Goal: Task Accomplishment & Management: Manage account settings

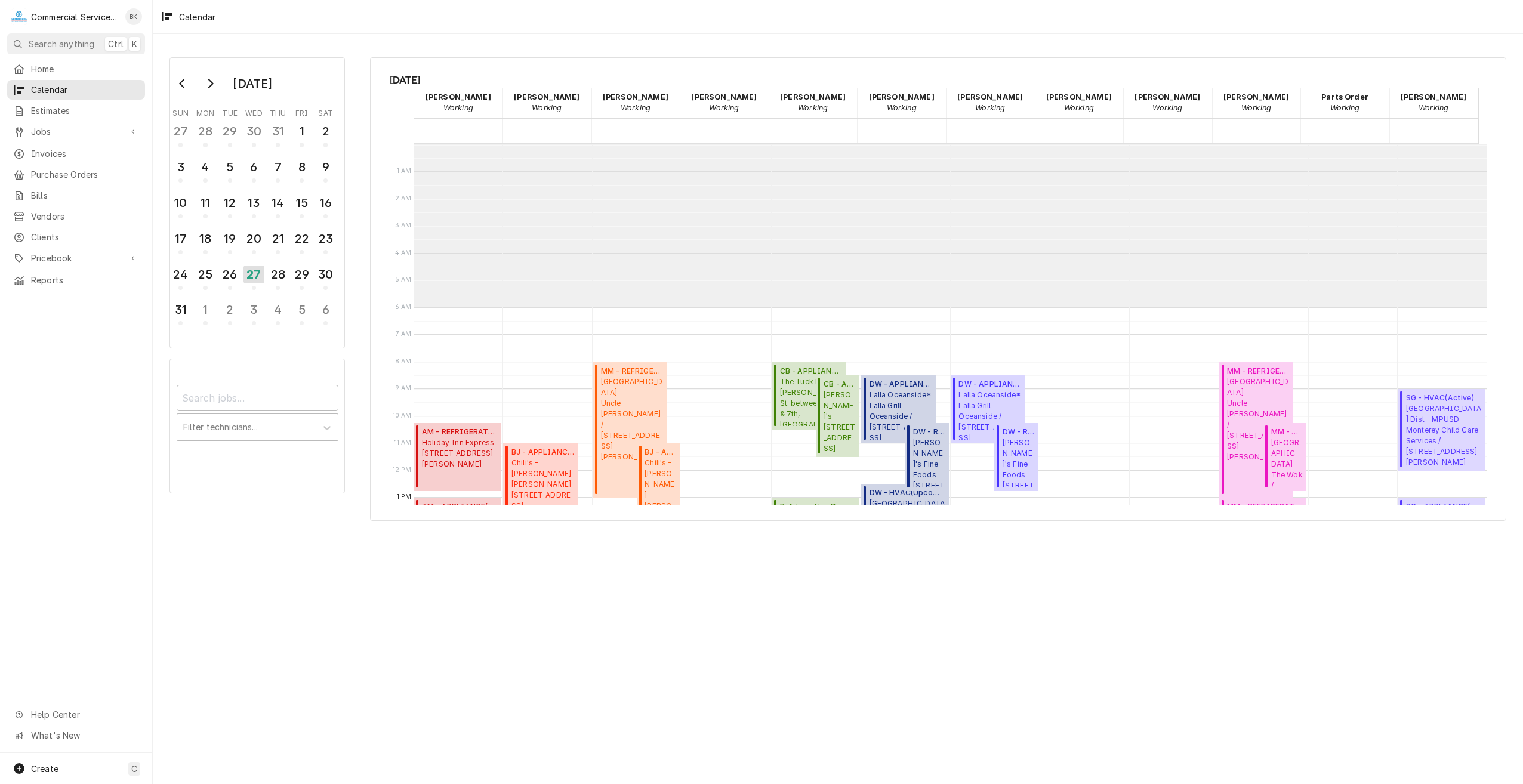
scroll to position [163, 0]
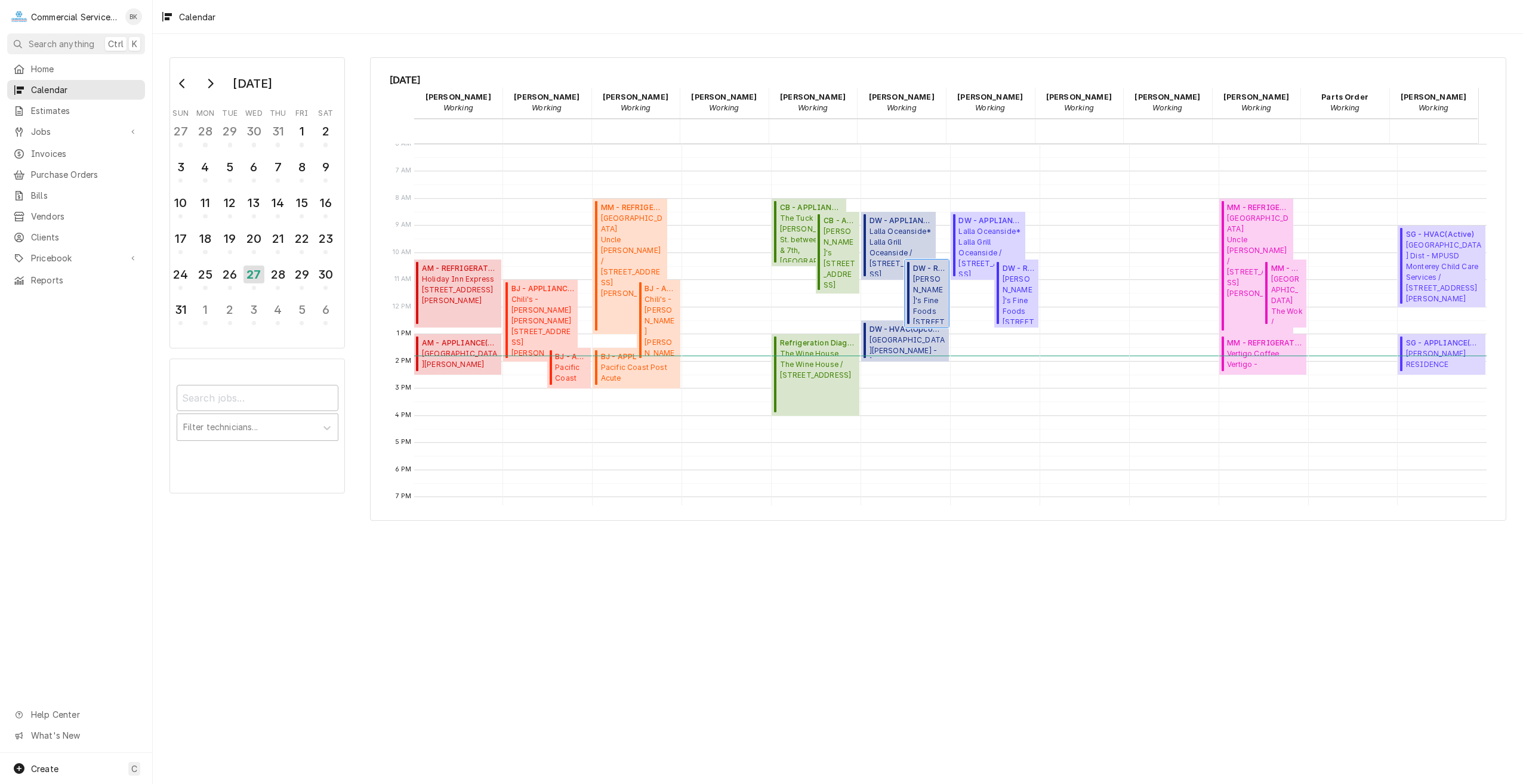
click at [932, 279] on span "Elroy's Fine Foods 15 Soledad Drive, Monterey, CA 93940" at bounding box center [928, 299] width 32 height 51
click at [933, 288] on span "Elroy's Fine Foods 15 Soledad Drive, Monterey, CA 93940" at bounding box center [928, 299] width 32 height 51
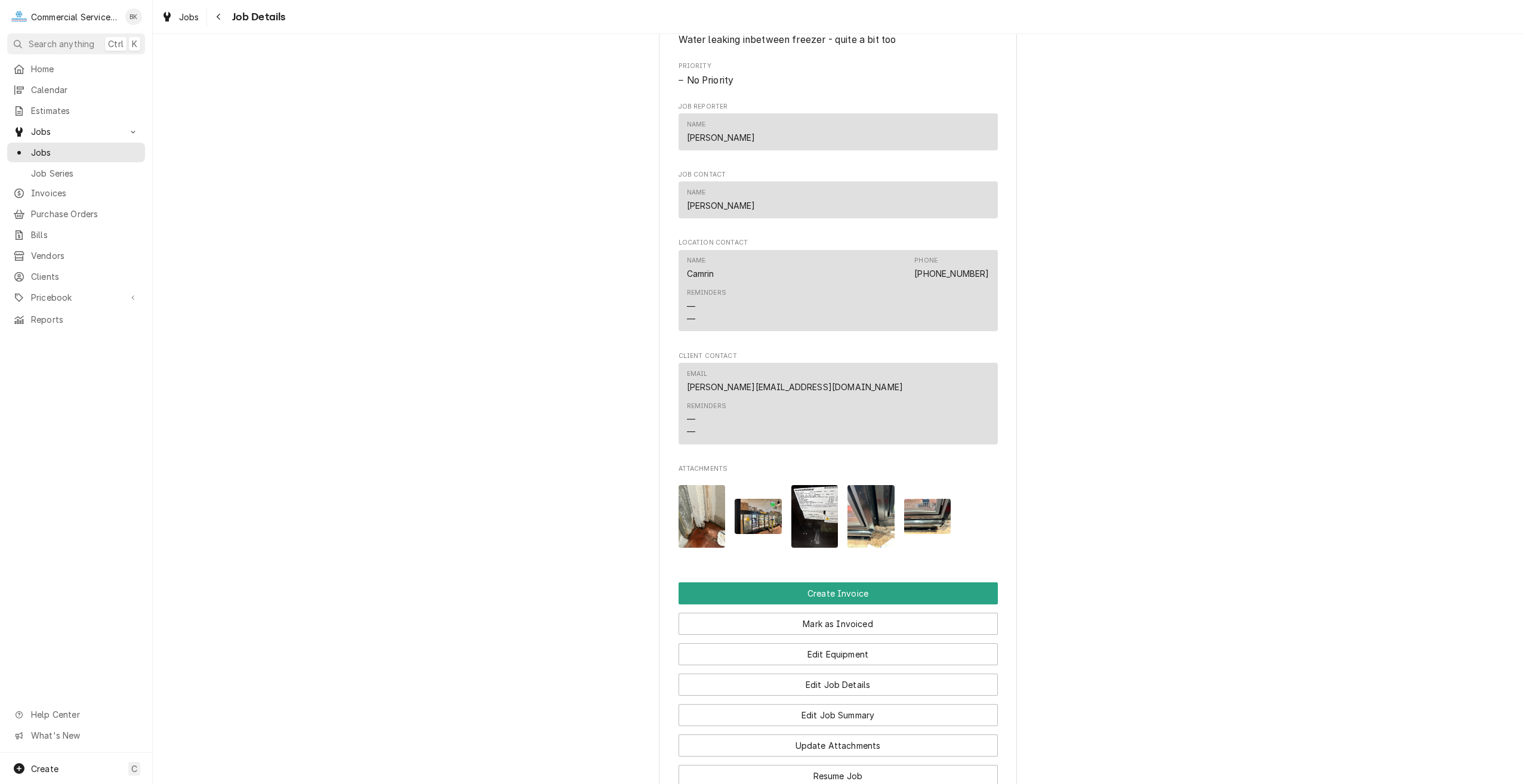
scroll to position [537, 0]
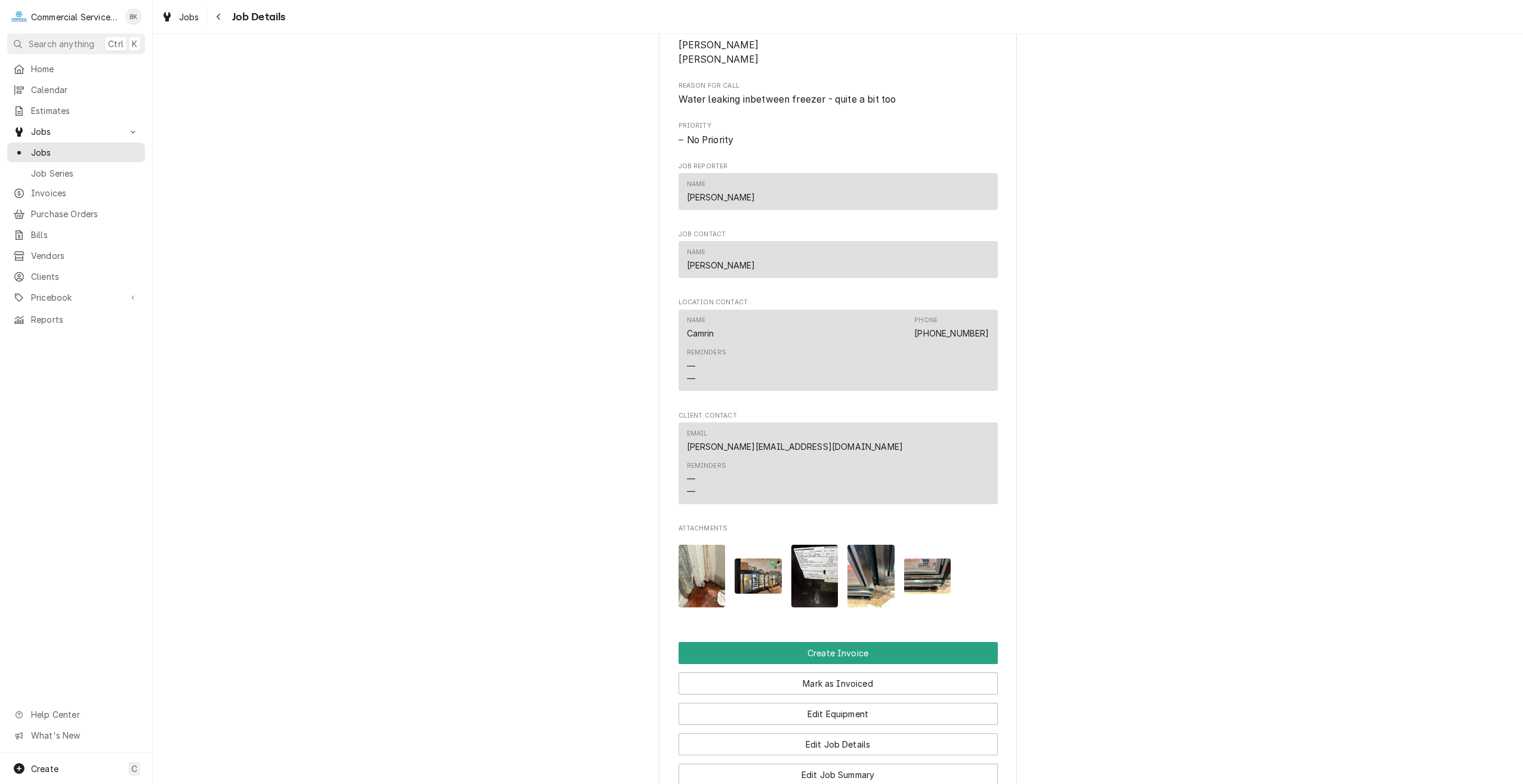
click at [757, 591] on img "Attachments" at bounding box center [758, 576] width 47 height 35
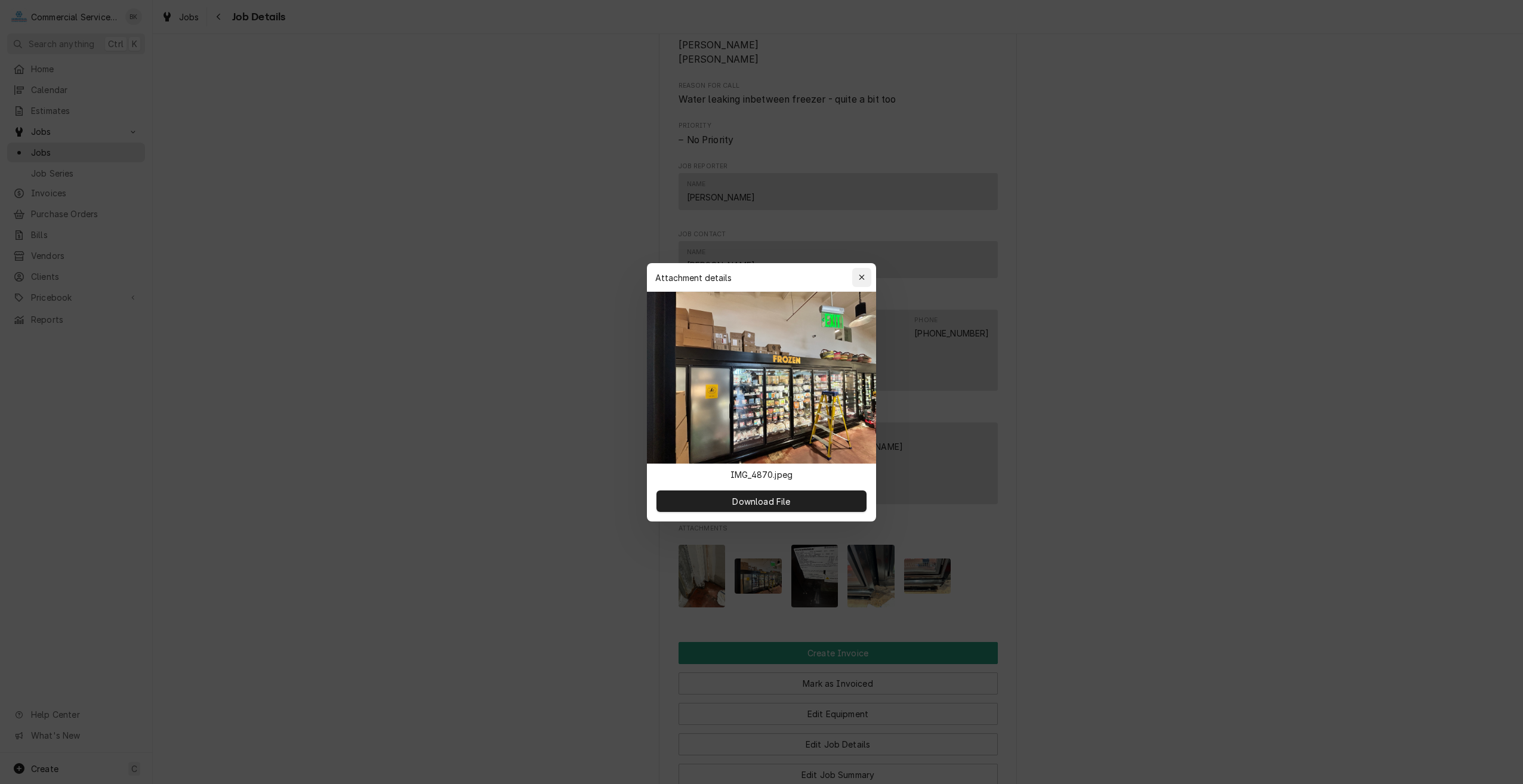
click at [862, 278] on icon "button" at bounding box center [861, 277] width 7 height 9
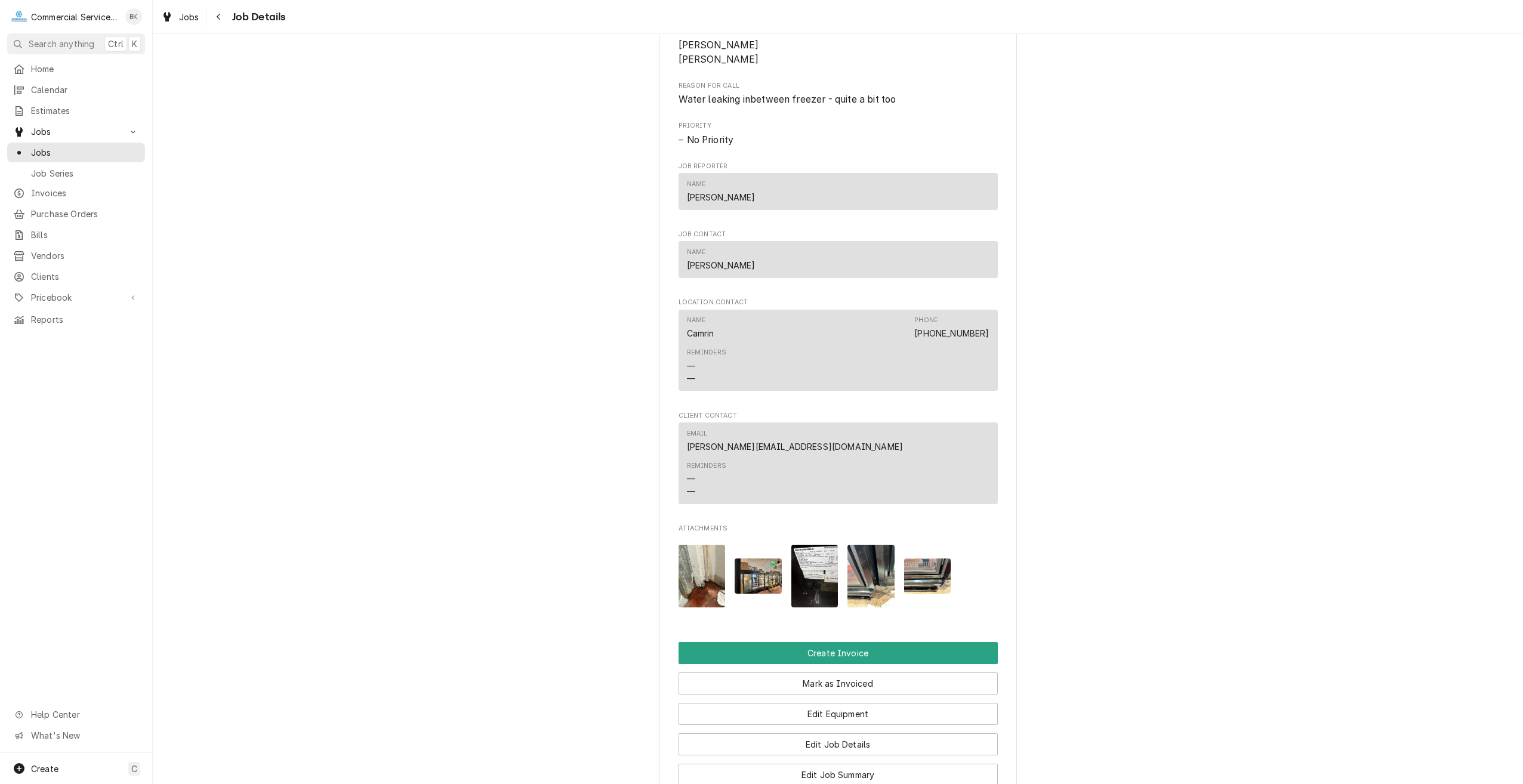
click at [813, 587] on img "Attachments" at bounding box center [815, 576] width 47 height 62
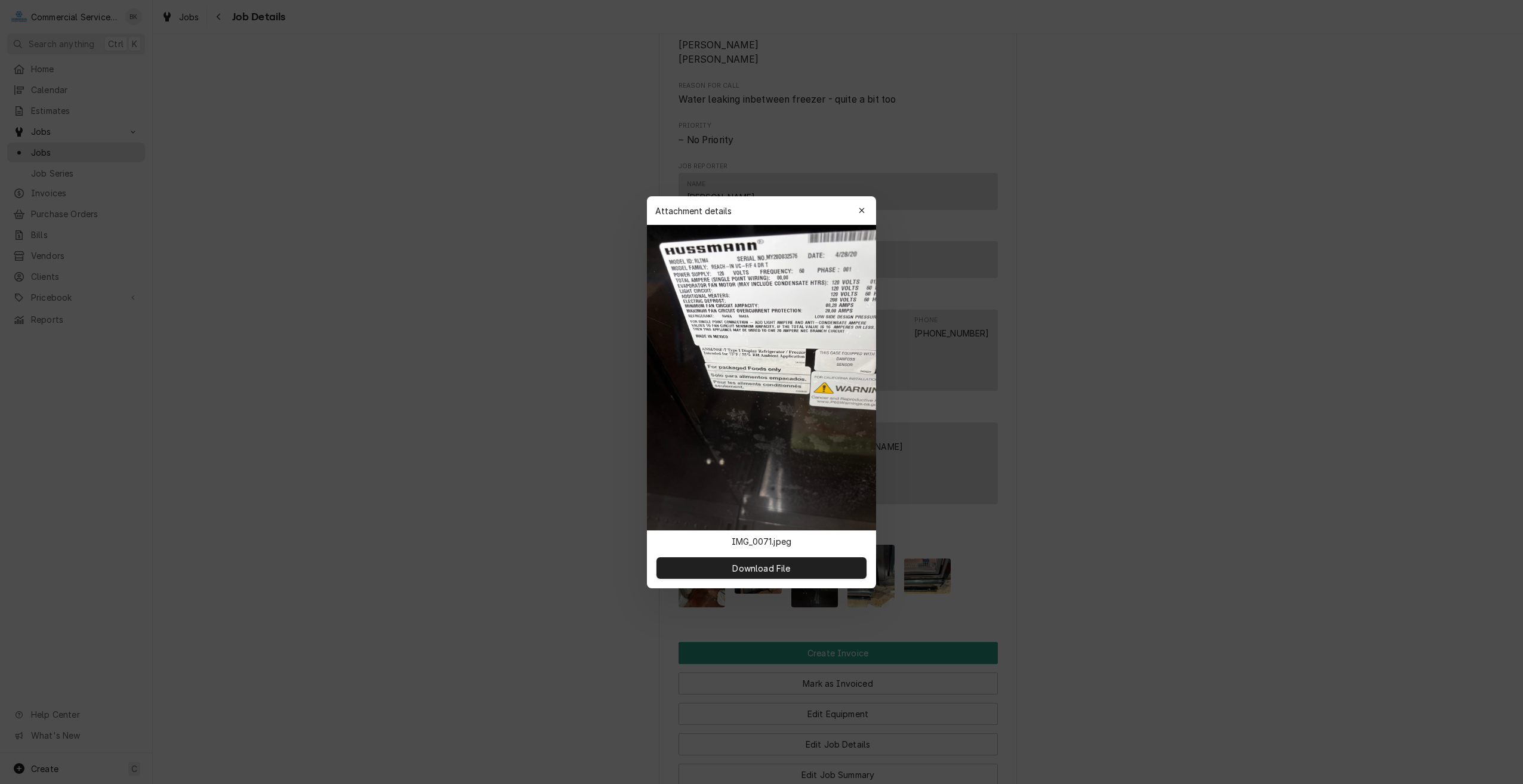
click at [864, 209] on icon "button" at bounding box center [861, 210] width 7 height 9
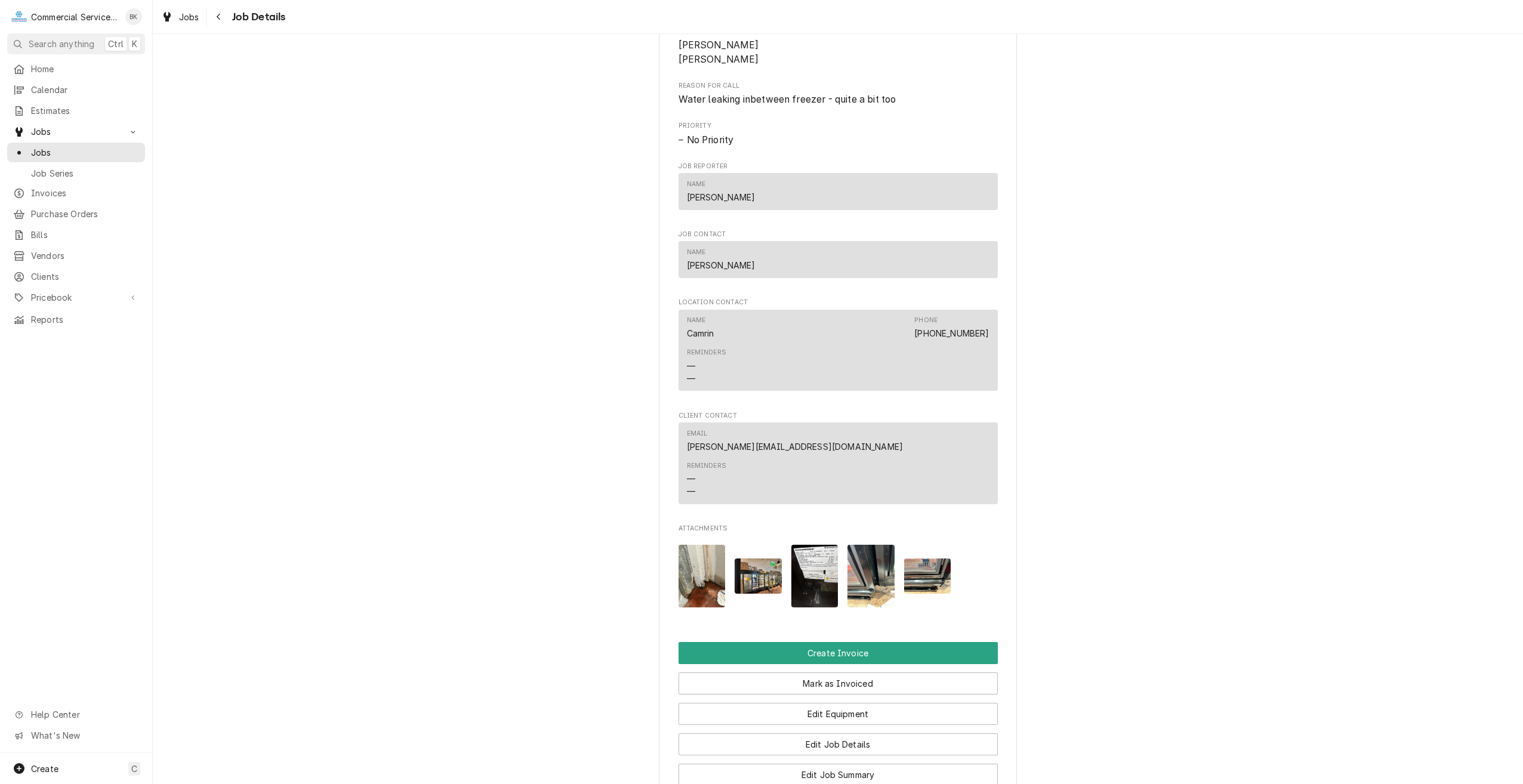
click at [873, 597] on img "Attachments" at bounding box center [871, 576] width 47 height 62
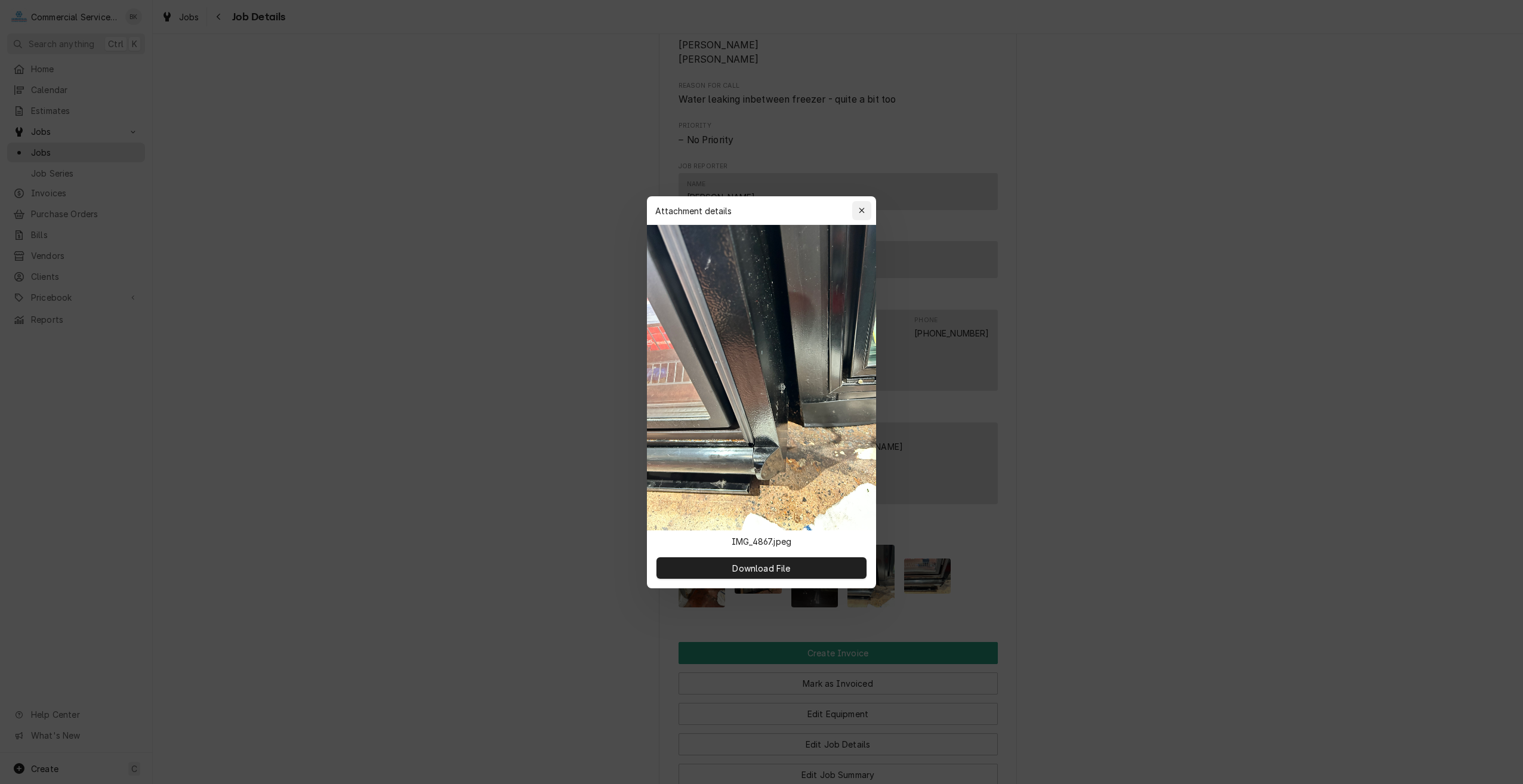
click at [865, 212] on div "button" at bounding box center [861, 210] width 12 height 12
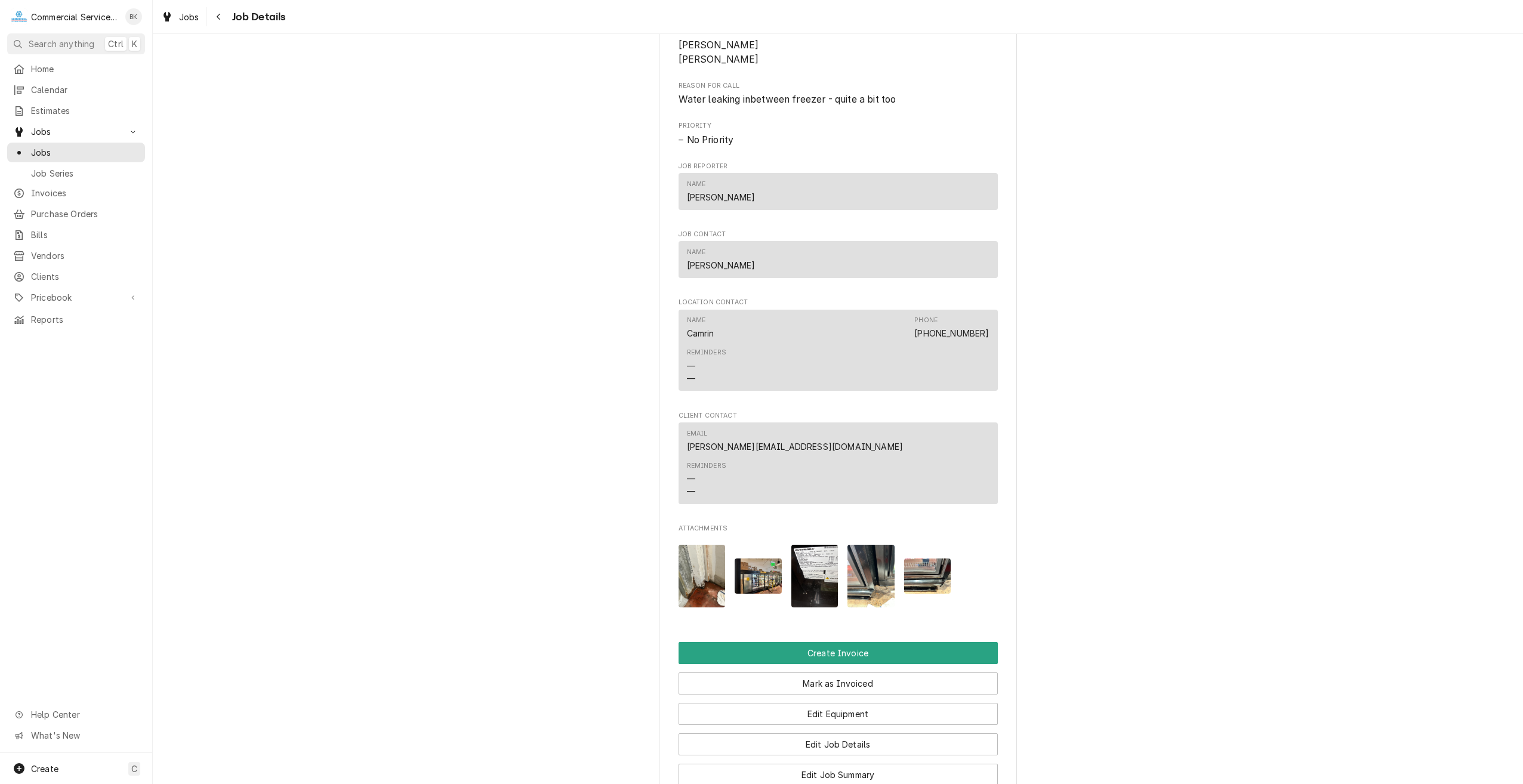
click at [923, 593] on img "Attachments" at bounding box center [927, 576] width 47 height 35
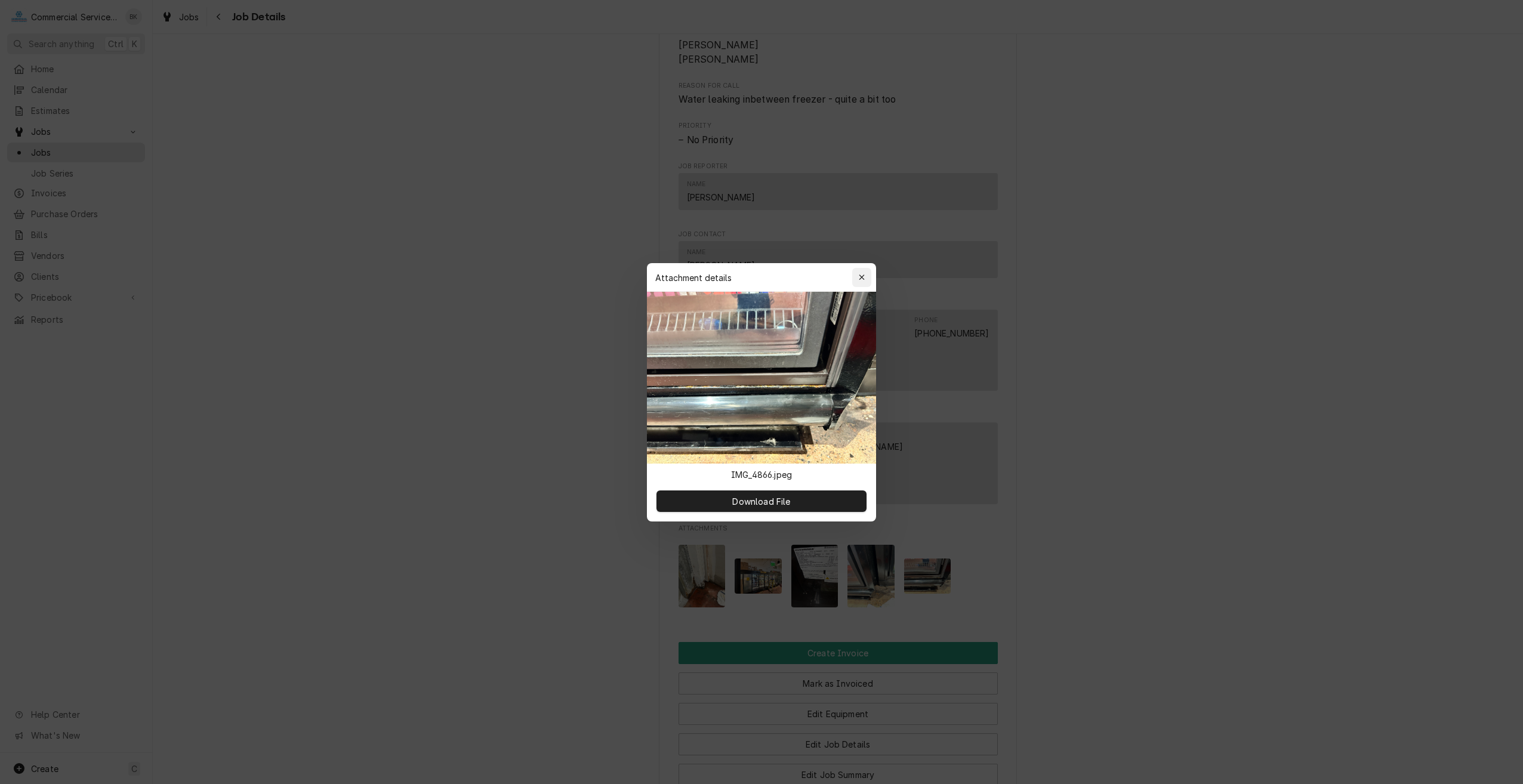
click at [857, 279] on div "button" at bounding box center [861, 277] width 12 height 12
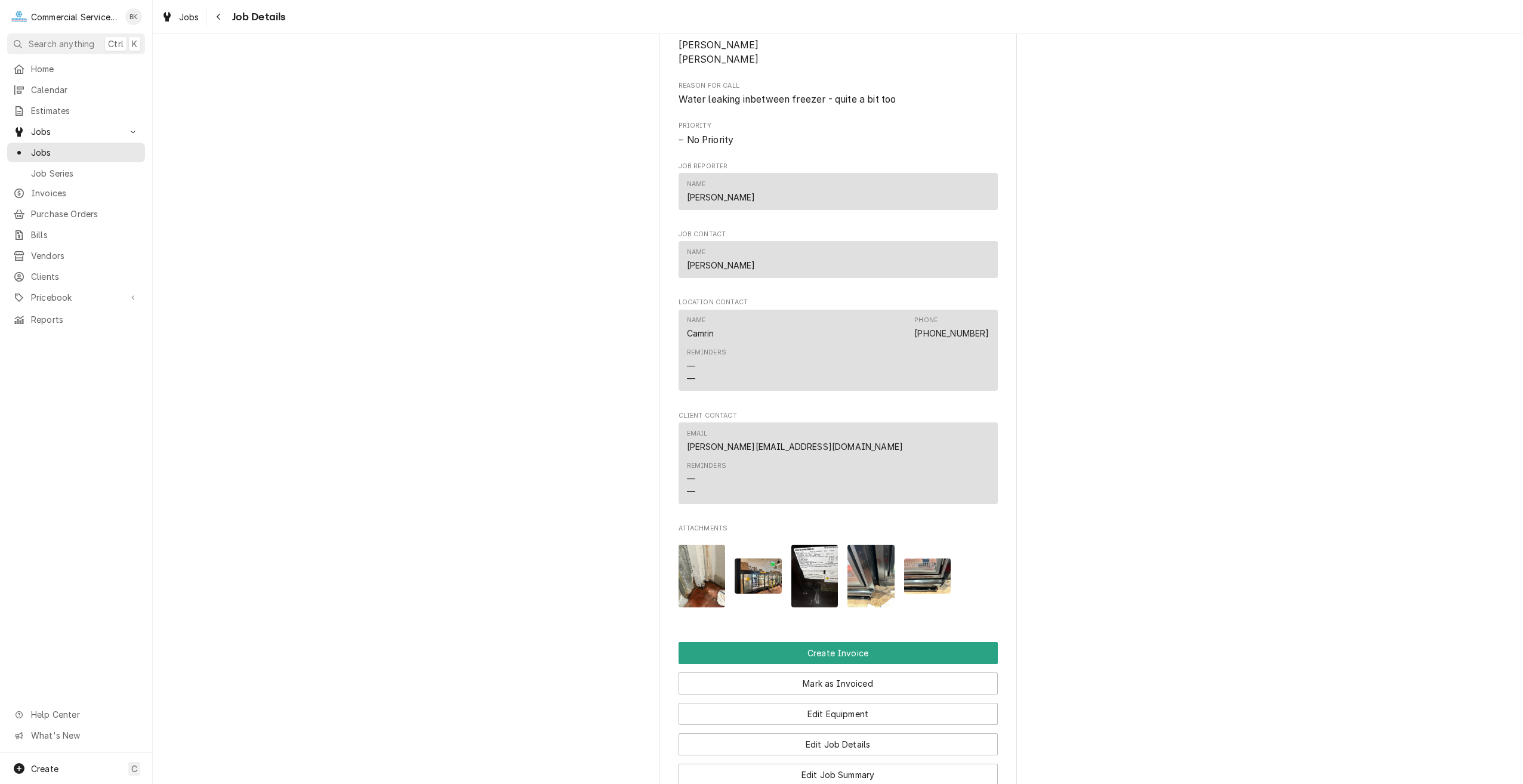
click at [716, 575] on img "Attachments" at bounding box center [702, 576] width 47 height 62
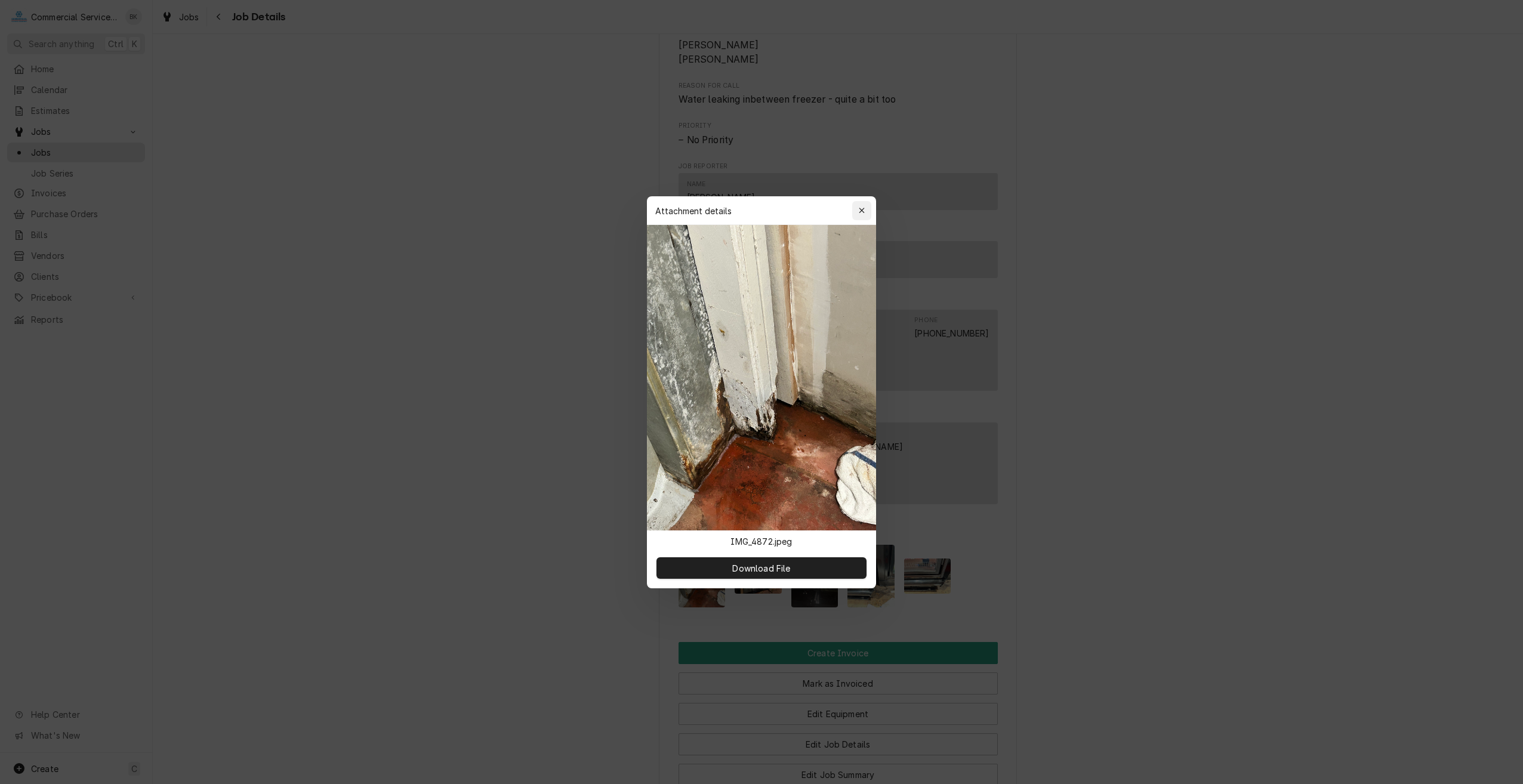
click at [863, 214] on icon "button" at bounding box center [861, 210] width 7 height 9
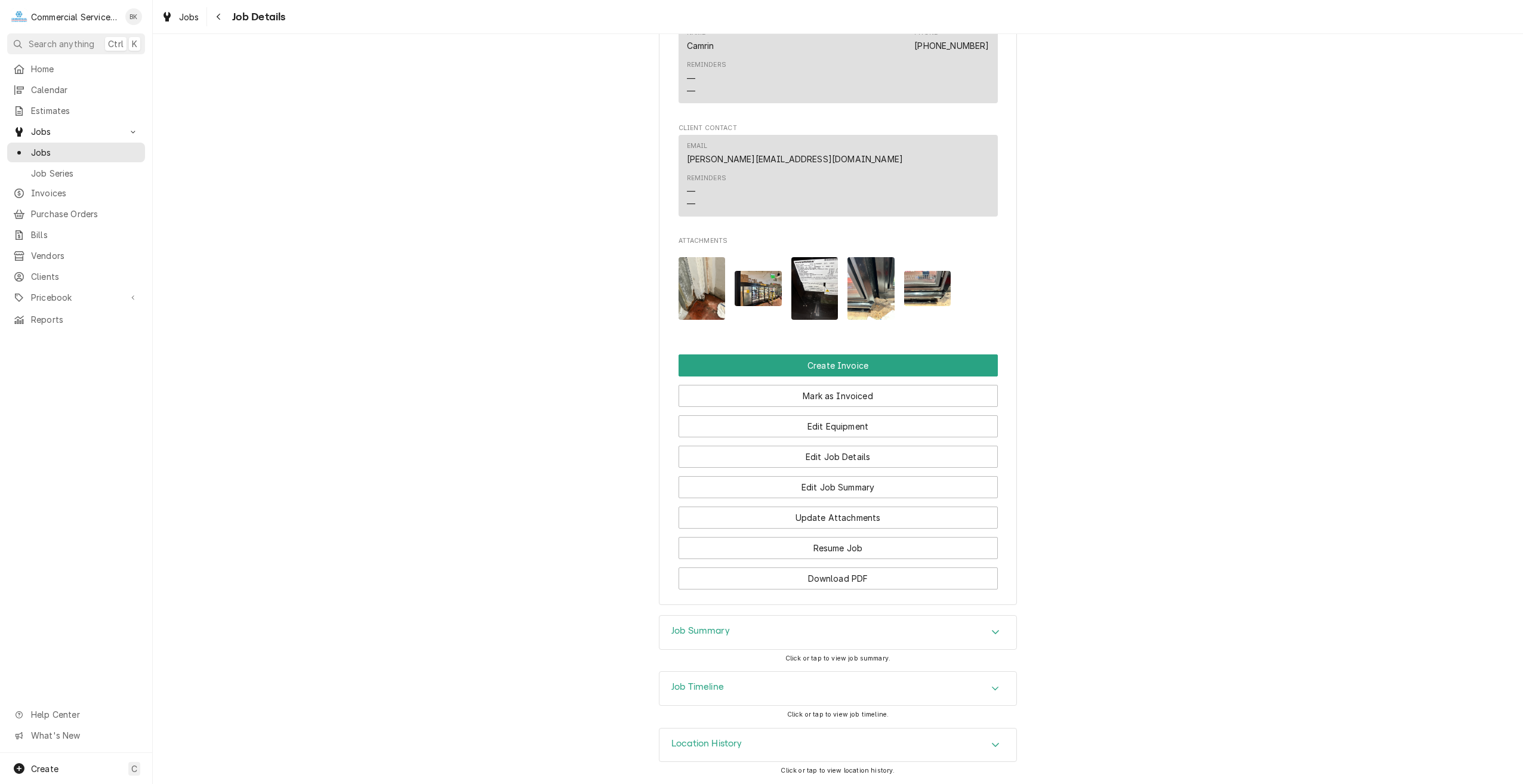
click at [818, 636] on div "Job Summary" at bounding box center [838, 632] width 357 height 33
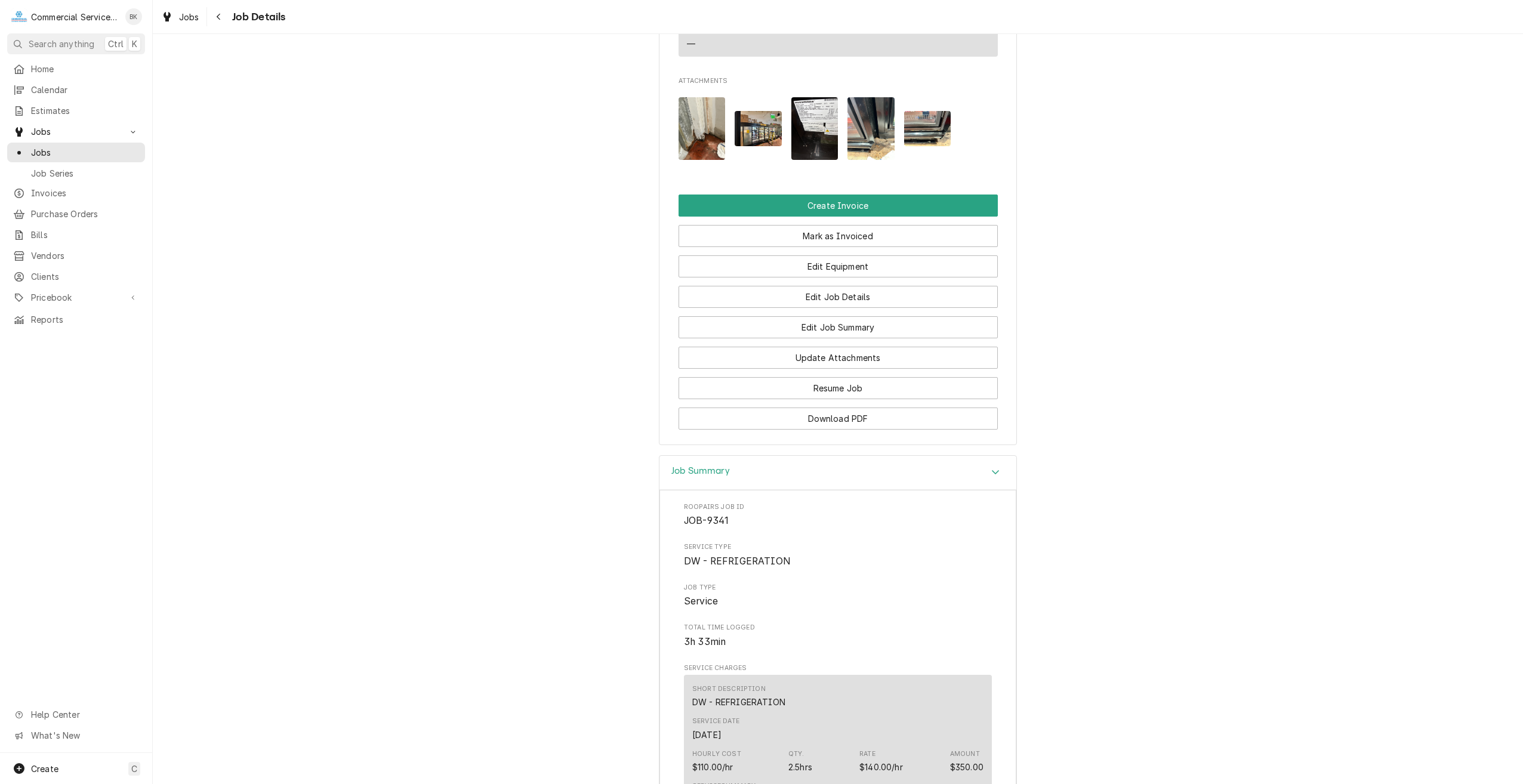
scroll to position [929, 0]
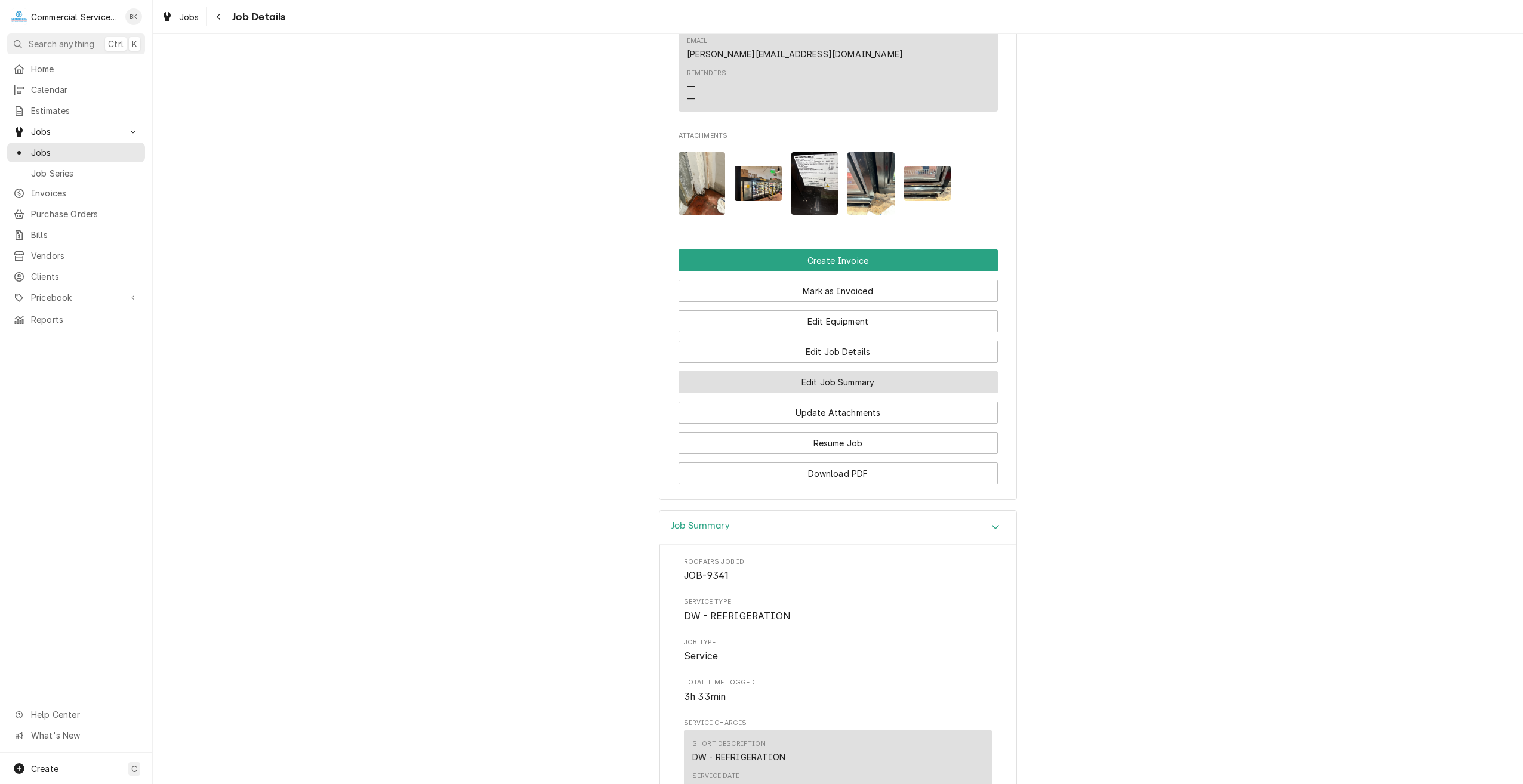
click at [843, 393] on button "Edit Job Summary" at bounding box center [838, 381] width 319 height 22
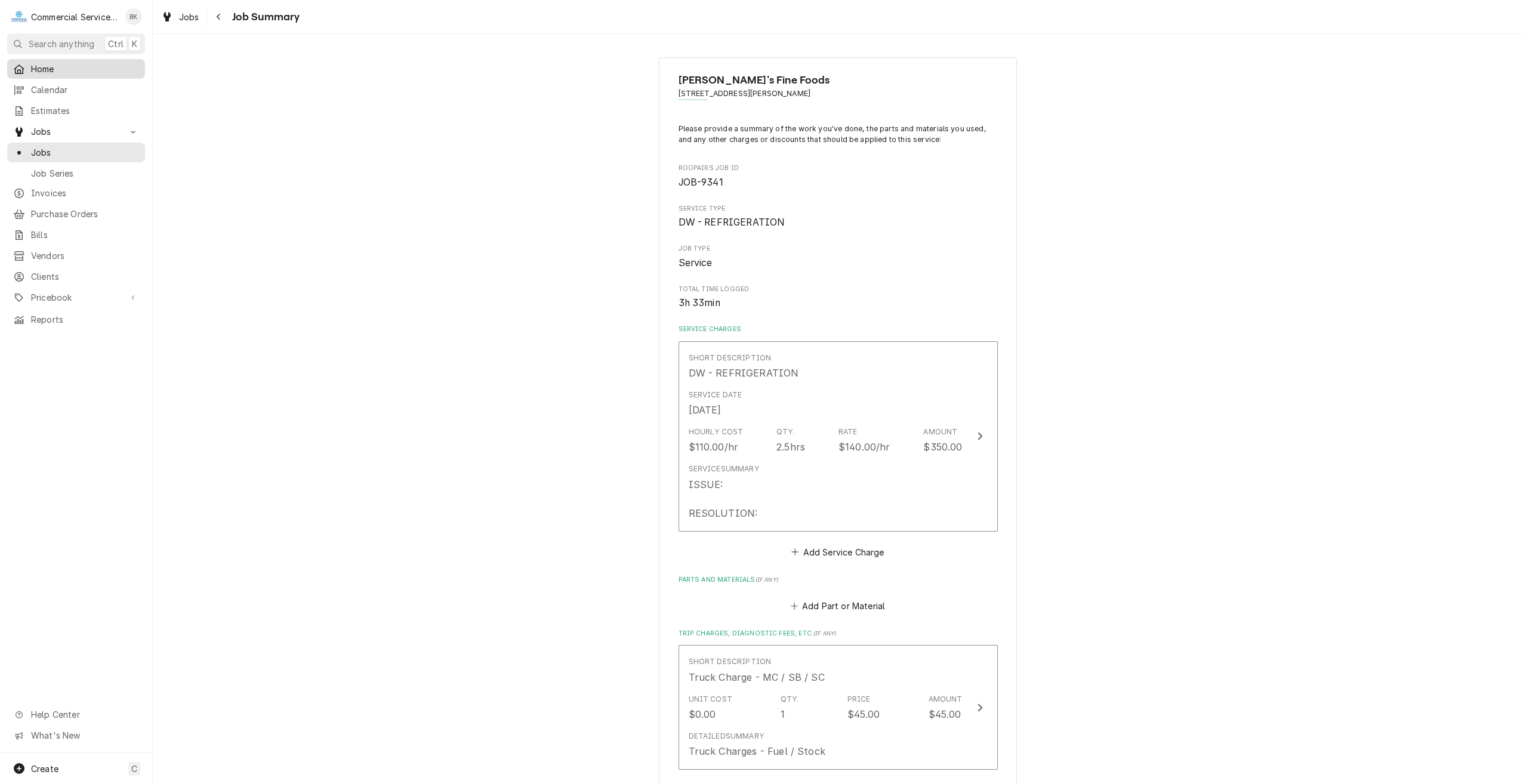
click at [49, 62] on span "Home" at bounding box center [85, 68] width 108 height 13
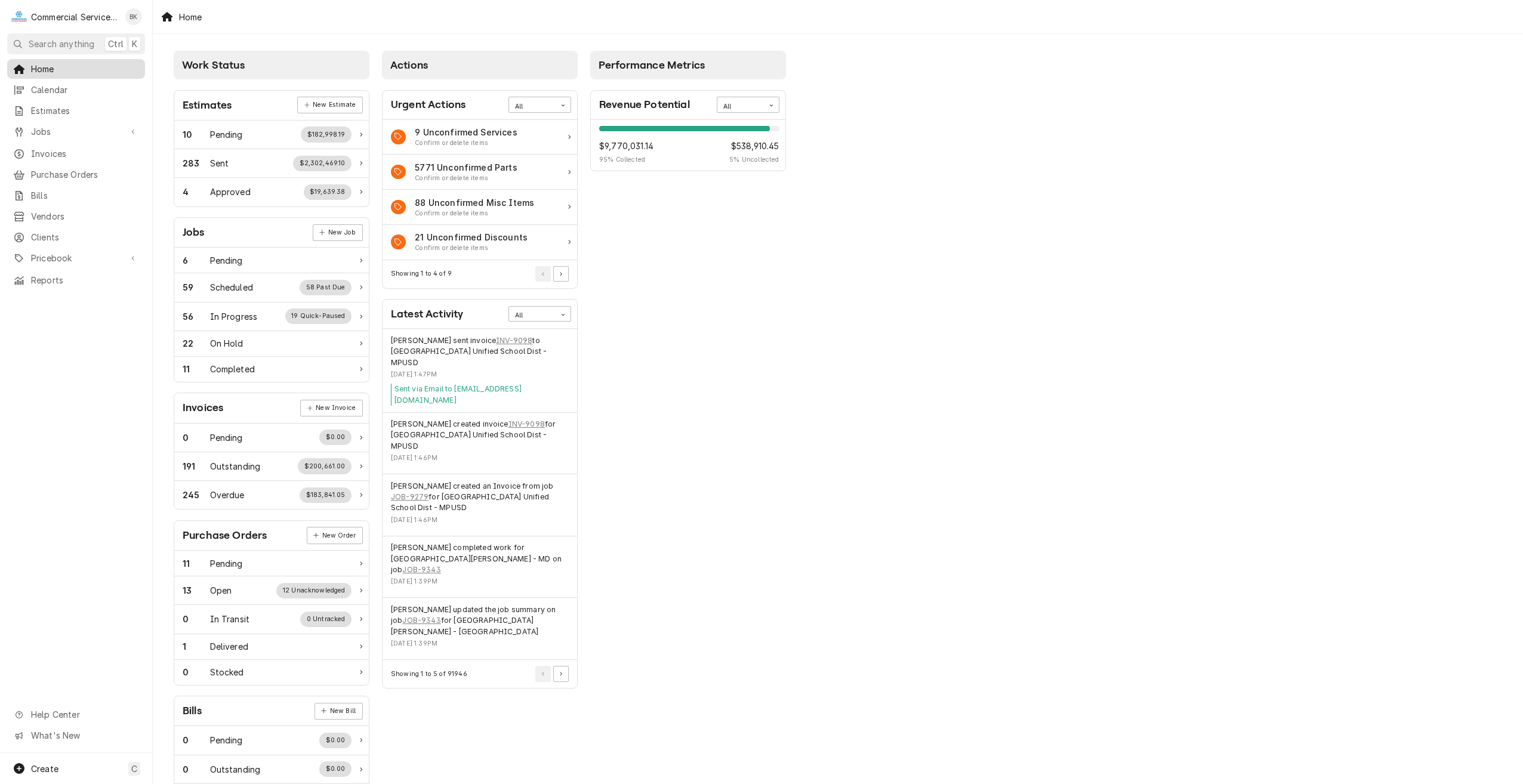
click at [61, 64] on span "Home" at bounding box center [85, 68] width 108 height 13
click at [53, 92] on span "Calendar" at bounding box center [85, 89] width 108 height 13
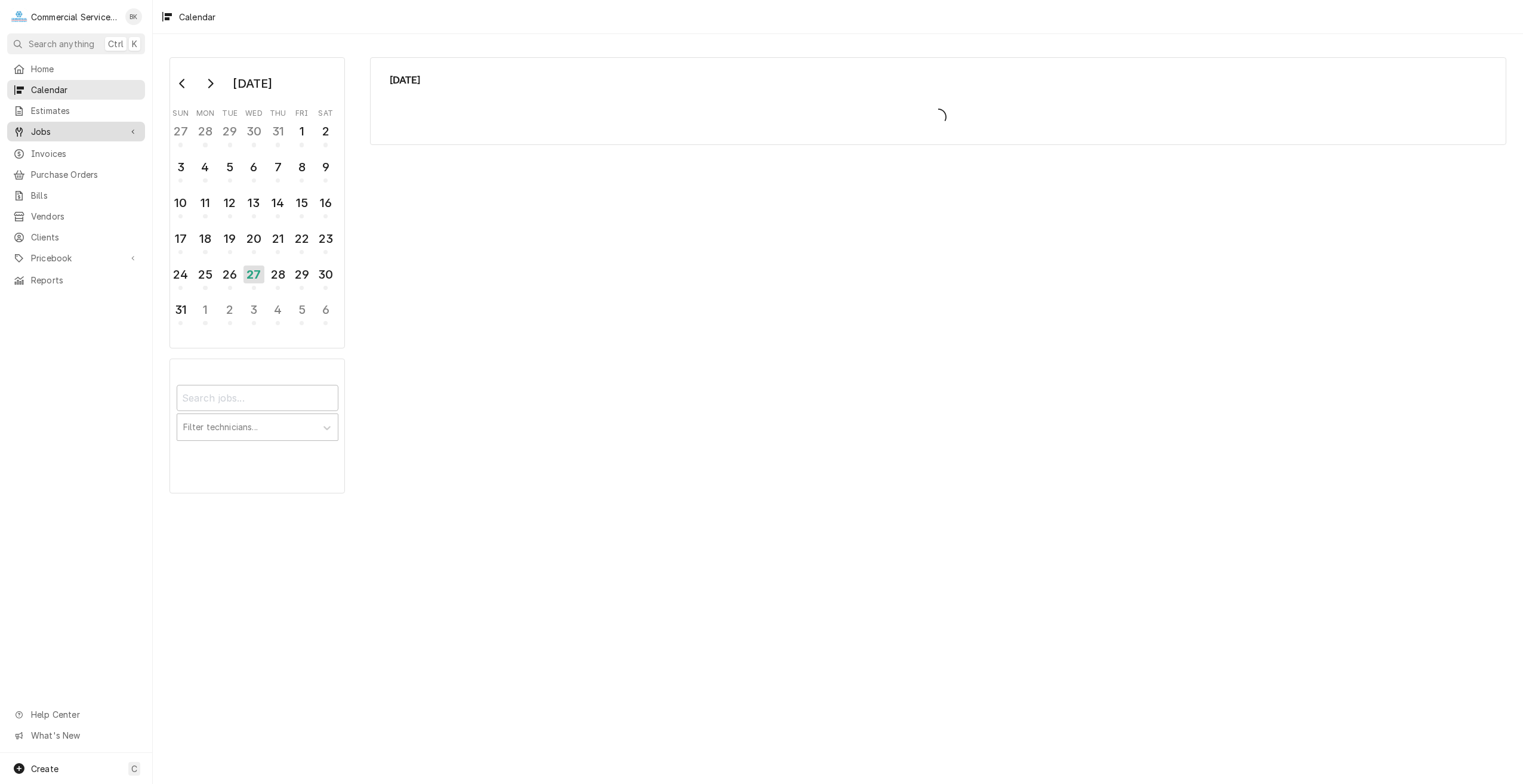
click at [54, 129] on span "Jobs" at bounding box center [76, 131] width 91 height 13
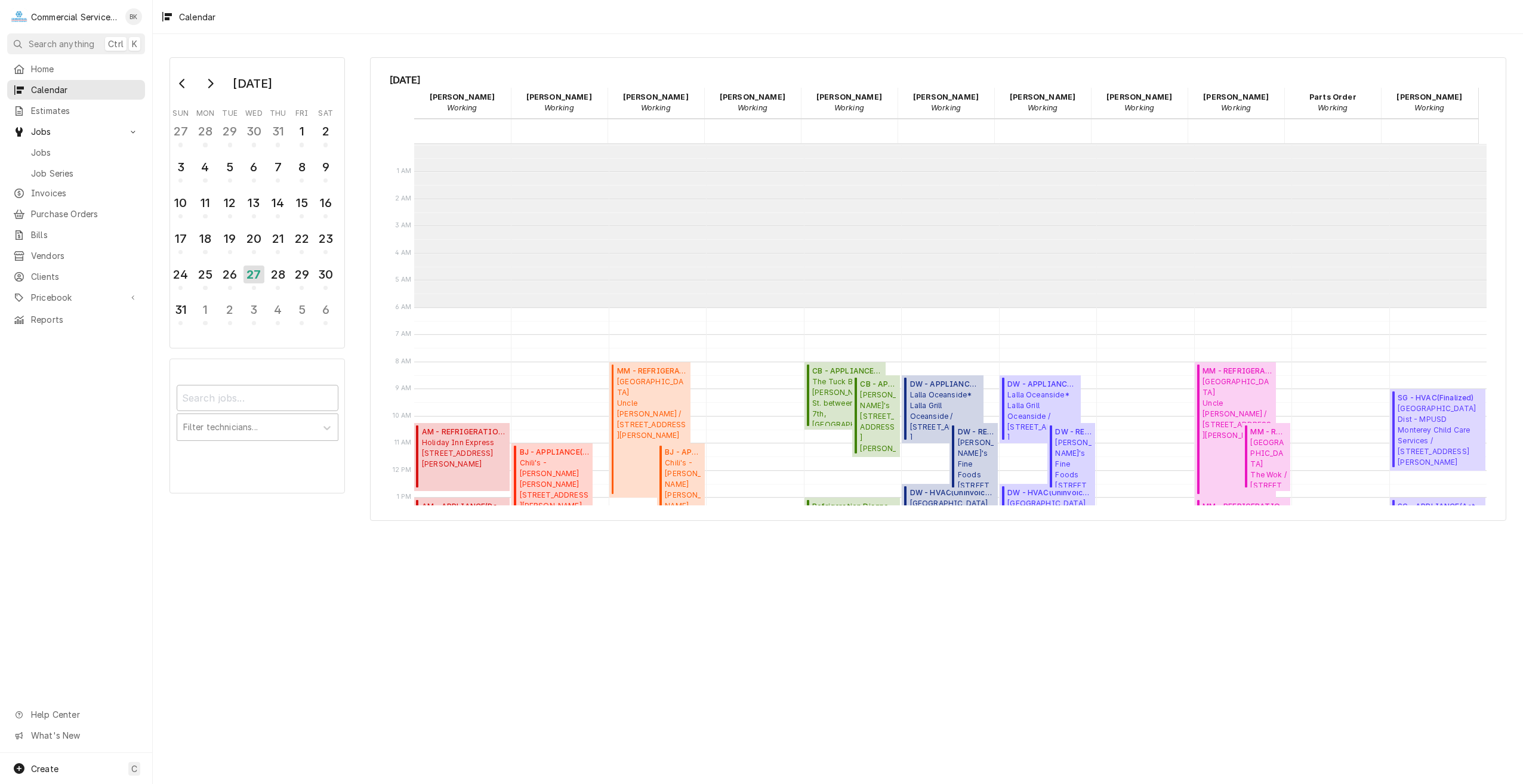
scroll to position [163, 0]
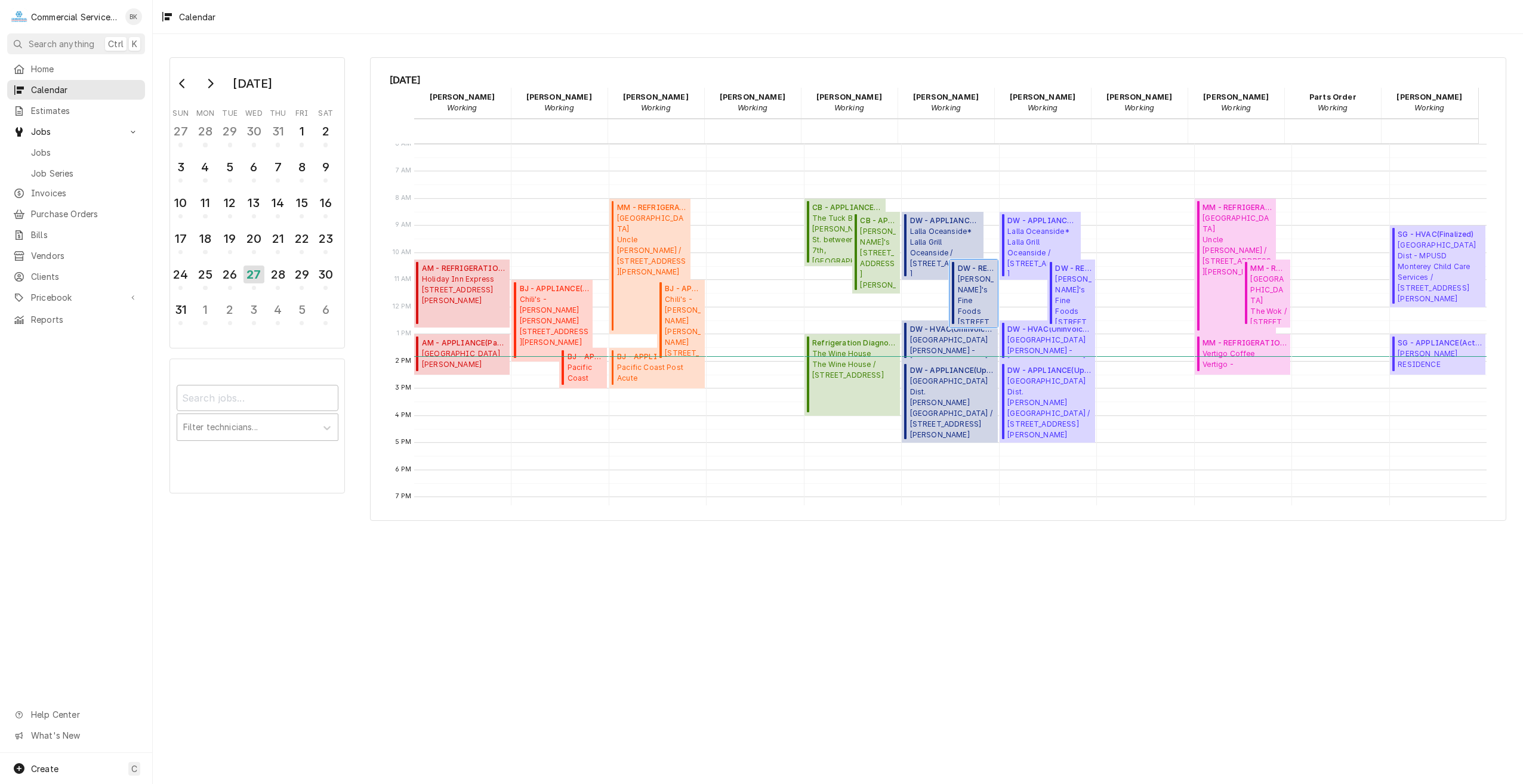
click at [971, 302] on span "Elroy's Fine Foods 15 Soledad Drive, Monterey, CA 93940" at bounding box center [975, 299] width 36 height 51
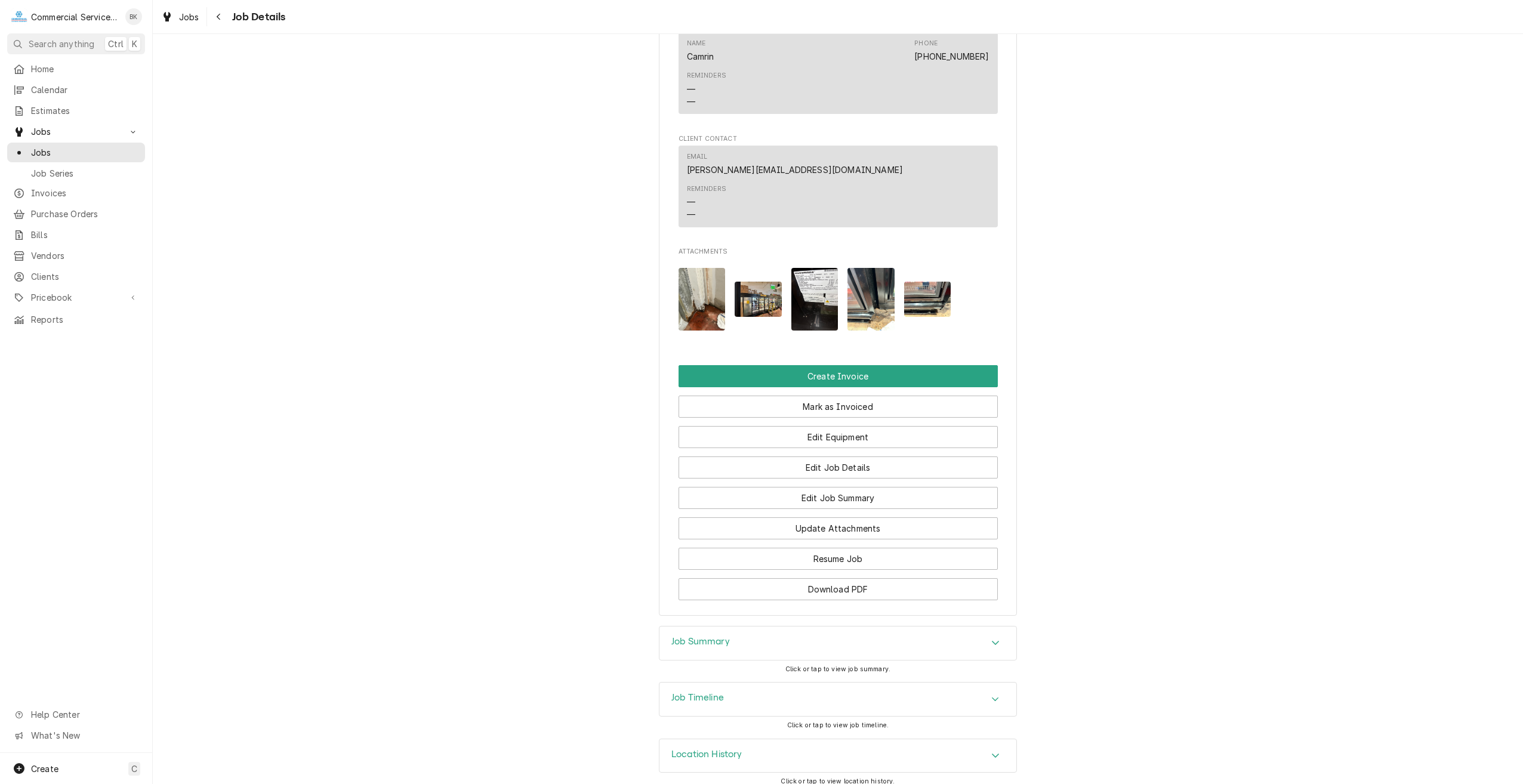
scroll to position [838, 0]
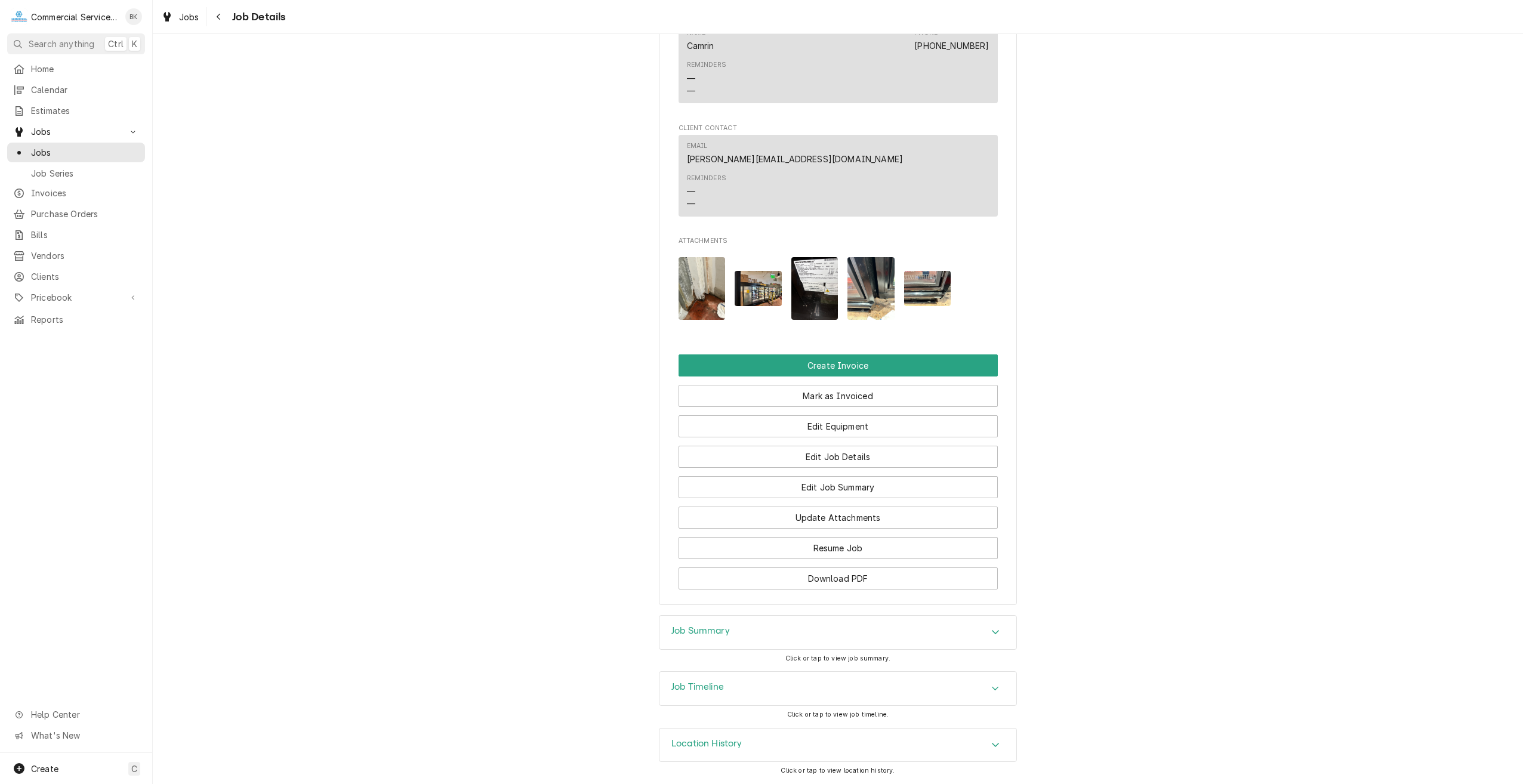
click at [771, 624] on div "Job Summary" at bounding box center [838, 632] width 357 height 33
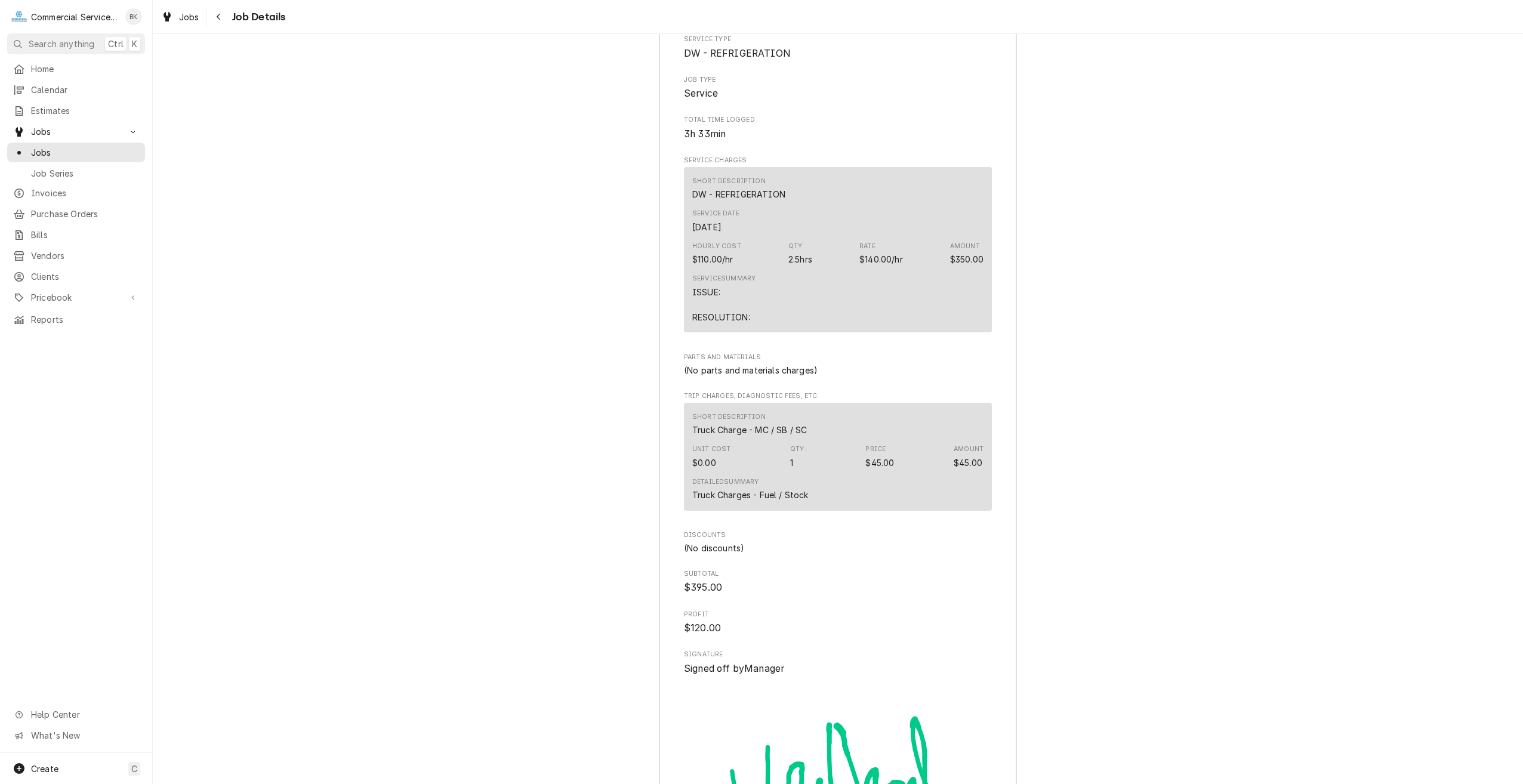
scroll to position [1495, 0]
click at [43, 63] on span "Home" at bounding box center [85, 68] width 108 height 13
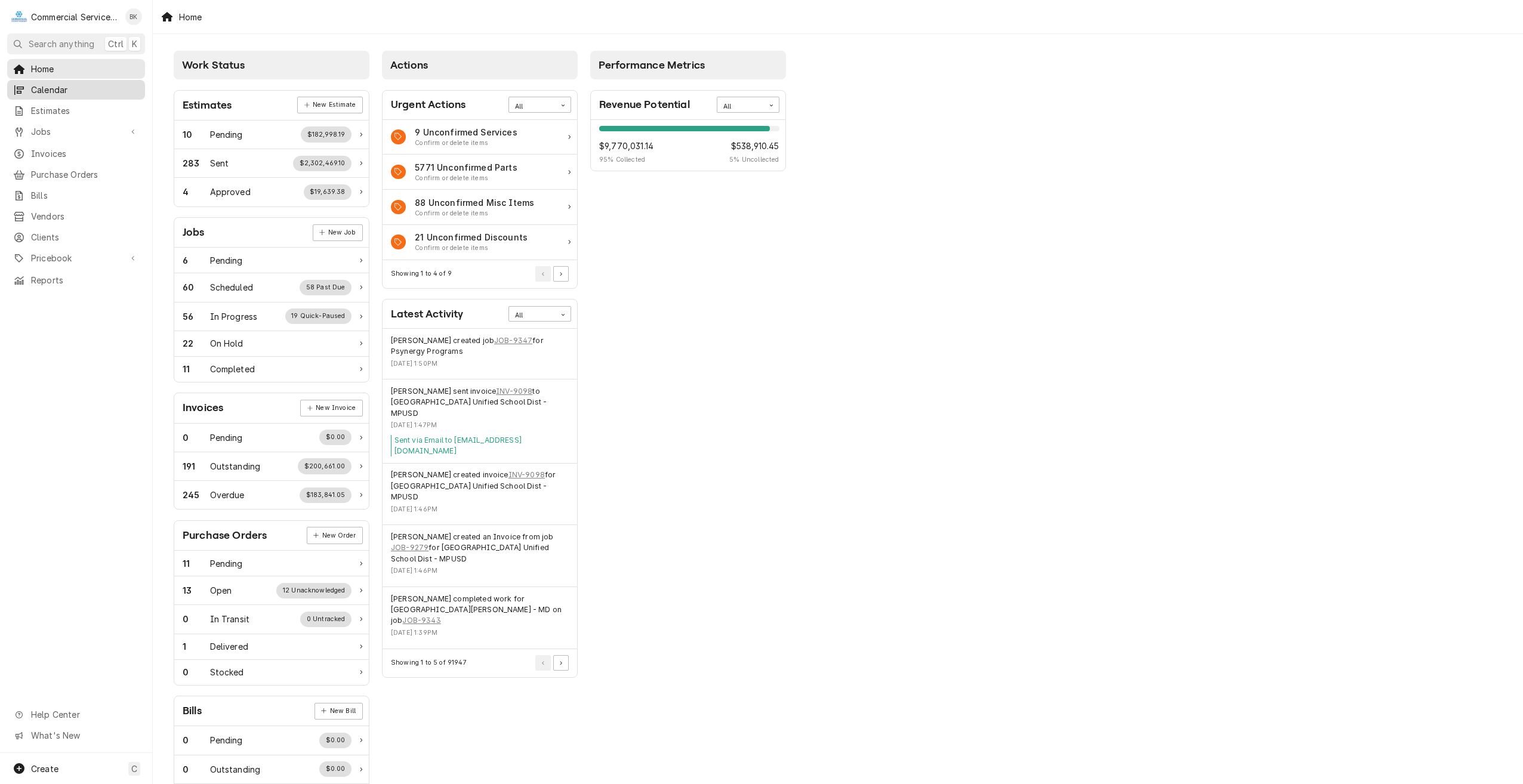
click at [41, 88] on span "Calendar" at bounding box center [85, 89] width 108 height 13
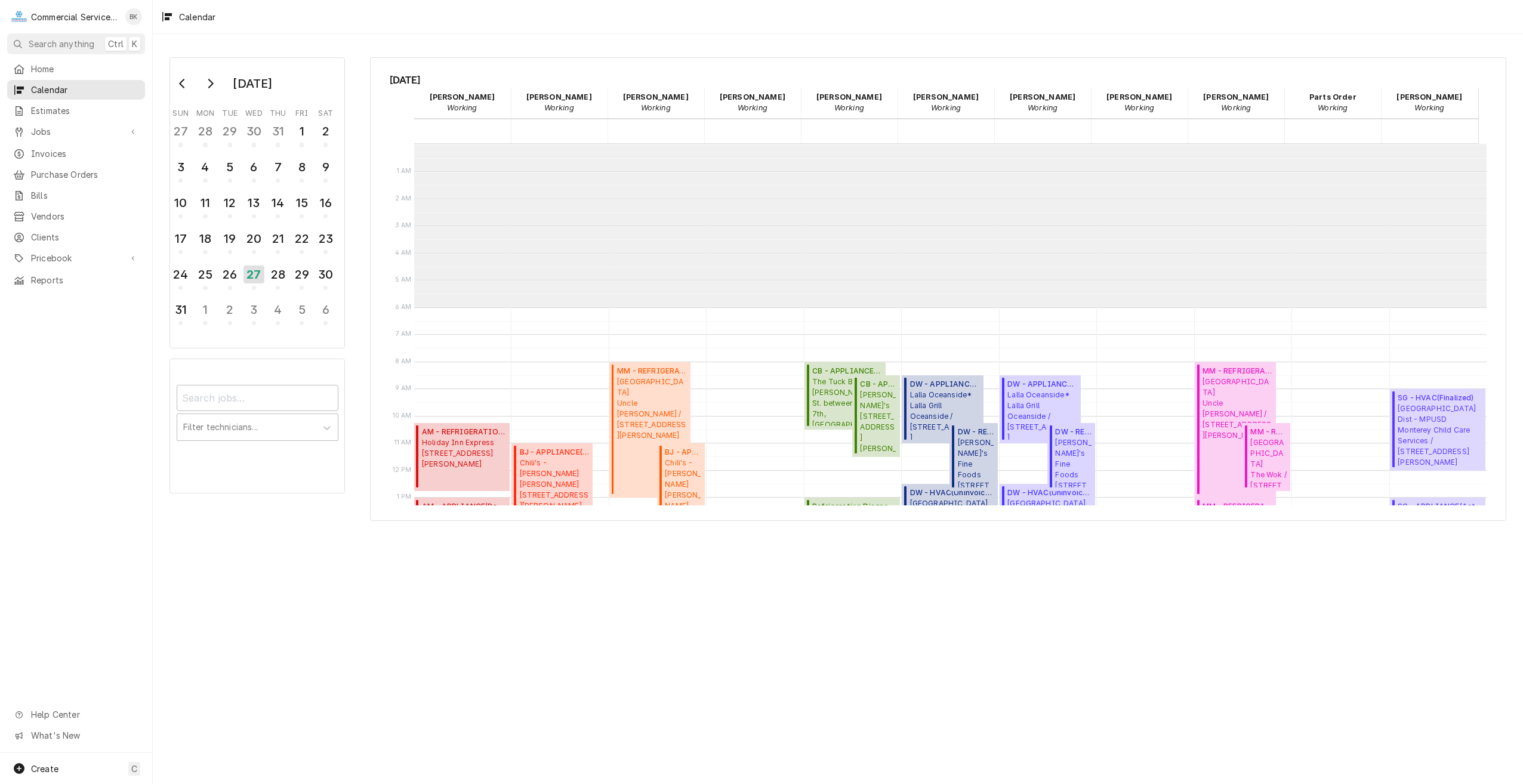
scroll to position [163, 0]
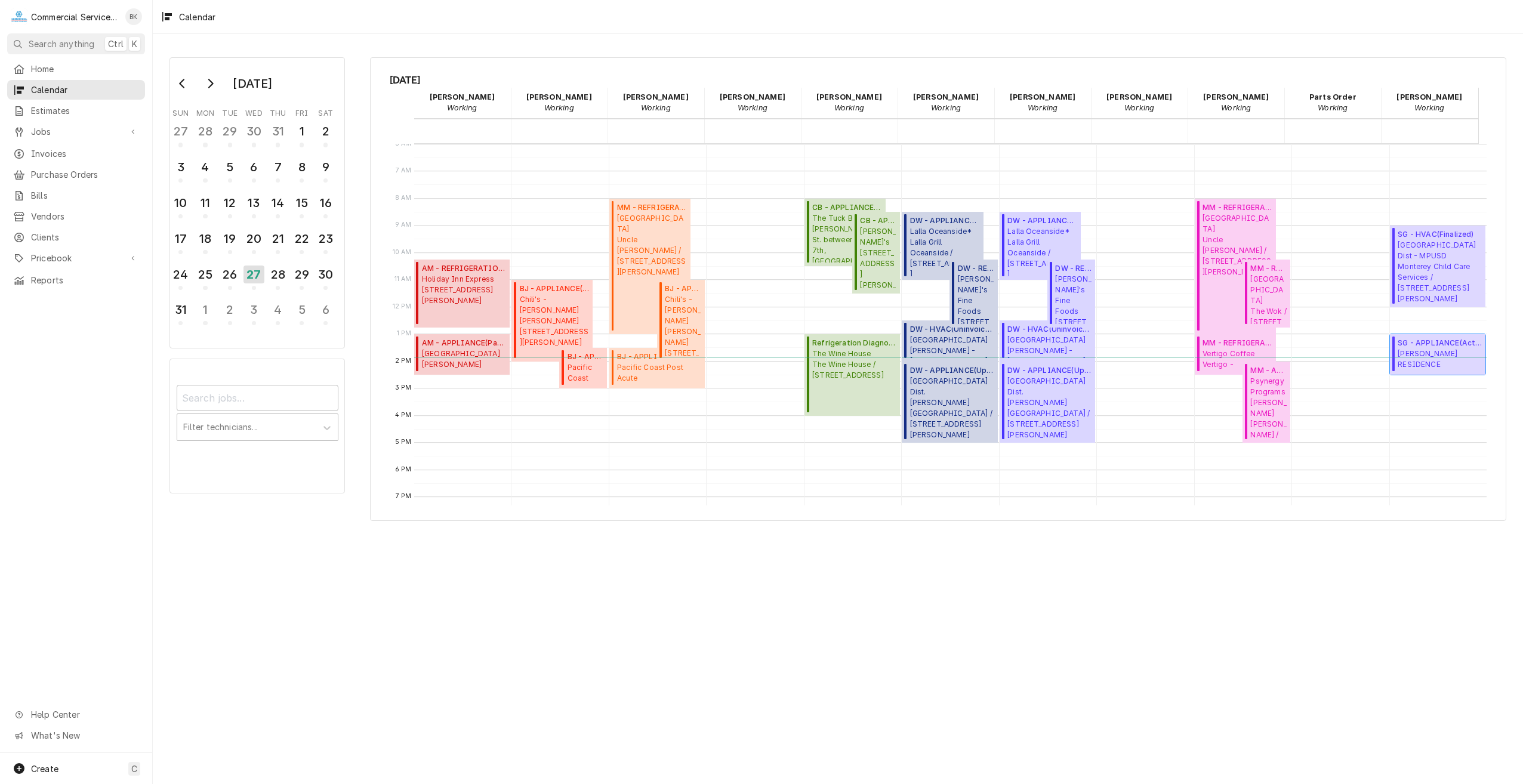
click at [1450, 351] on span "ALEXANDROU RESIDENCE ALEXANDROU RESIDENCE / 24723 Upper Trail, Carmel-By-The-Se…" at bounding box center [1439, 359] width 84 height 22
click at [1418, 253] on span "Monterey Peninsula Unified School Dist - MPUSD Monterey Child Care Services / 2…" at bounding box center [1439, 272] width 84 height 64
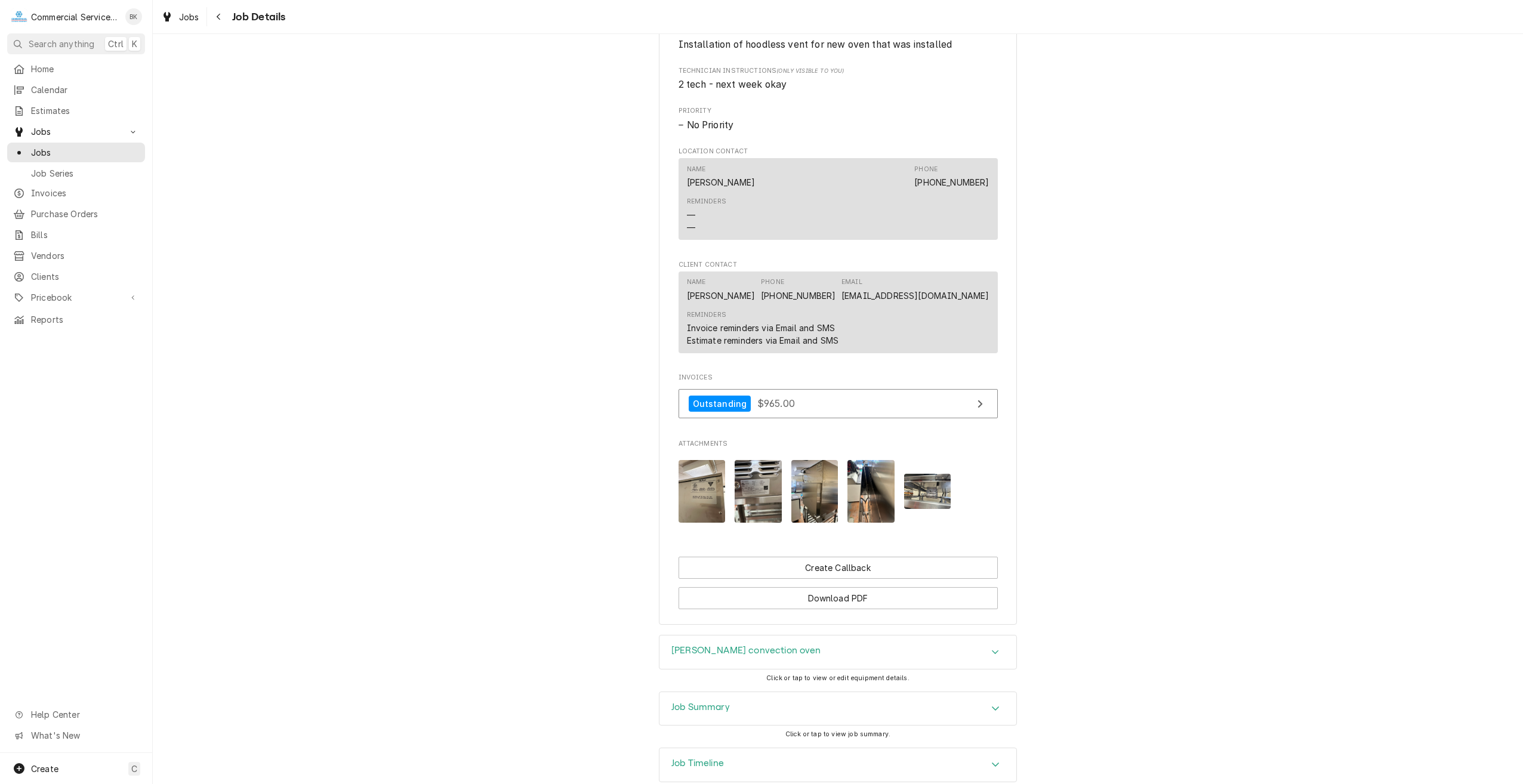
scroll to position [716, 0]
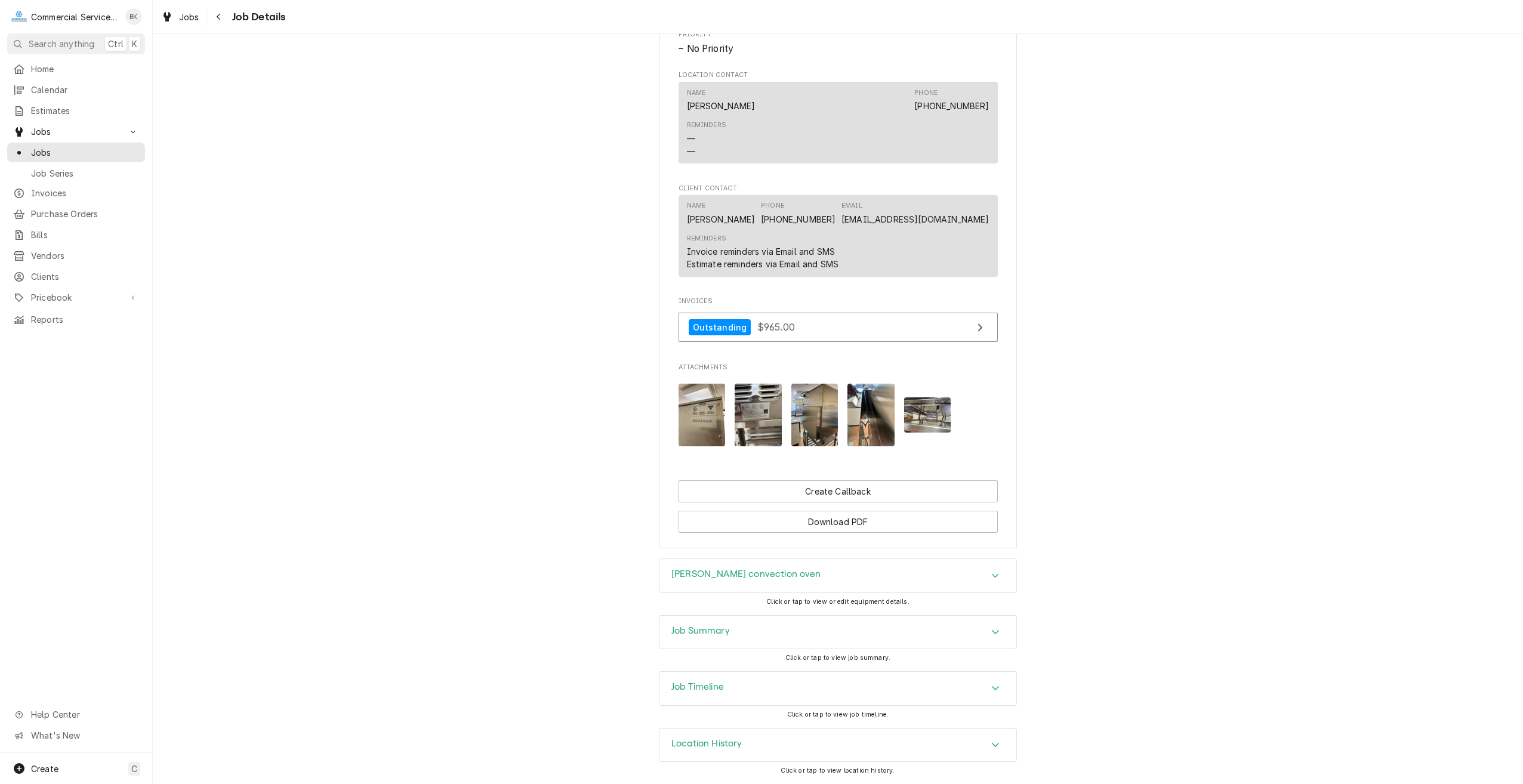
click at [710, 426] on img "Attachments" at bounding box center [702, 414] width 47 height 62
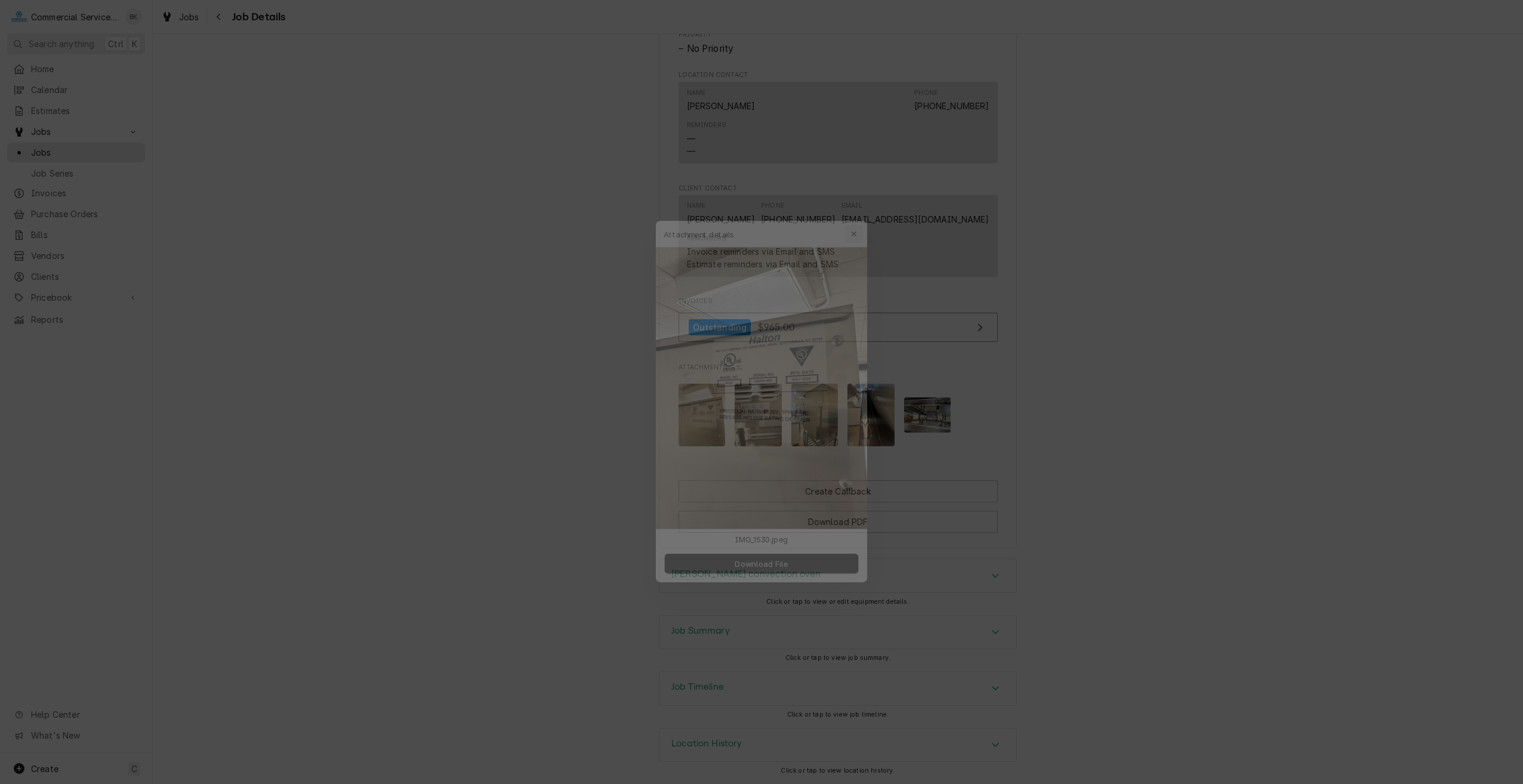
click at [865, 211] on icon "button" at bounding box center [861, 210] width 7 height 9
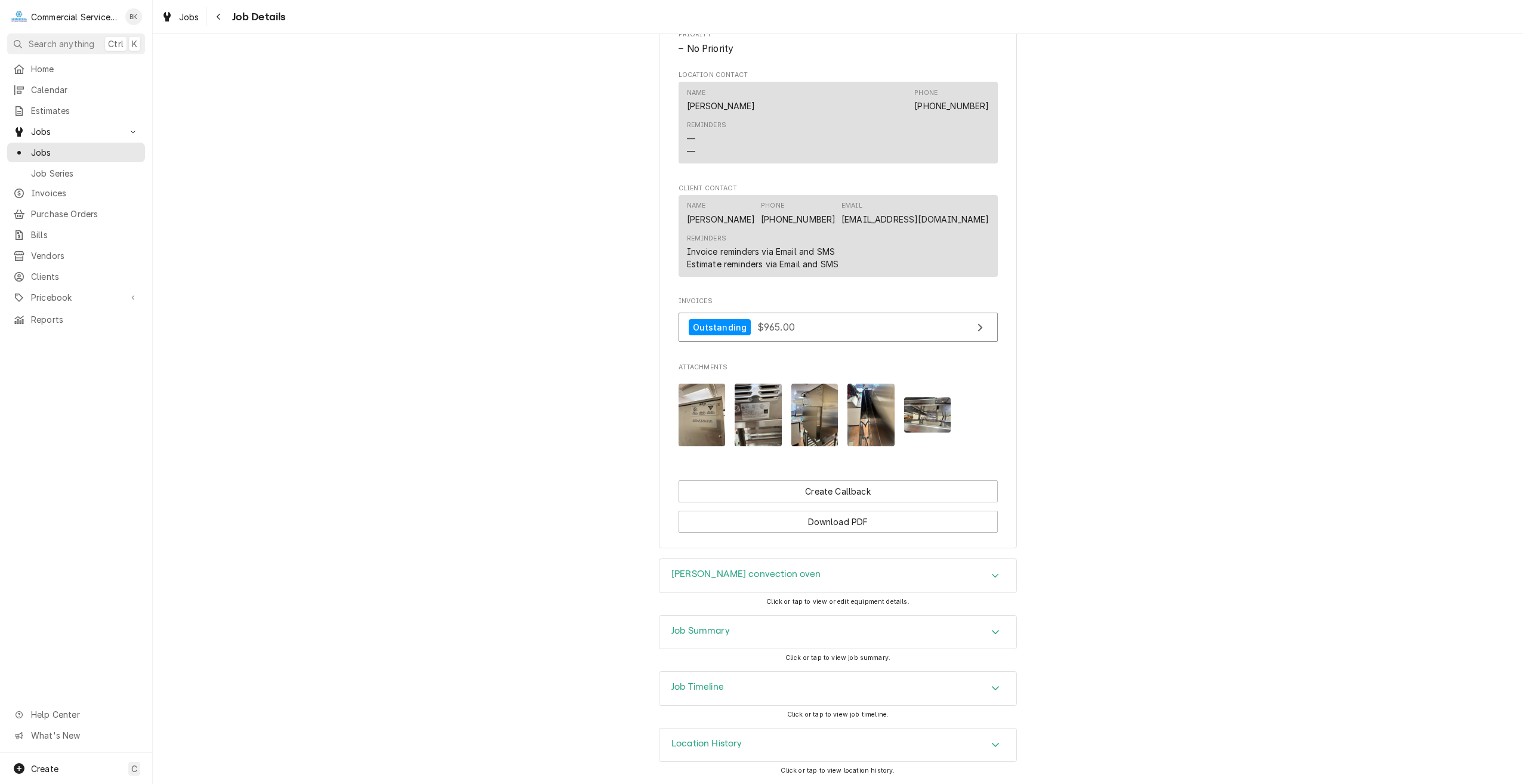
click at [757, 415] on img "Attachments" at bounding box center [758, 414] width 47 height 62
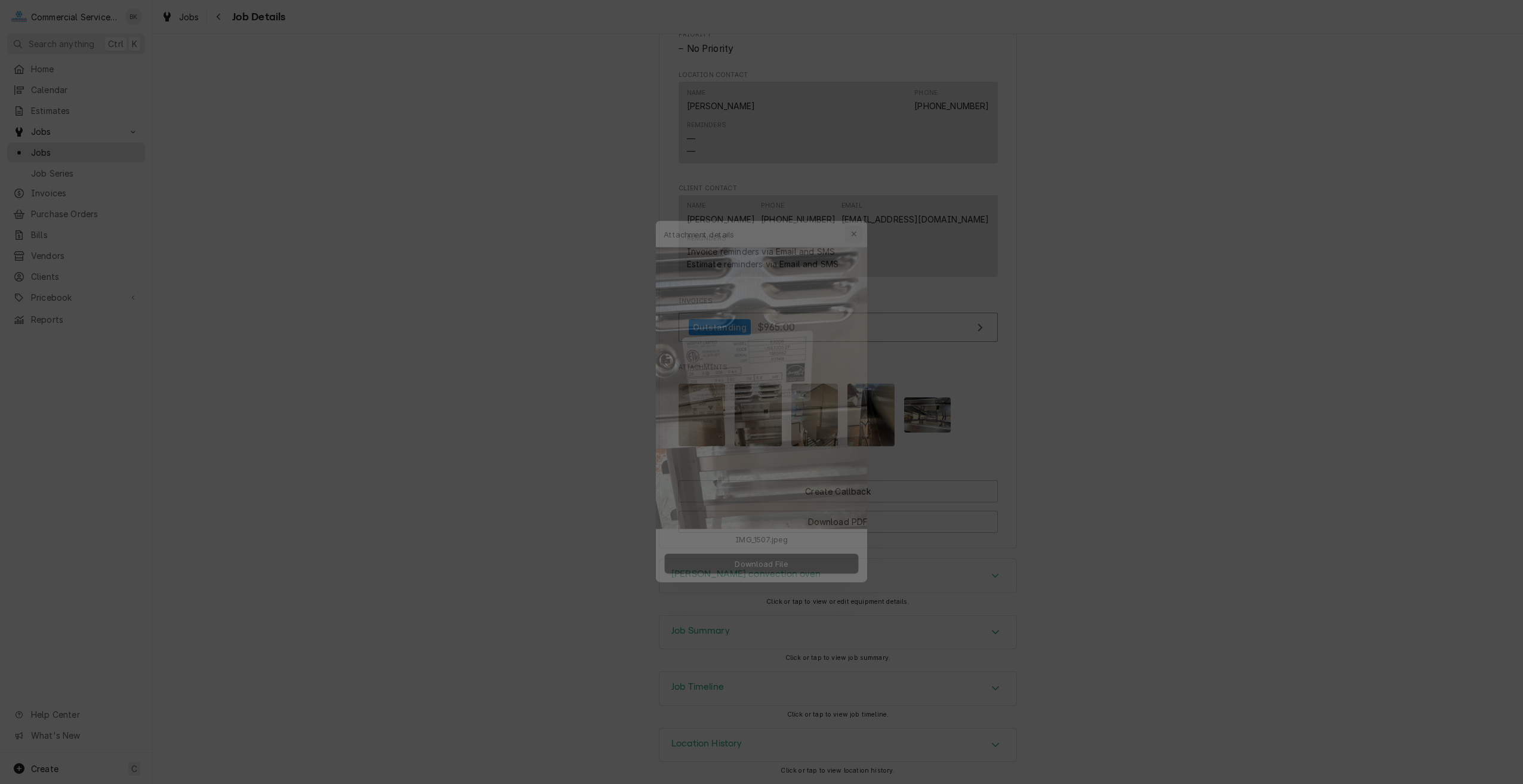
click at [860, 210] on icon "button" at bounding box center [861, 210] width 7 height 9
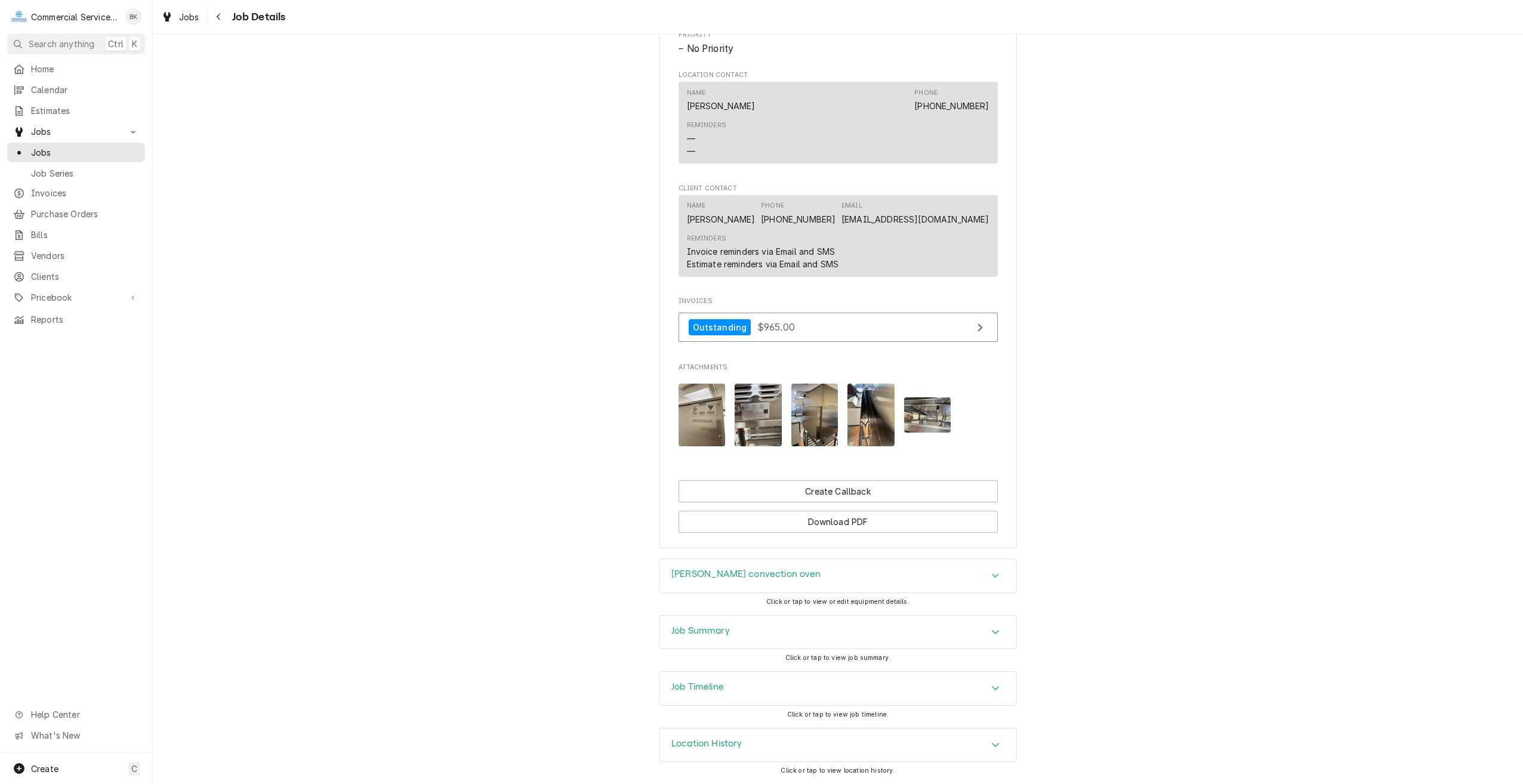
click at [820, 410] on img "Attachments" at bounding box center [815, 414] width 47 height 62
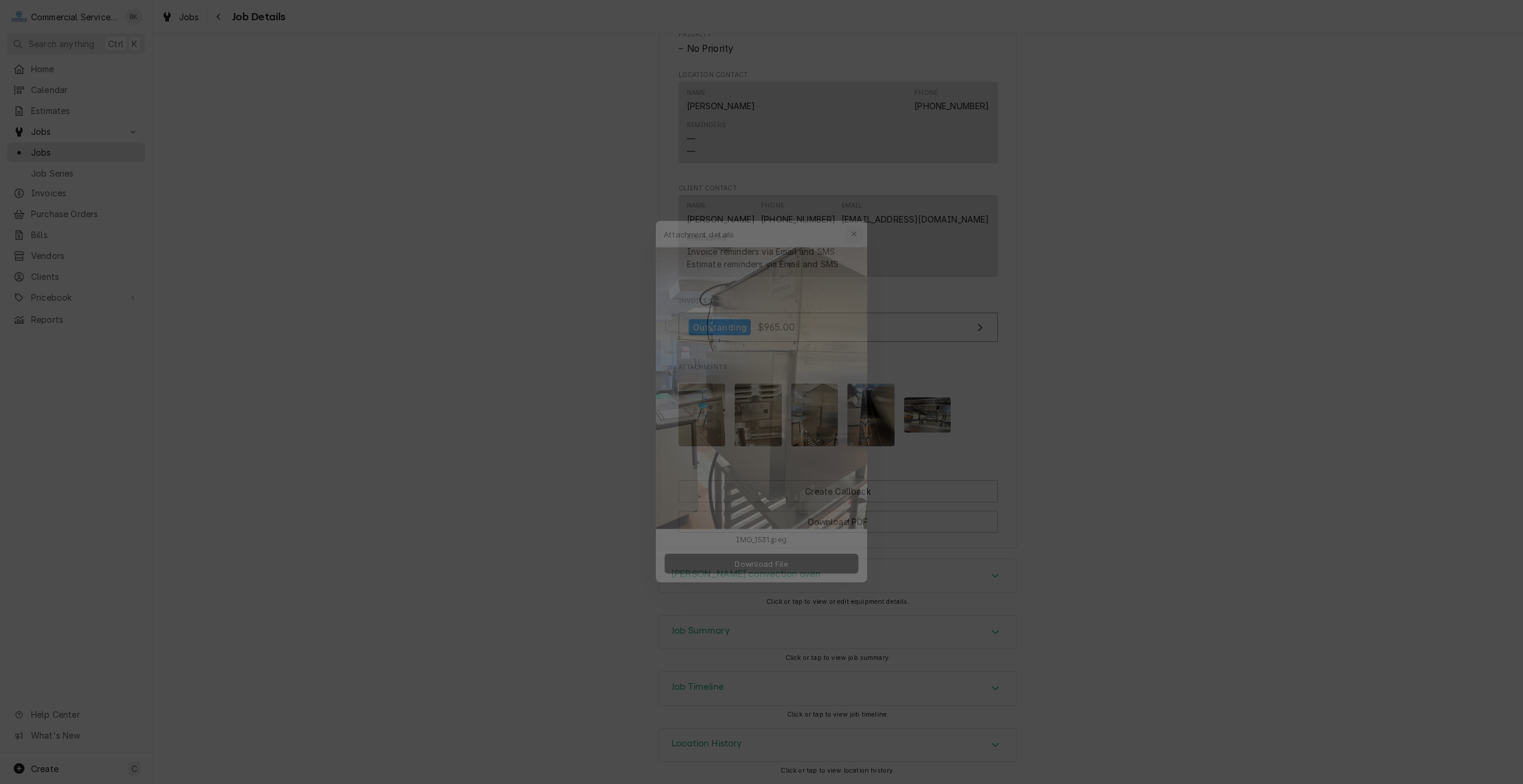
click at [857, 205] on div "button" at bounding box center [861, 210] width 12 height 12
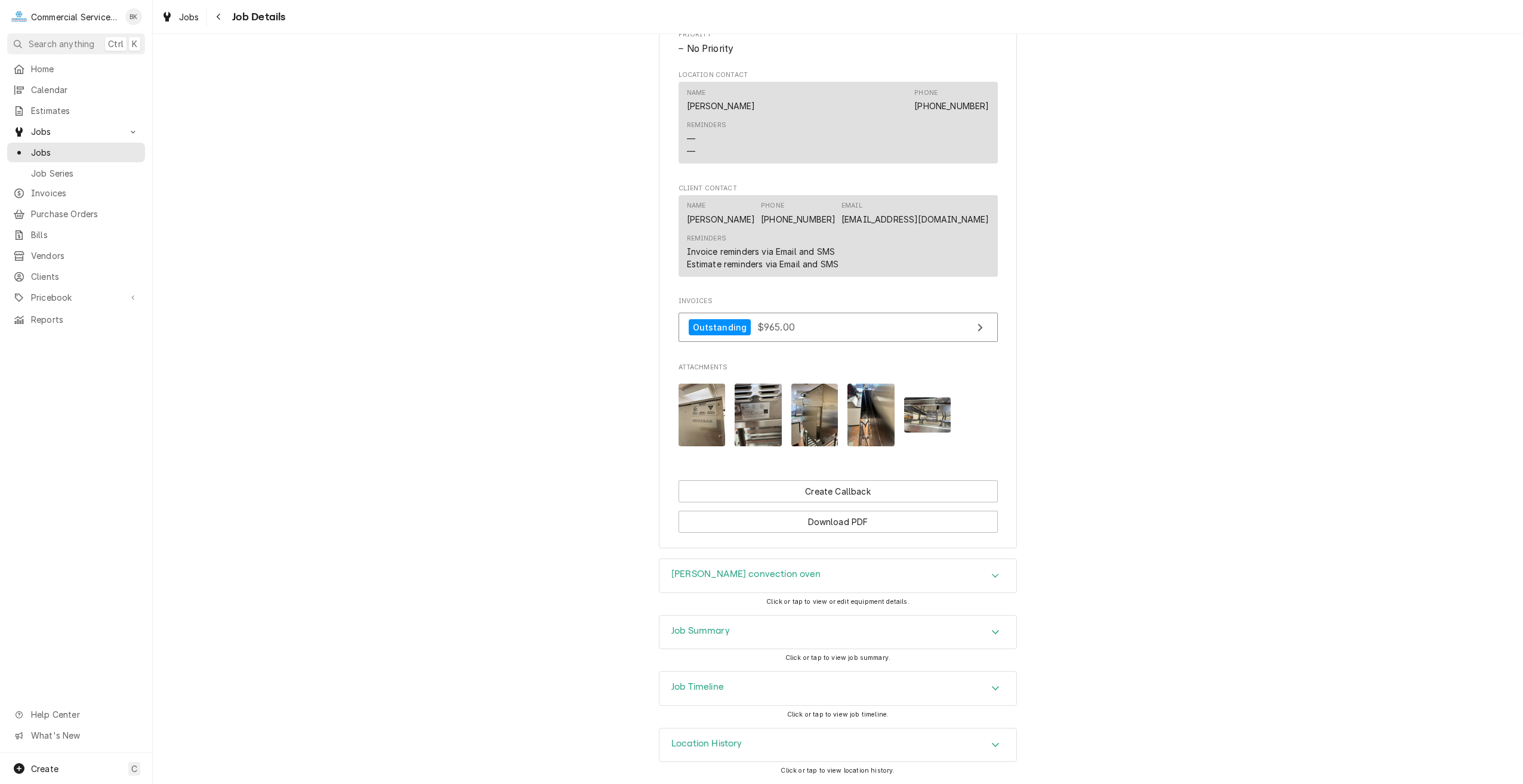
click at [871, 417] on img "Attachments" at bounding box center [871, 414] width 47 height 62
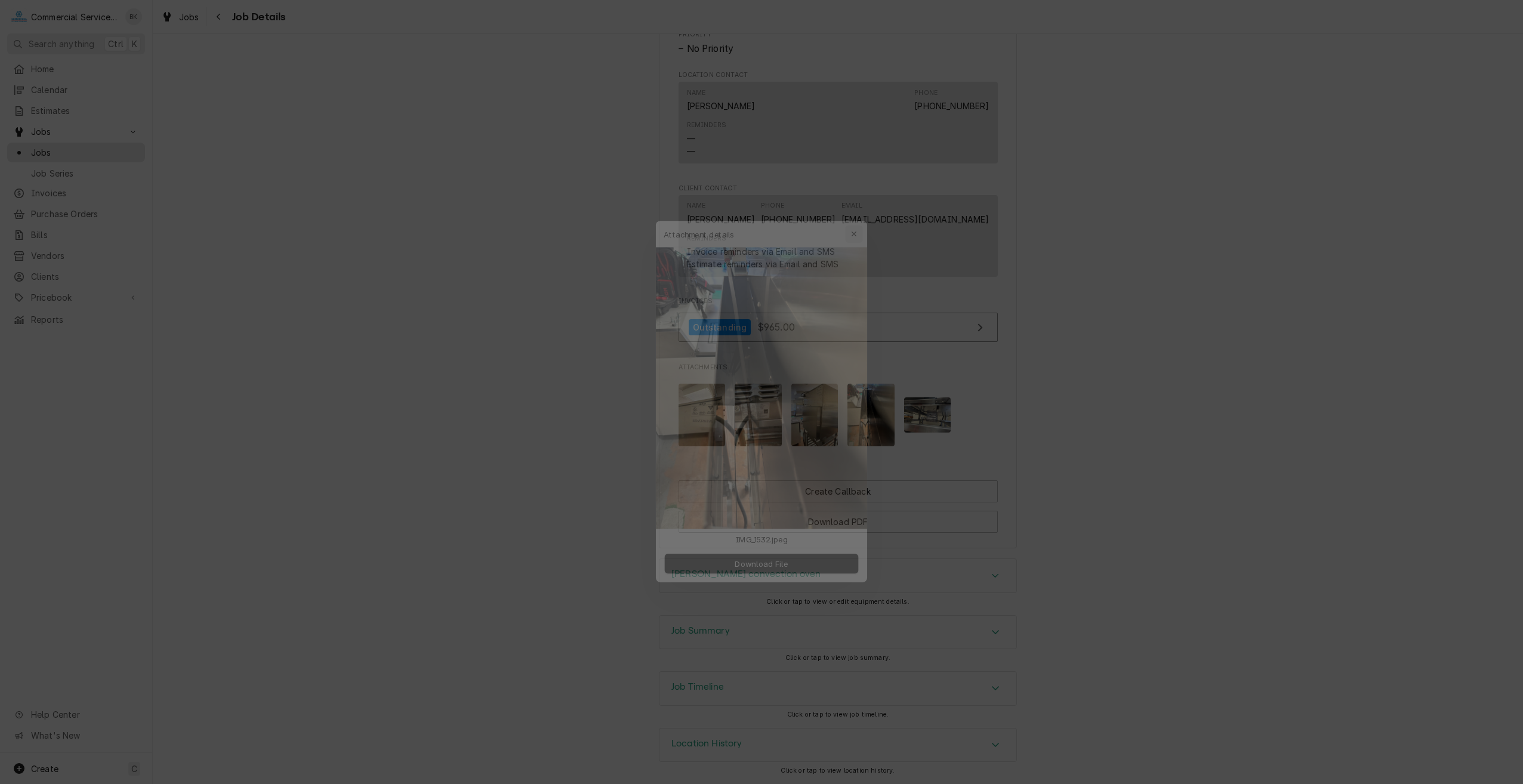
click at [863, 209] on icon "button" at bounding box center [861, 210] width 6 height 6
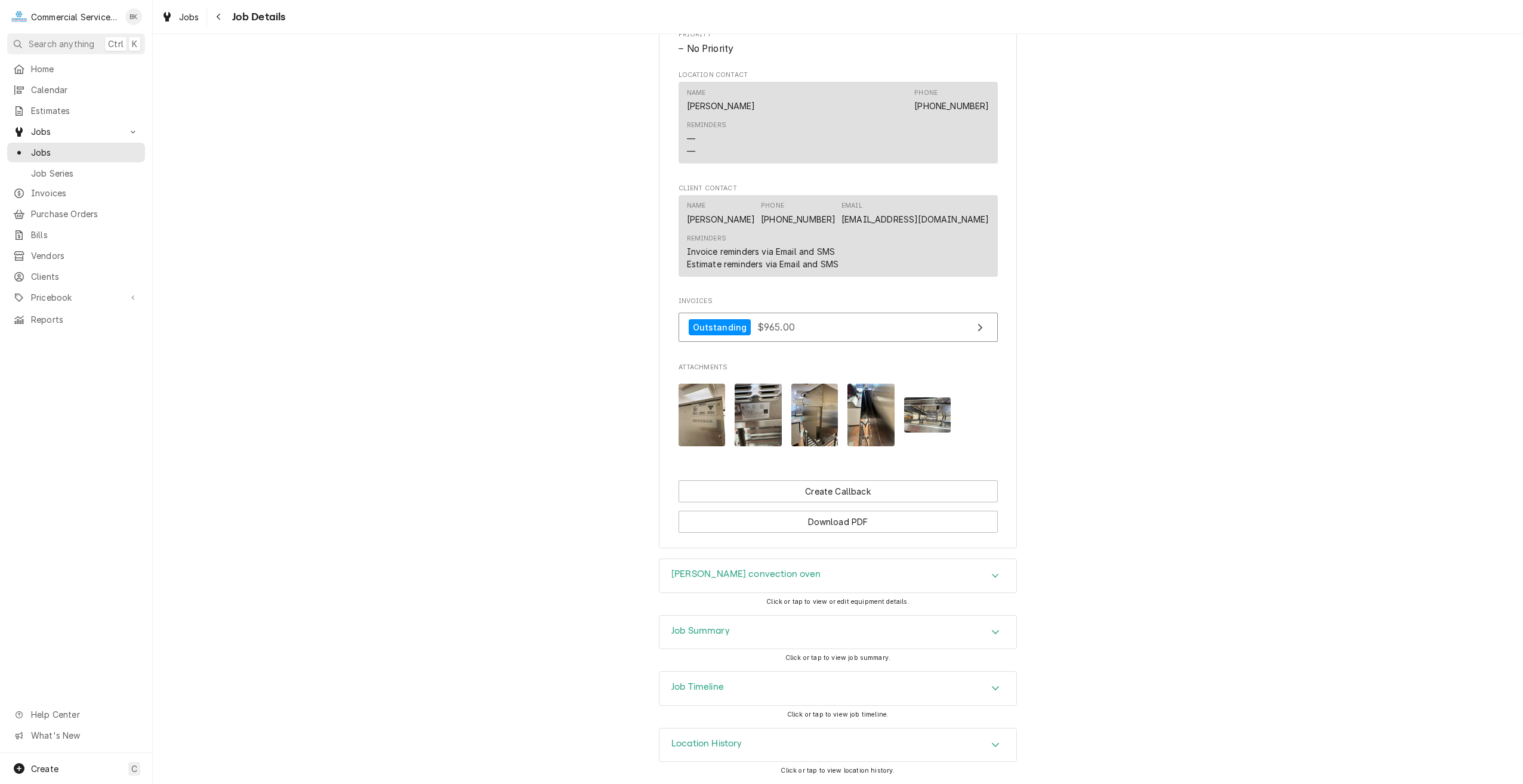
click at [937, 420] on img "Attachments" at bounding box center [927, 414] width 47 height 35
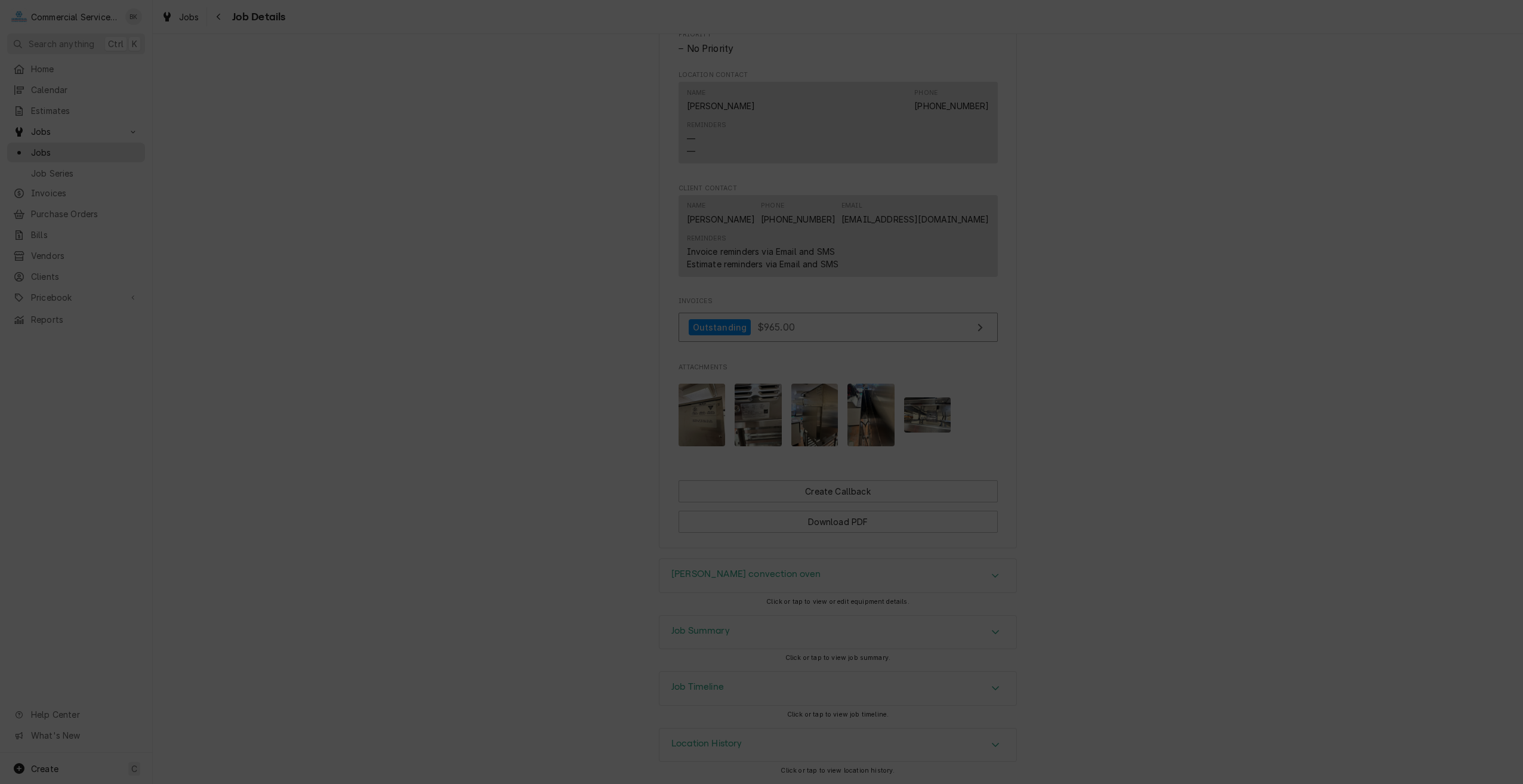
click at [864, 276] on icon "button" at bounding box center [861, 277] width 7 height 9
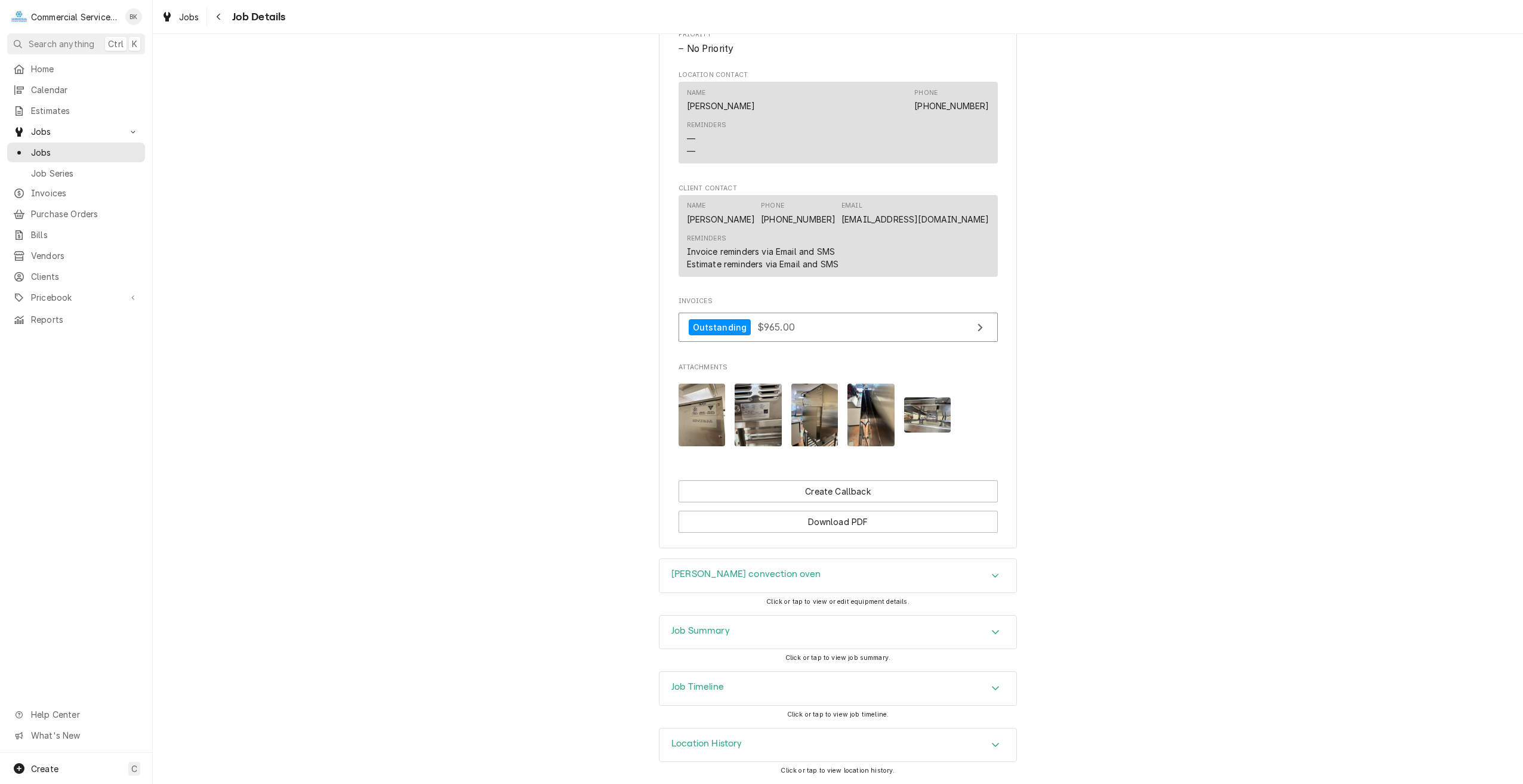
click at [792, 640] on div "Job Summary" at bounding box center [838, 632] width 357 height 33
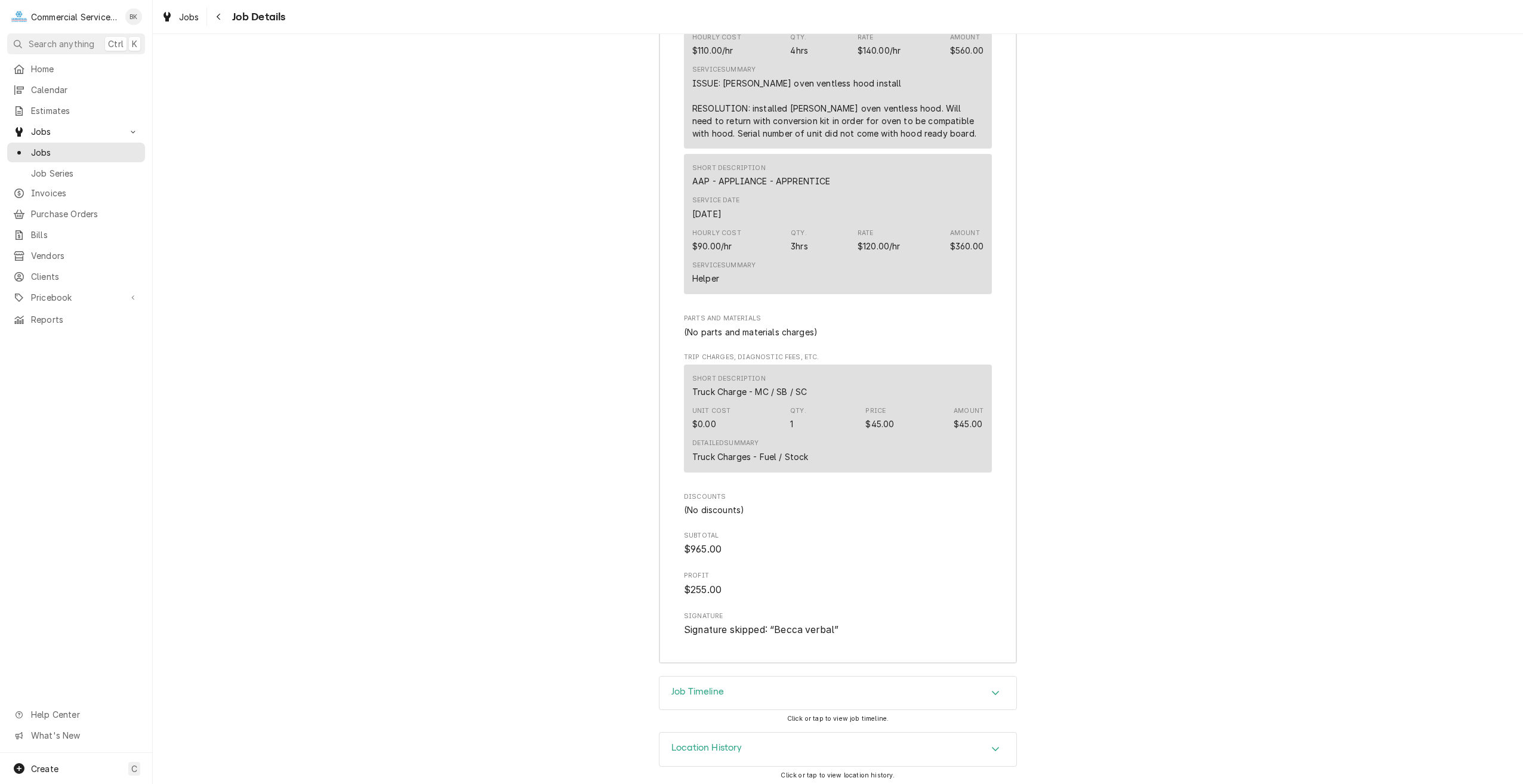
scroll to position [1603, 0]
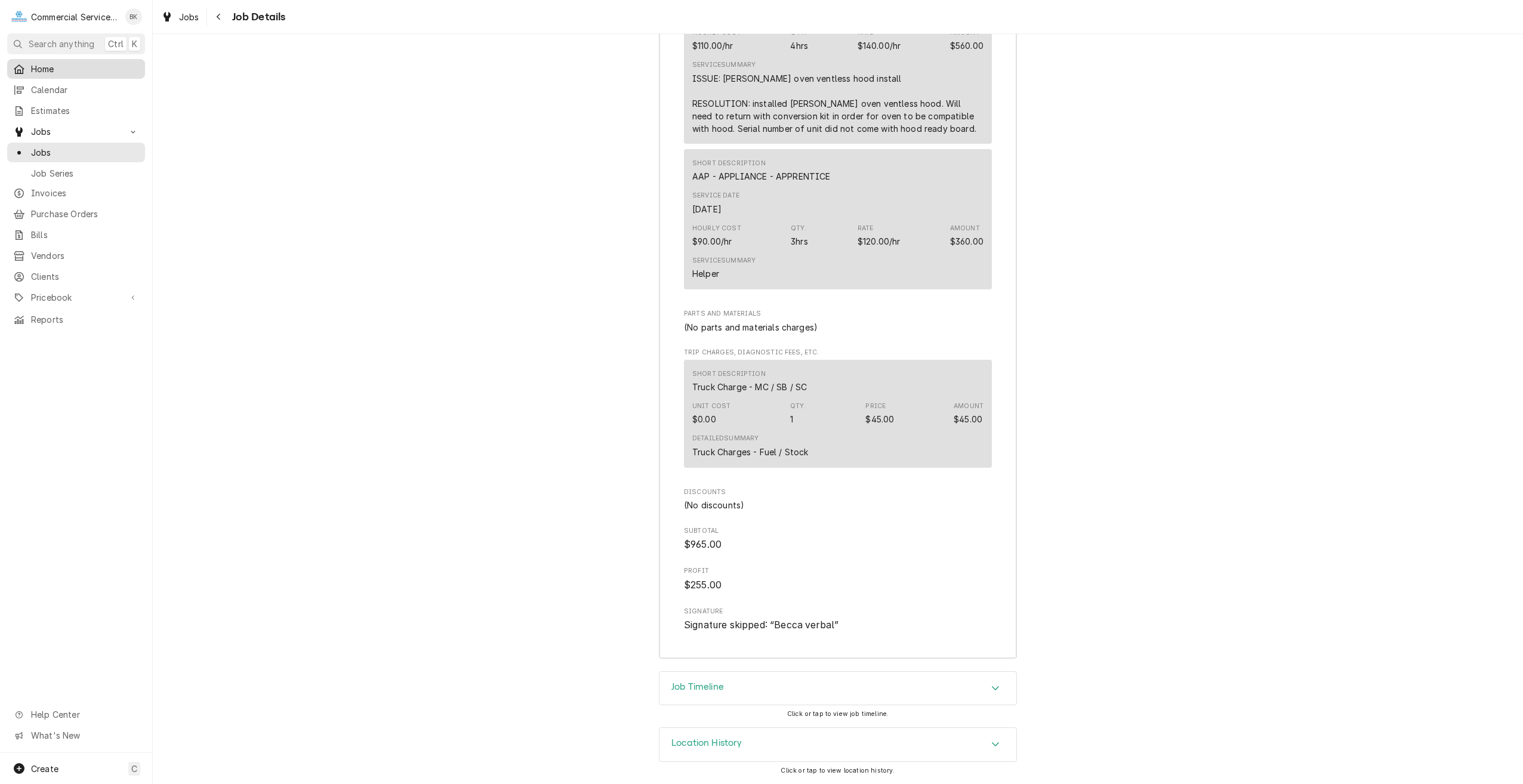
click at [45, 68] on span "Home" at bounding box center [85, 68] width 108 height 13
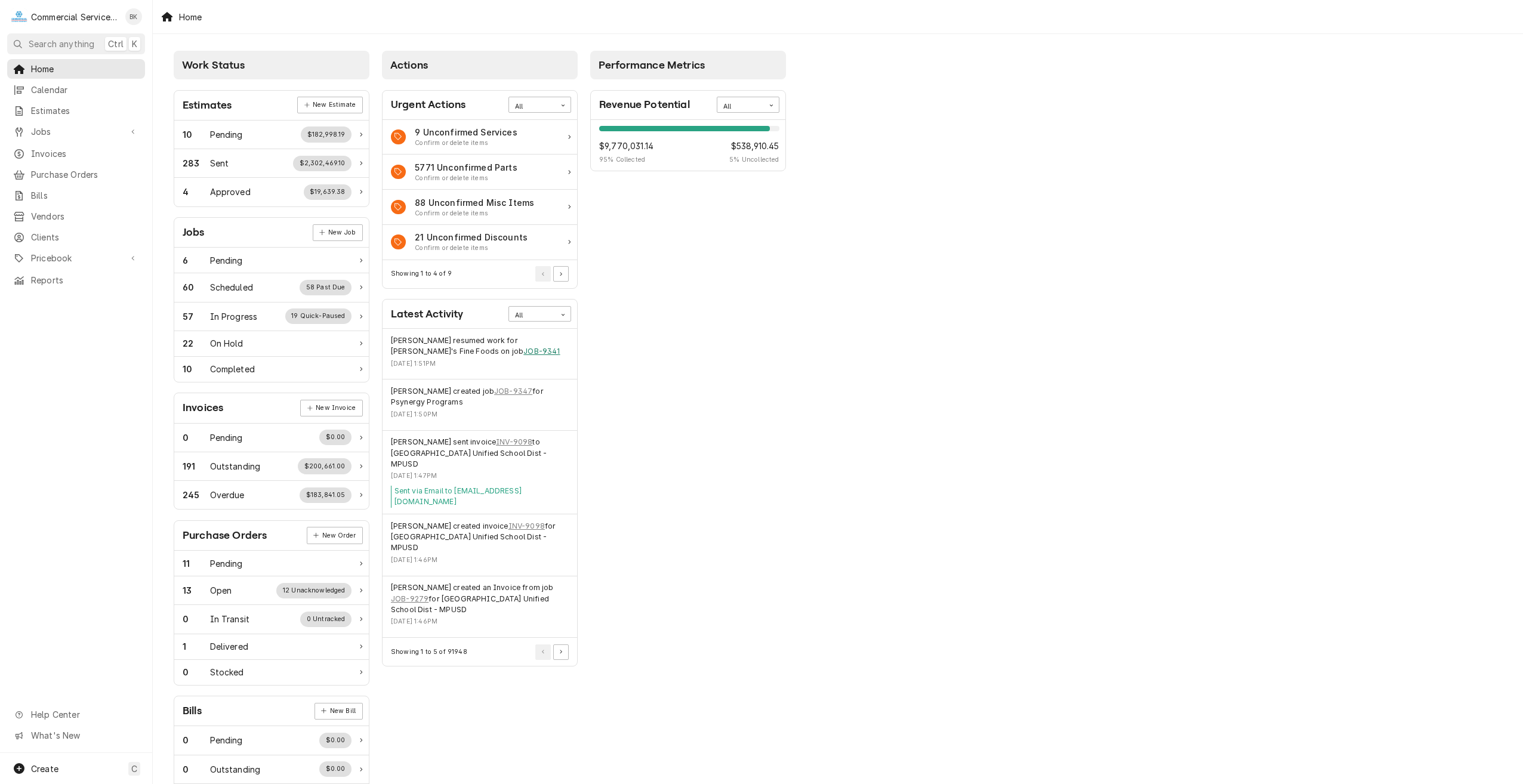
click at [524, 354] on link "JOB-9341" at bounding box center [541, 351] width 36 height 11
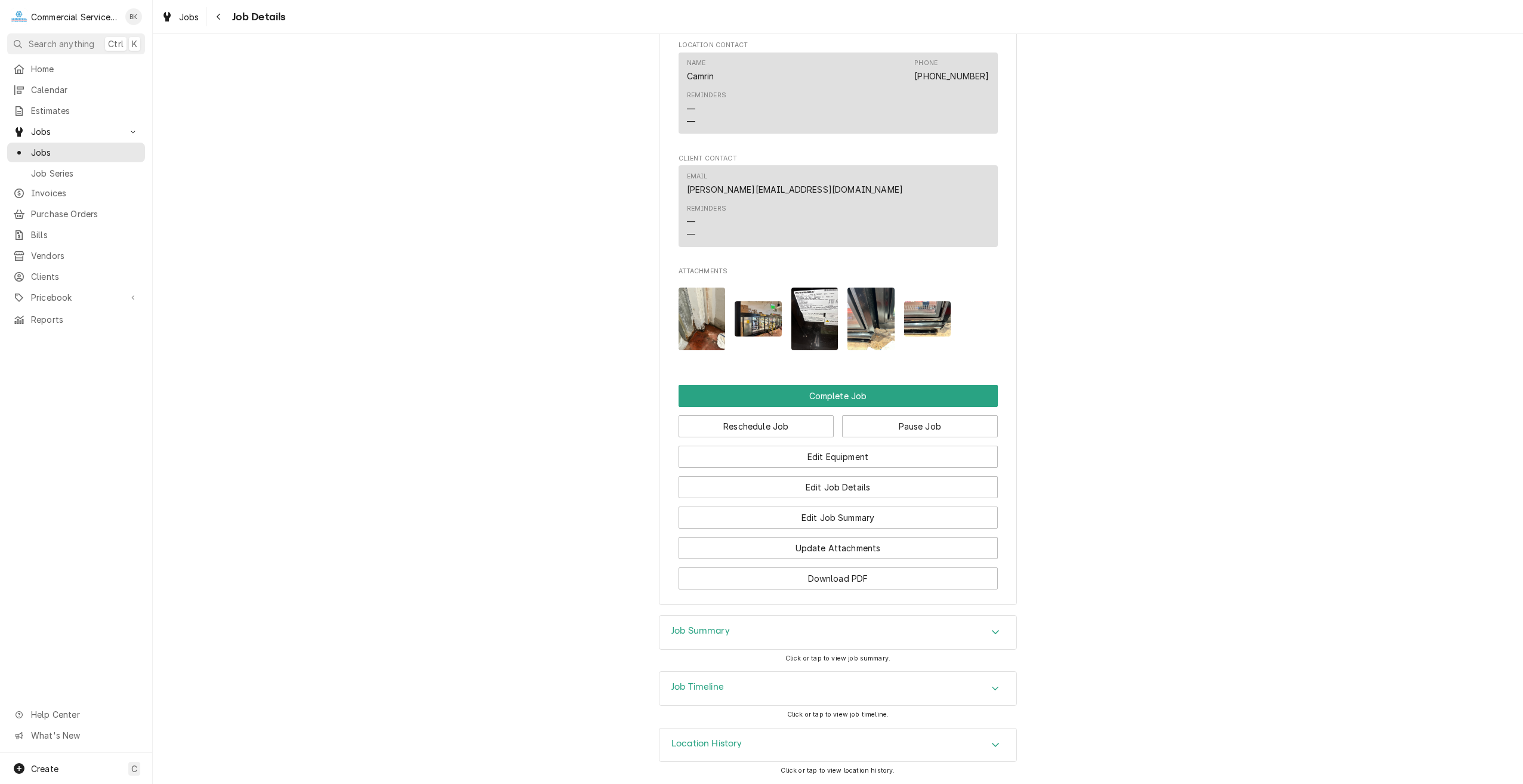
scroll to position [940, 0]
click at [806, 624] on div "Job Summary" at bounding box center [838, 632] width 357 height 33
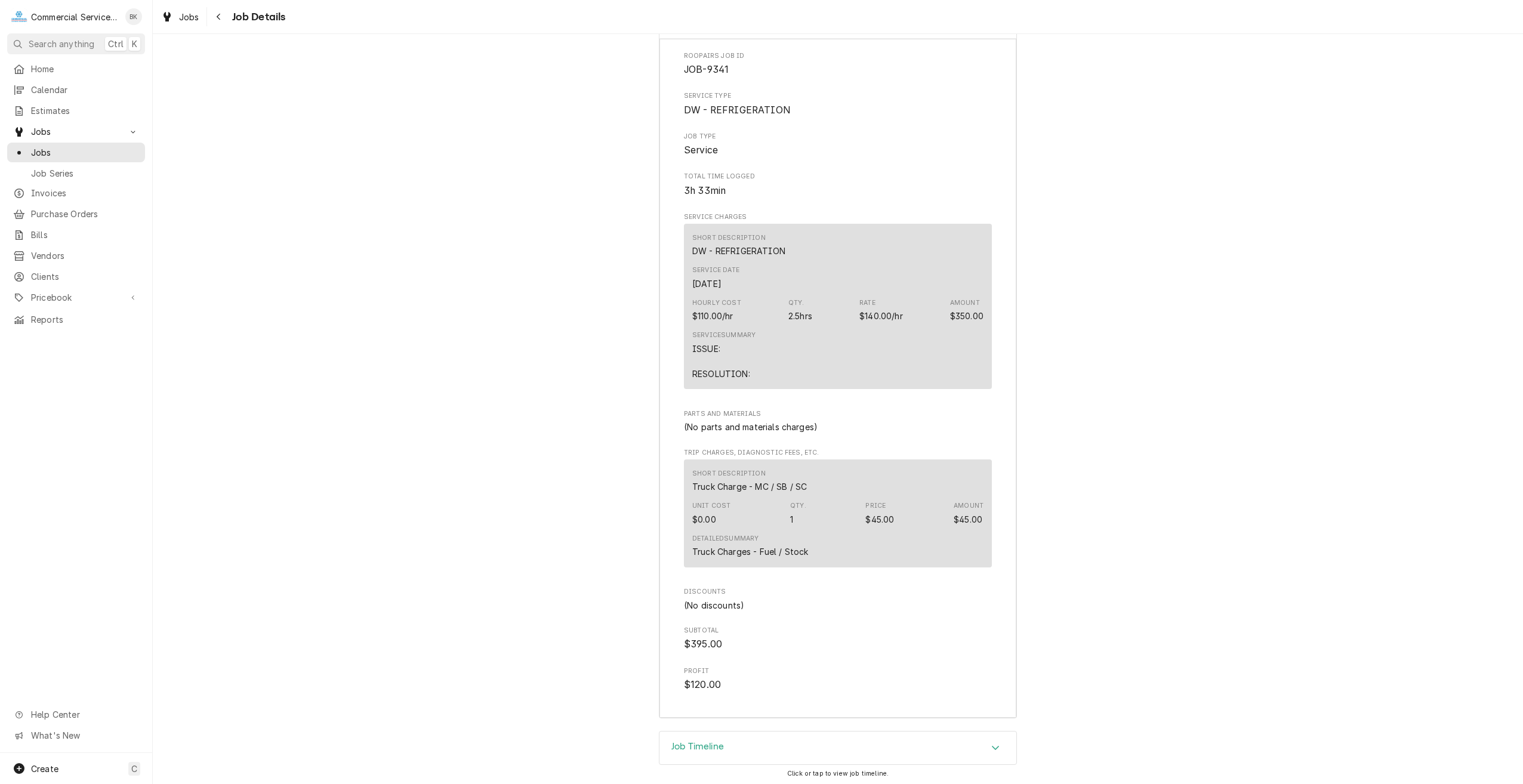
scroll to position [1610, 0]
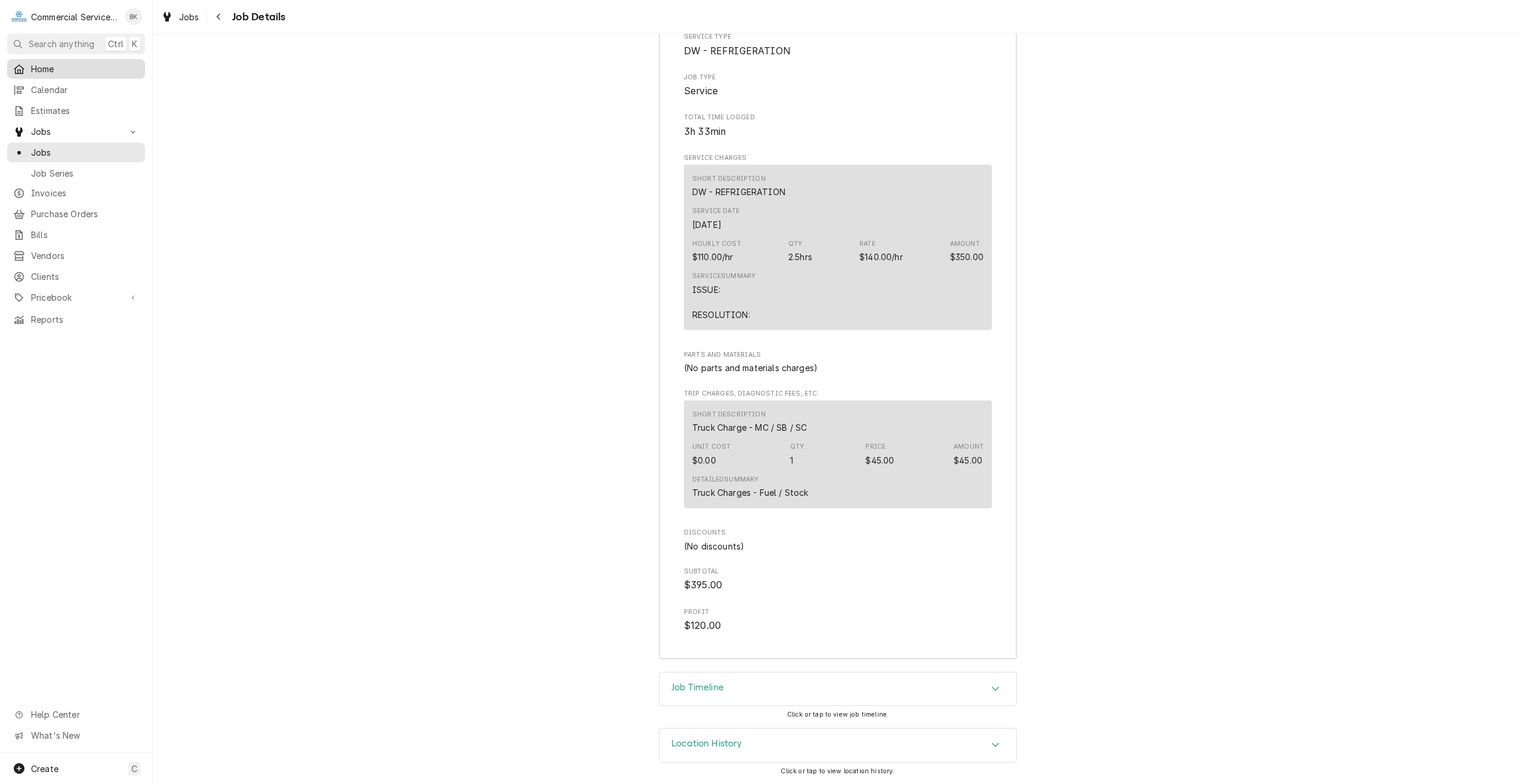
click at [61, 70] on span "Home" at bounding box center [85, 68] width 108 height 13
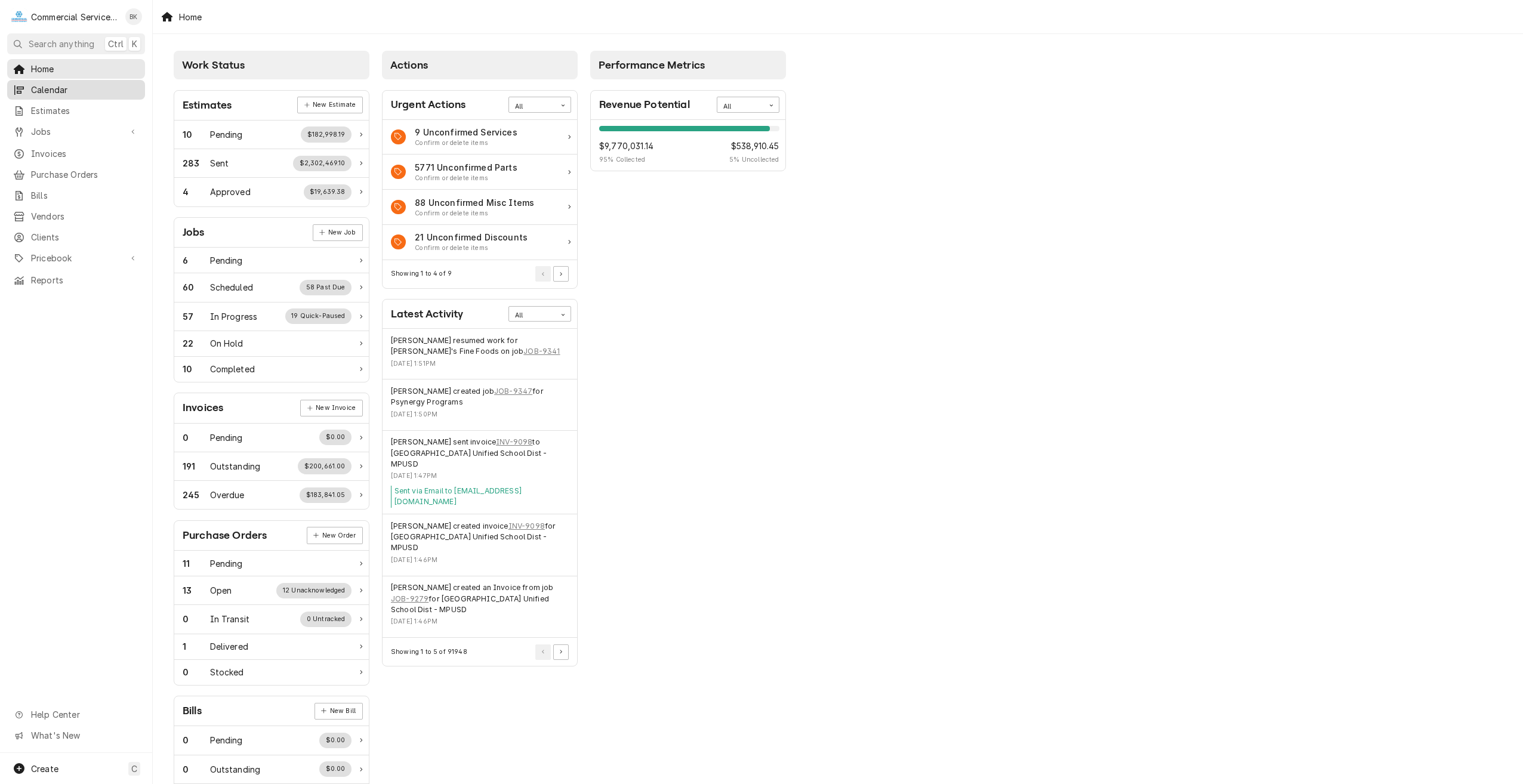
click at [60, 89] on span "Calendar" at bounding box center [85, 89] width 108 height 13
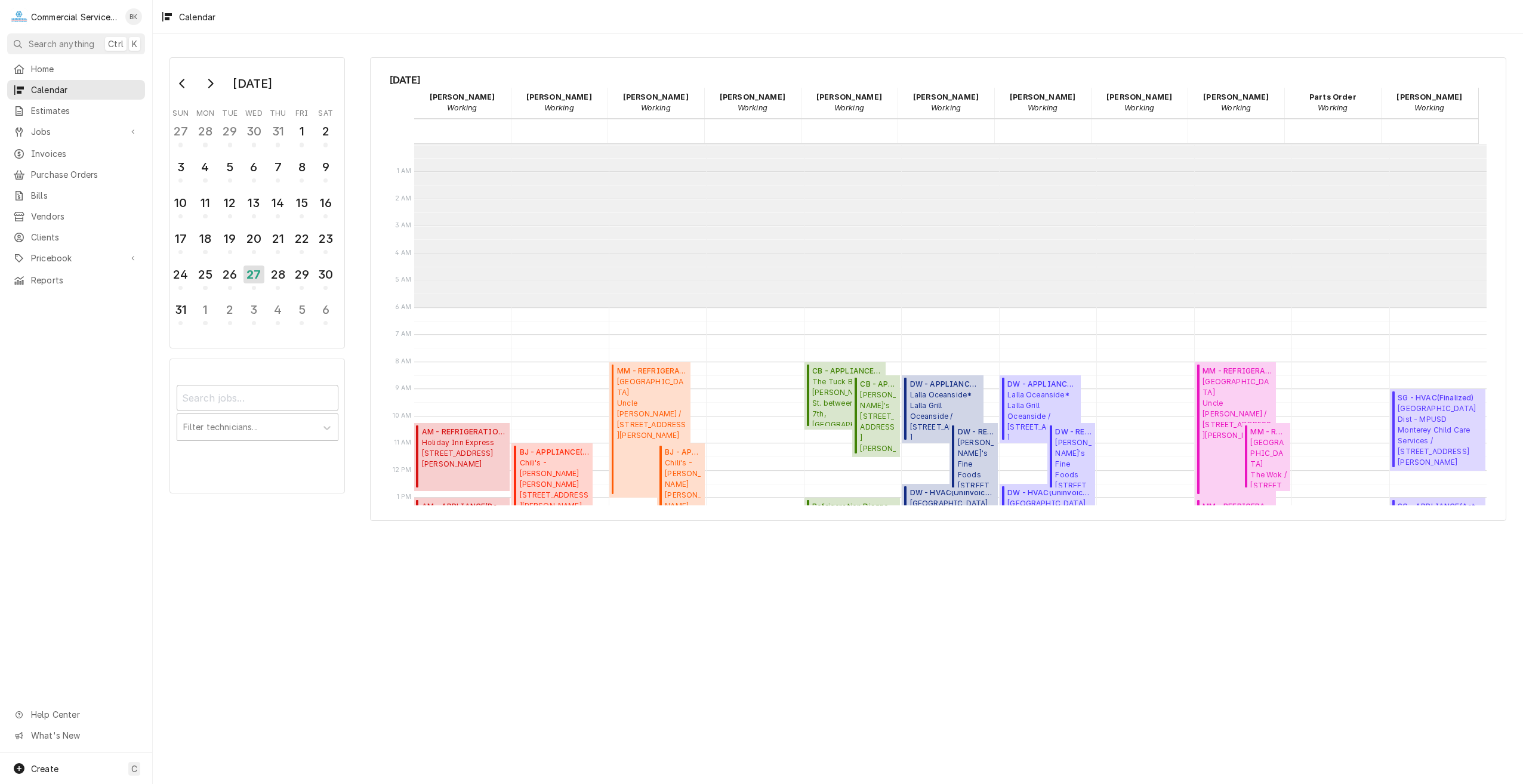
scroll to position [163, 0]
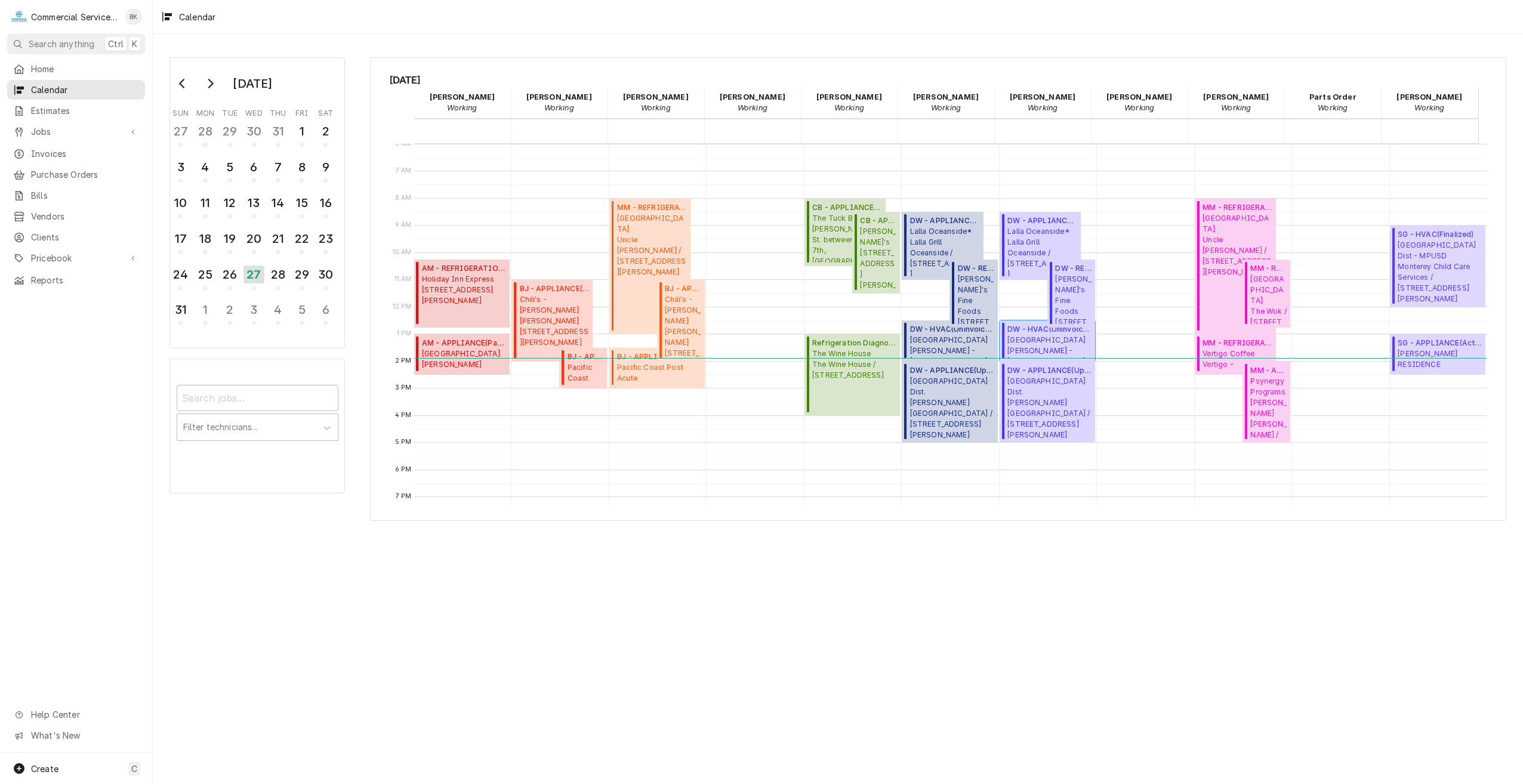
click at [1048, 335] on span "Santa Rita Union School District - MD GAVILAN VIEW M.S. / 18250 Van Buren Ave, …" at bounding box center [1049, 345] width 84 height 22
click at [67, 126] on span "Jobs" at bounding box center [76, 131] width 91 height 13
click at [61, 150] on span "Jobs" at bounding box center [85, 152] width 108 height 13
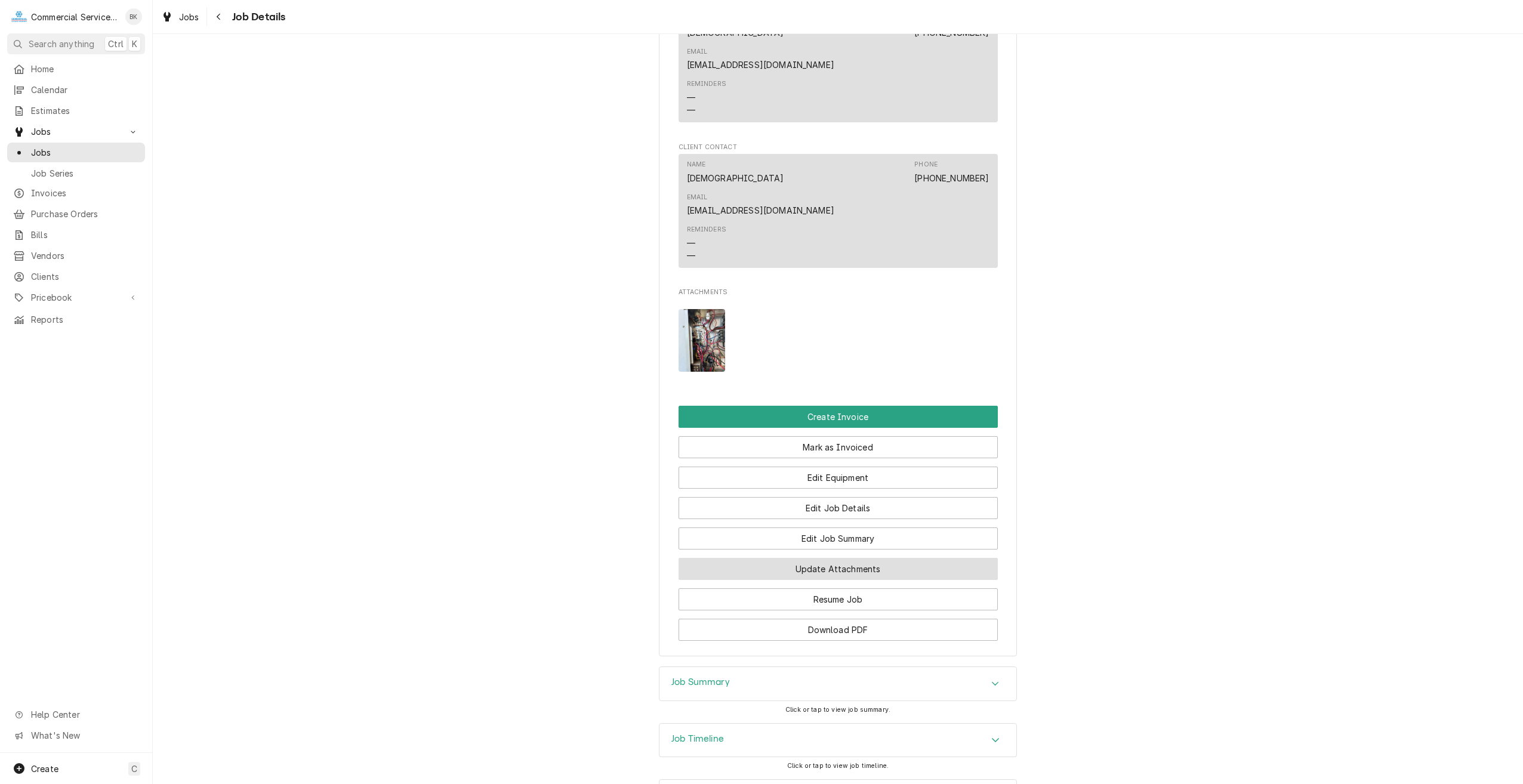
scroll to position [784, 0]
click at [741, 666] on div "Job Summary" at bounding box center [838, 683] width 357 height 33
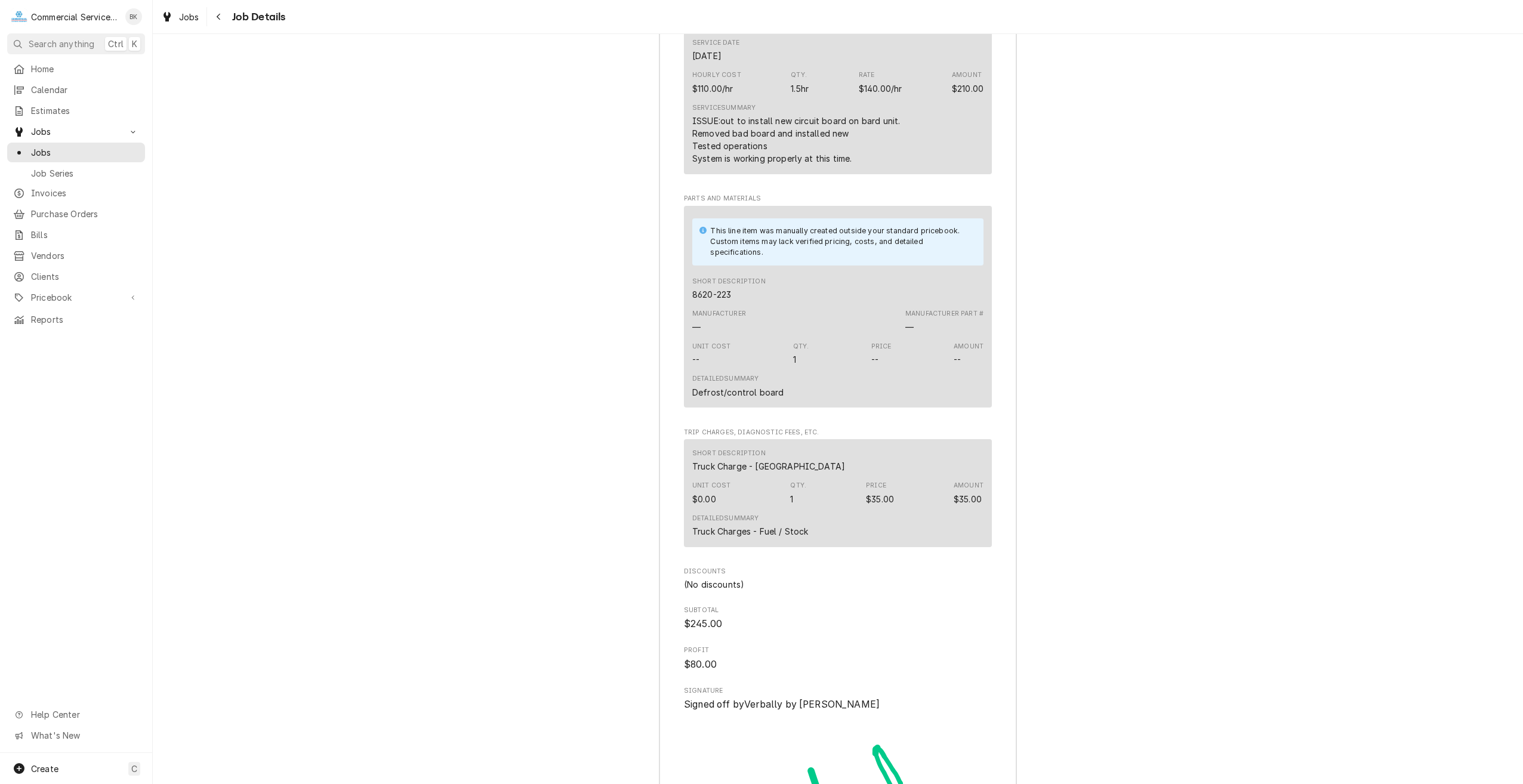
scroll to position [1739, 0]
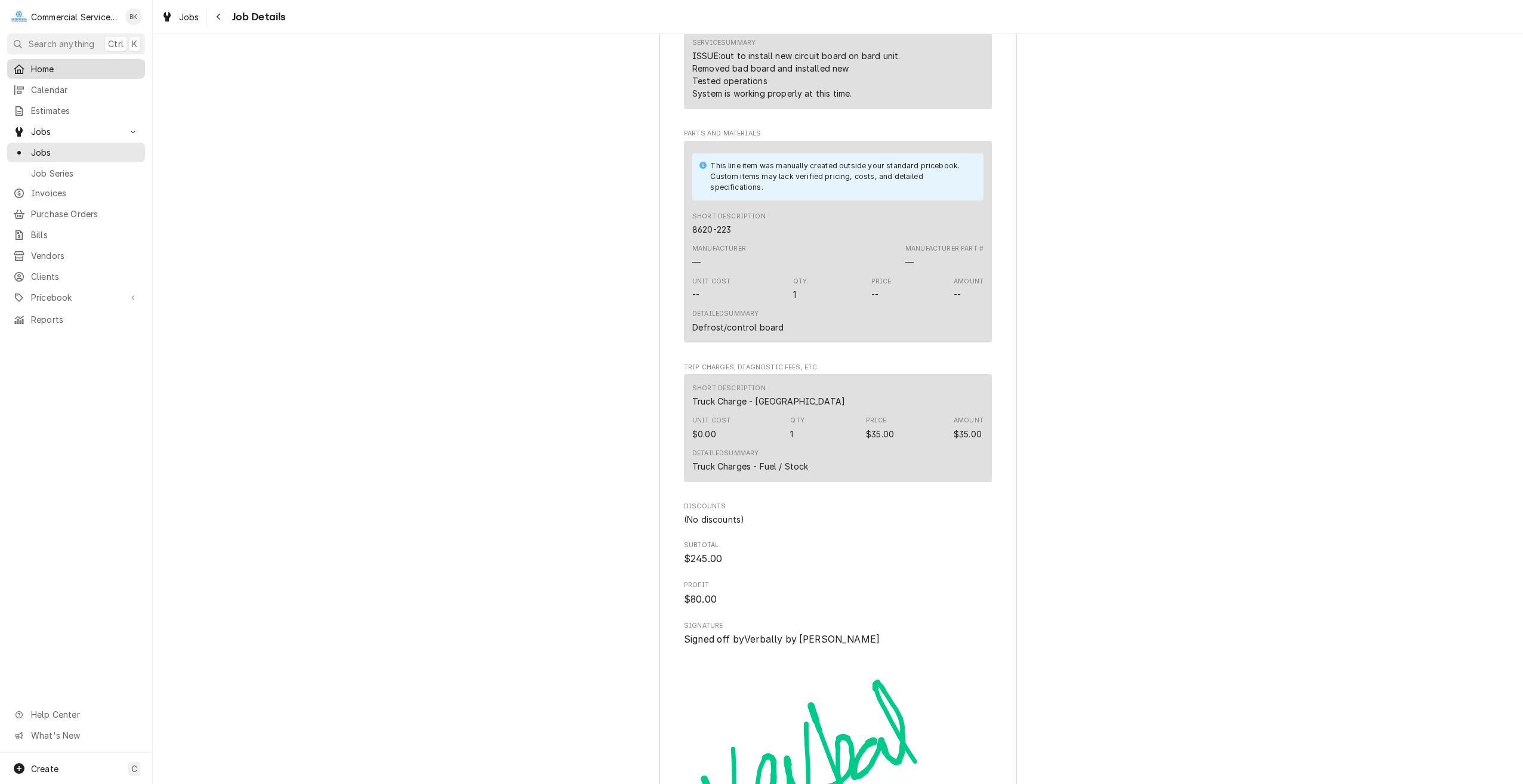
click at [59, 63] on span "Home" at bounding box center [85, 68] width 108 height 13
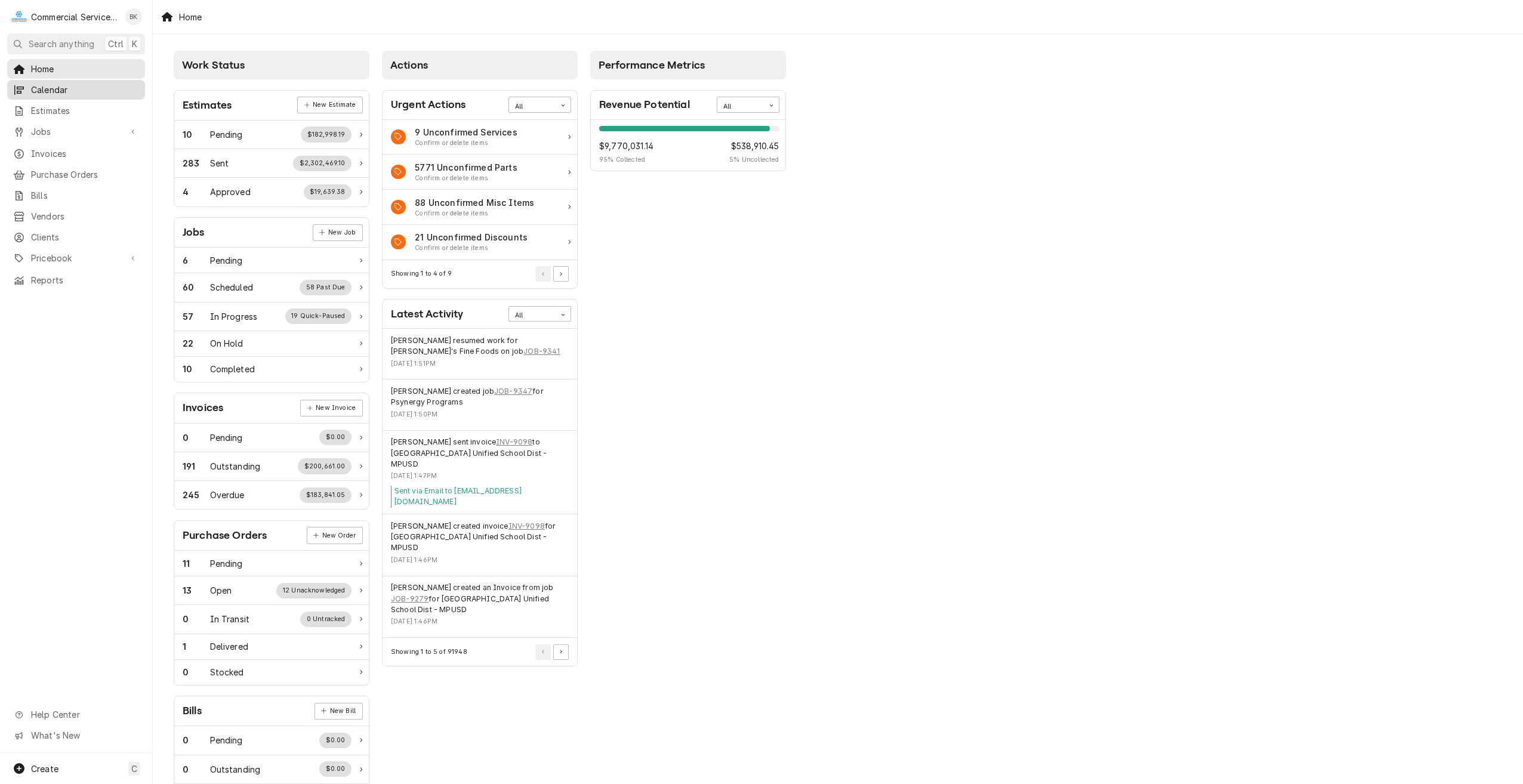
click at [84, 92] on span "Calendar" at bounding box center [85, 89] width 108 height 13
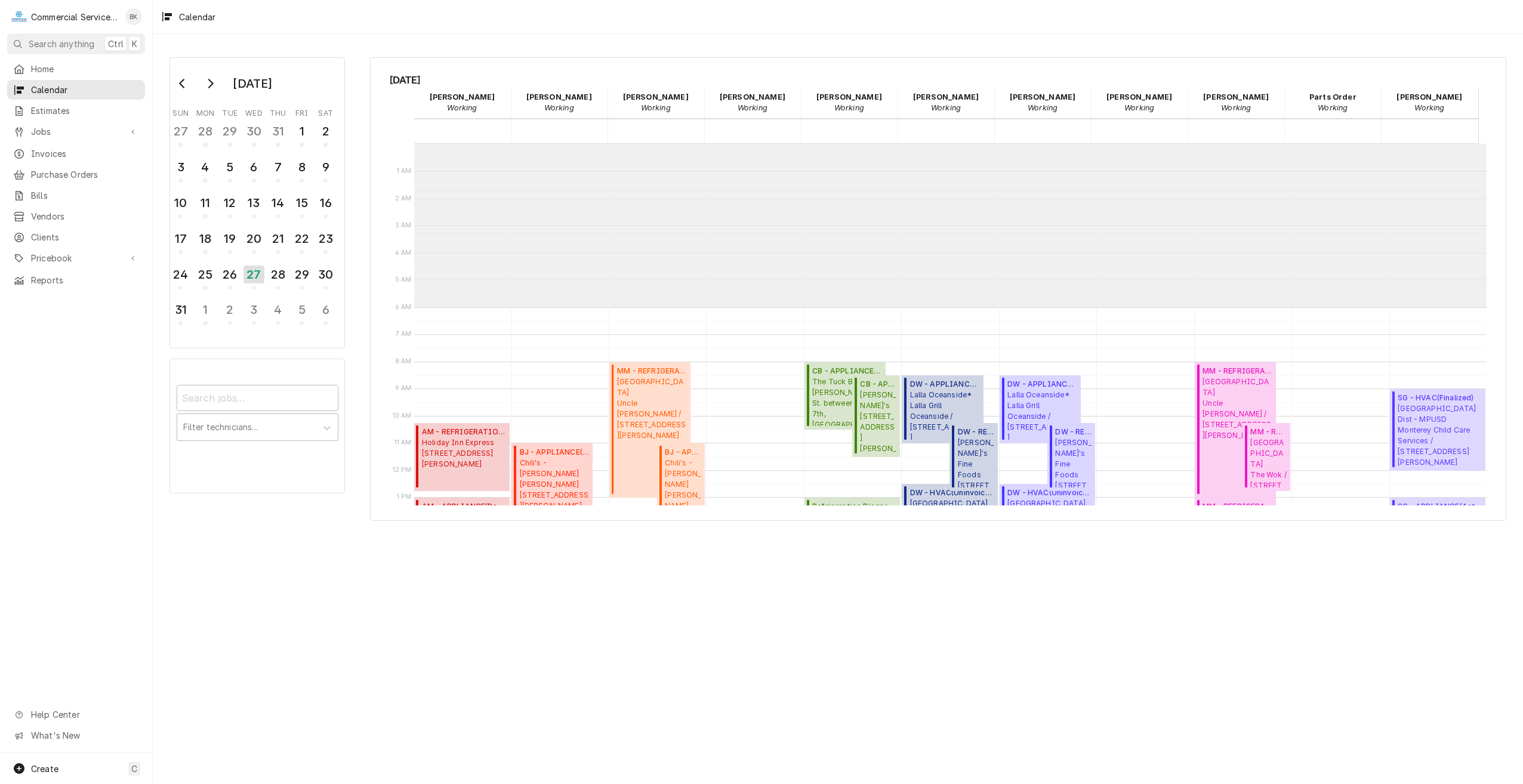
scroll to position [163, 0]
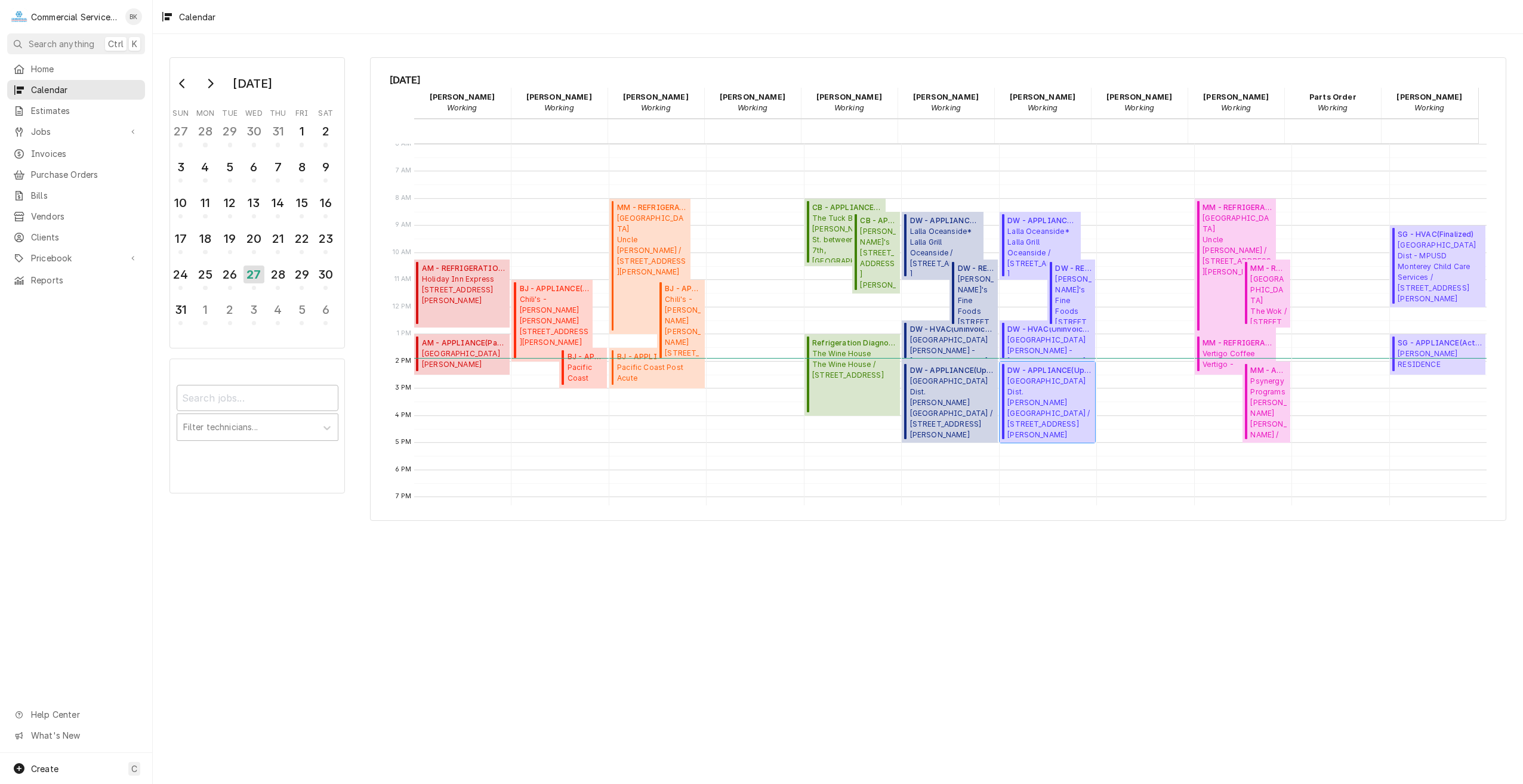
click at [1053, 381] on span "Alisal School Dist. JESSE G. SANCHEZ ELEMENTARY SCHOOL / 901 N Sanborn Rd, Sali…" at bounding box center [1049, 408] width 84 height 64
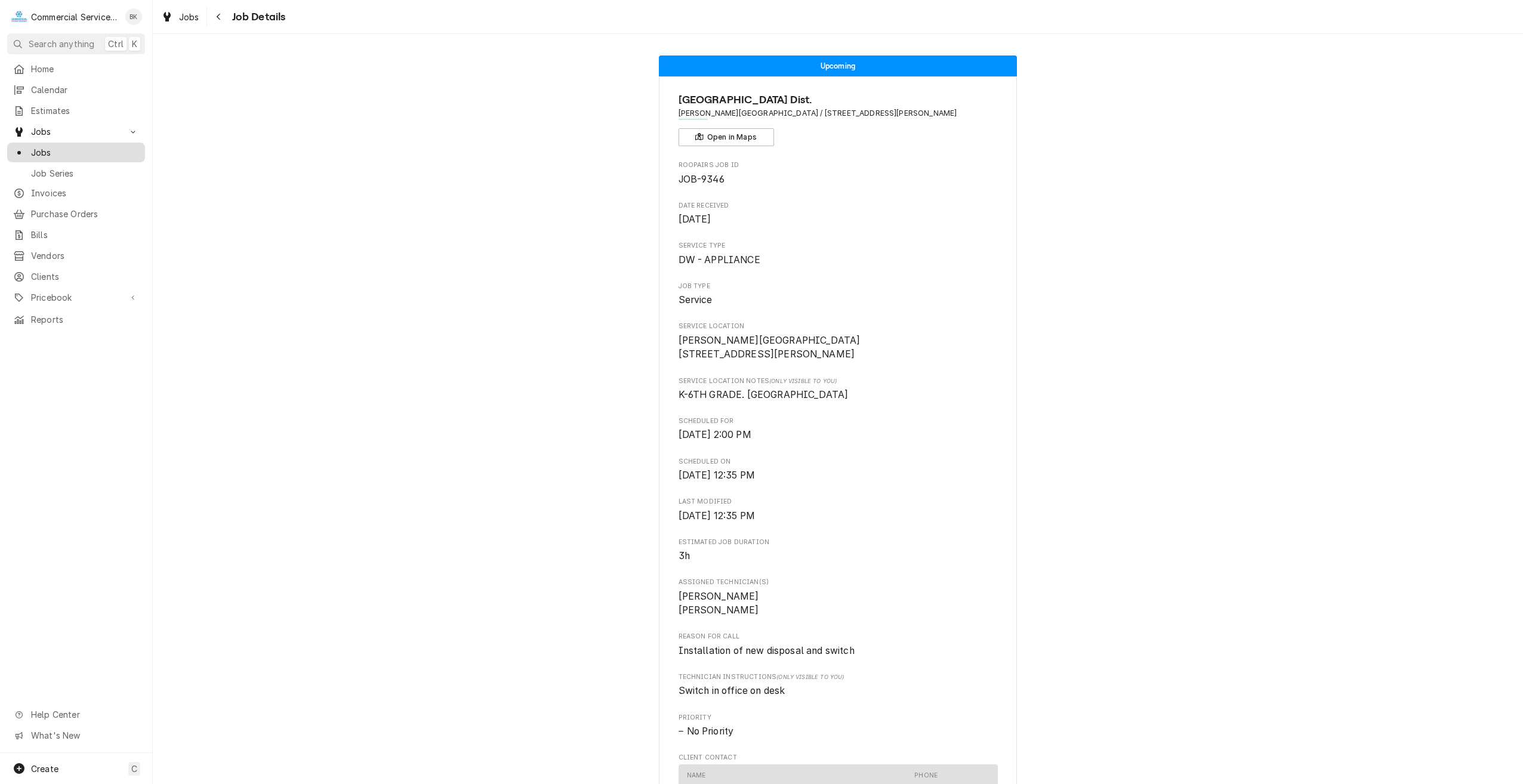
click at [52, 146] on span "Jobs" at bounding box center [85, 152] width 108 height 13
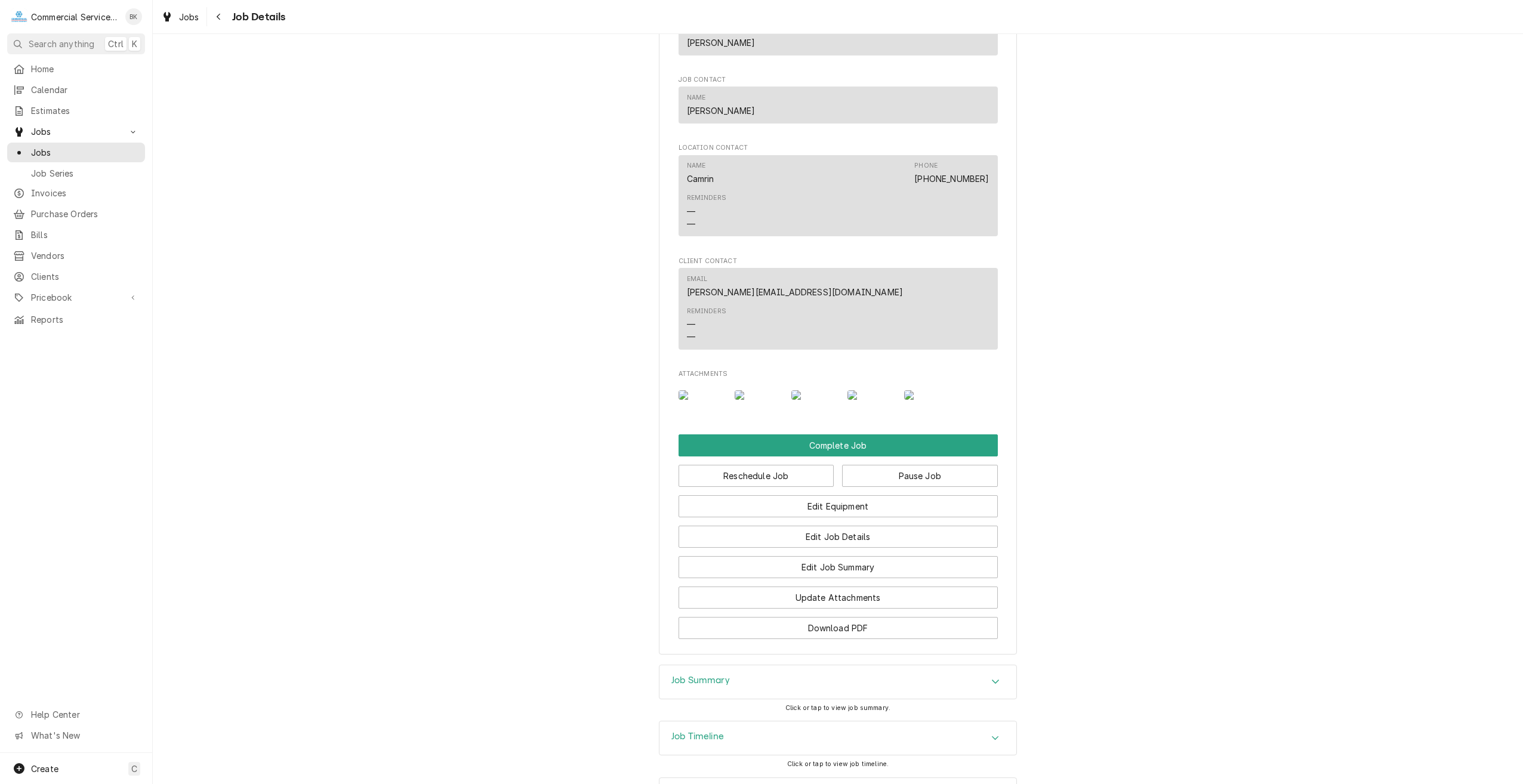
scroll to position [836, 0]
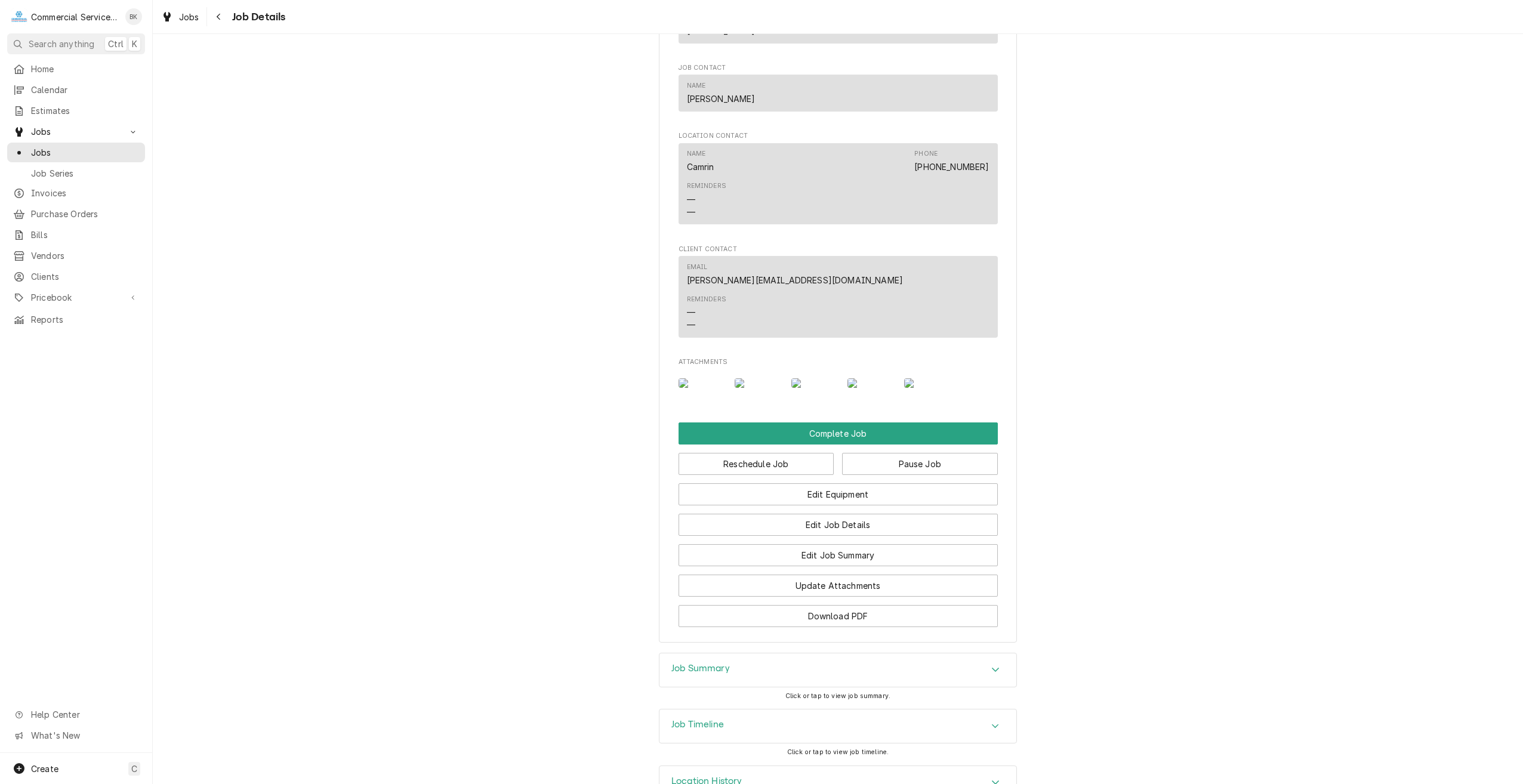
click at [818, 388] on img "Attachments" at bounding box center [815, 383] width 47 height 10
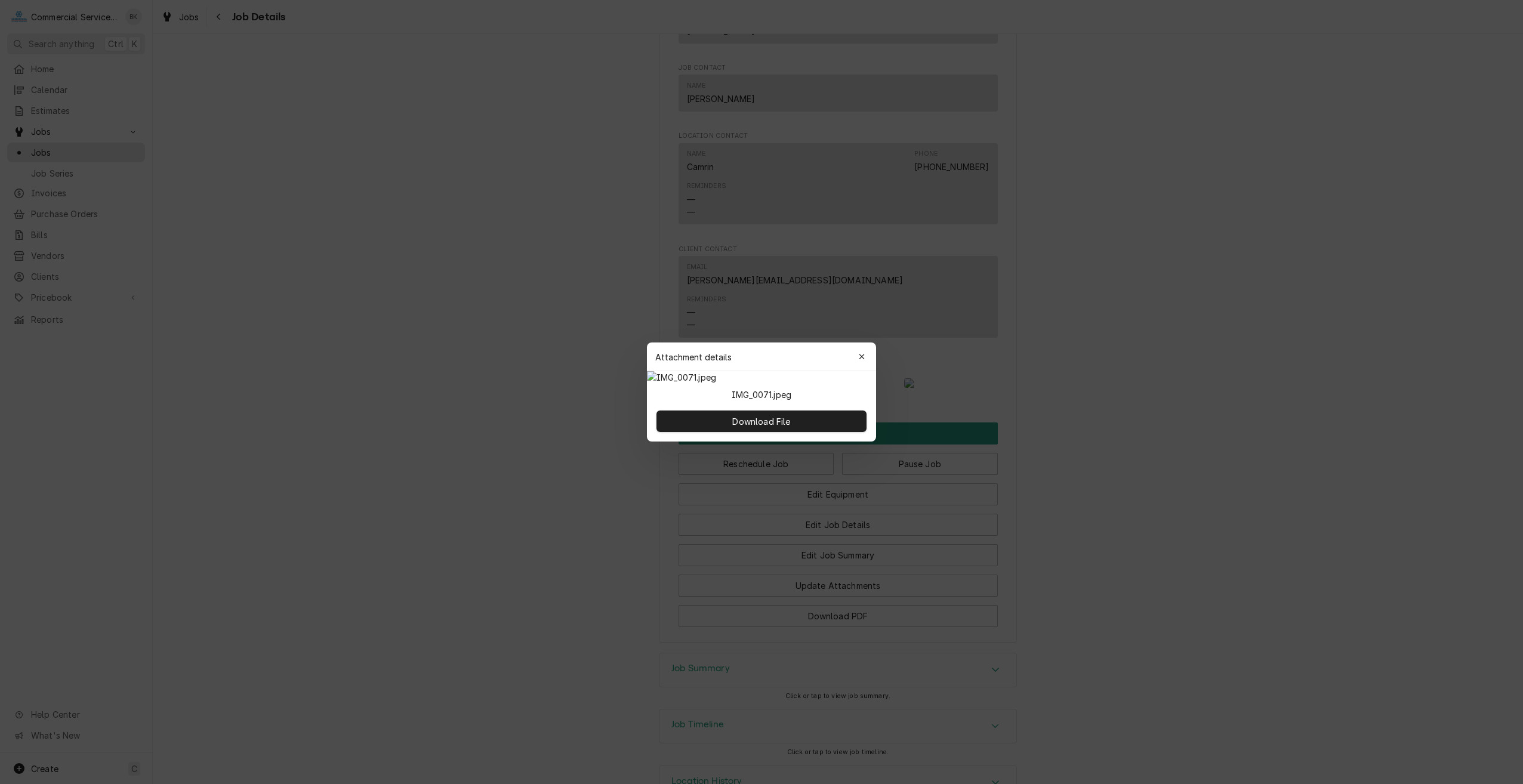
click at [863, 351] on div "button" at bounding box center [861, 357] width 12 height 12
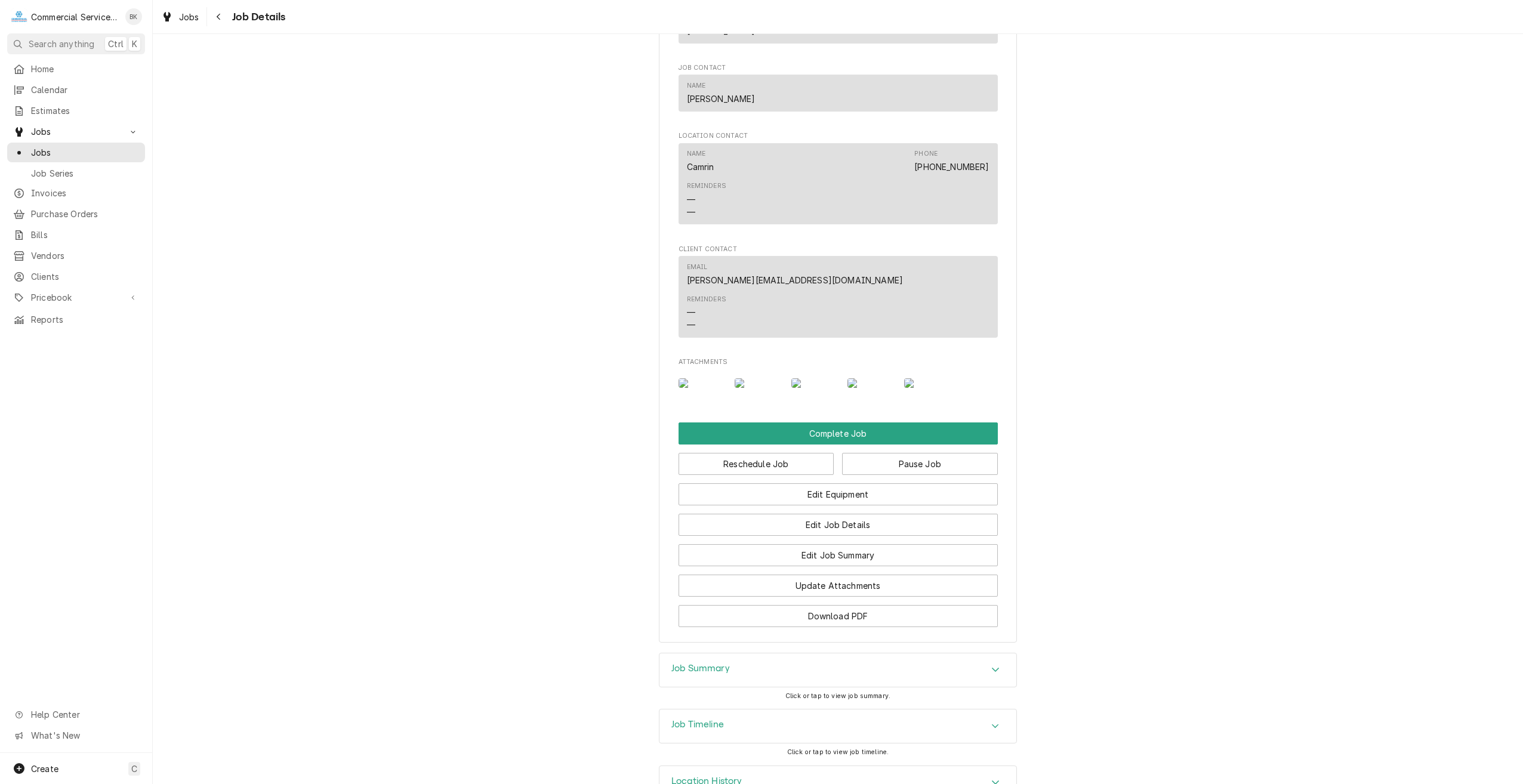
click at [680, 388] on img "Attachments" at bounding box center [702, 383] width 47 height 10
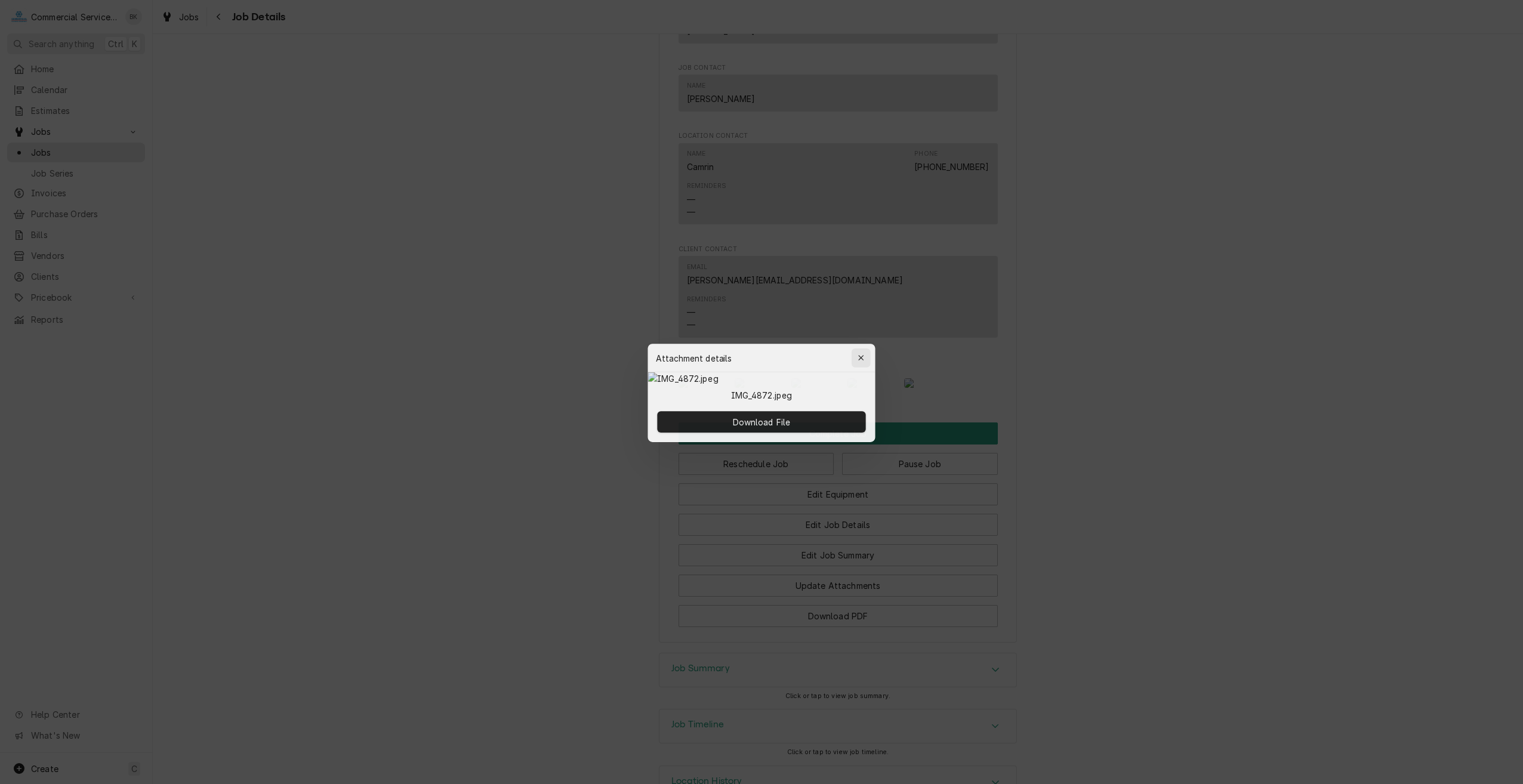
click at [862, 352] on icon "button" at bounding box center [861, 356] width 7 height 9
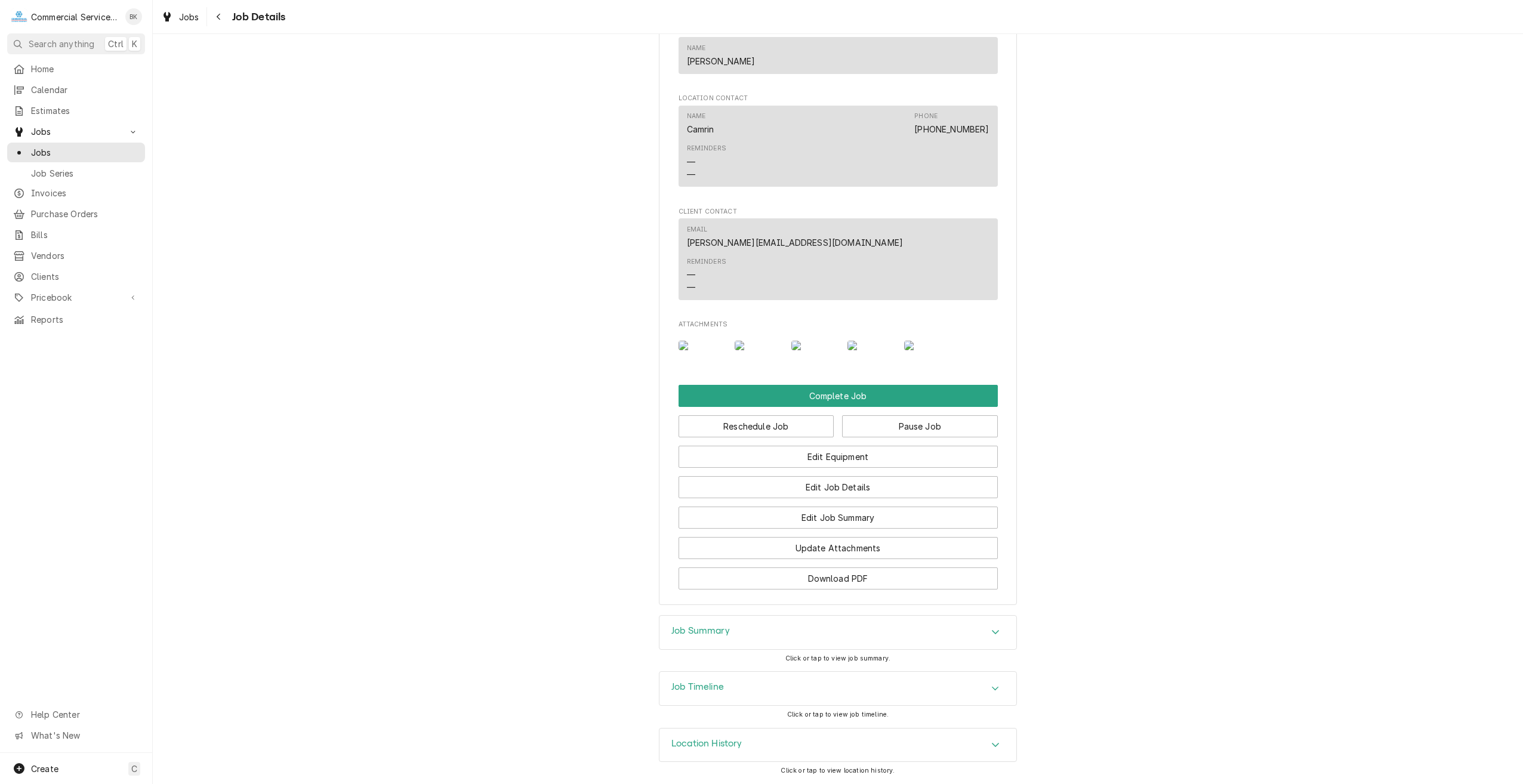
scroll to position [940, 0]
click at [780, 627] on div "Job Summary" at bounding box center [838, 632] width 357 height 33
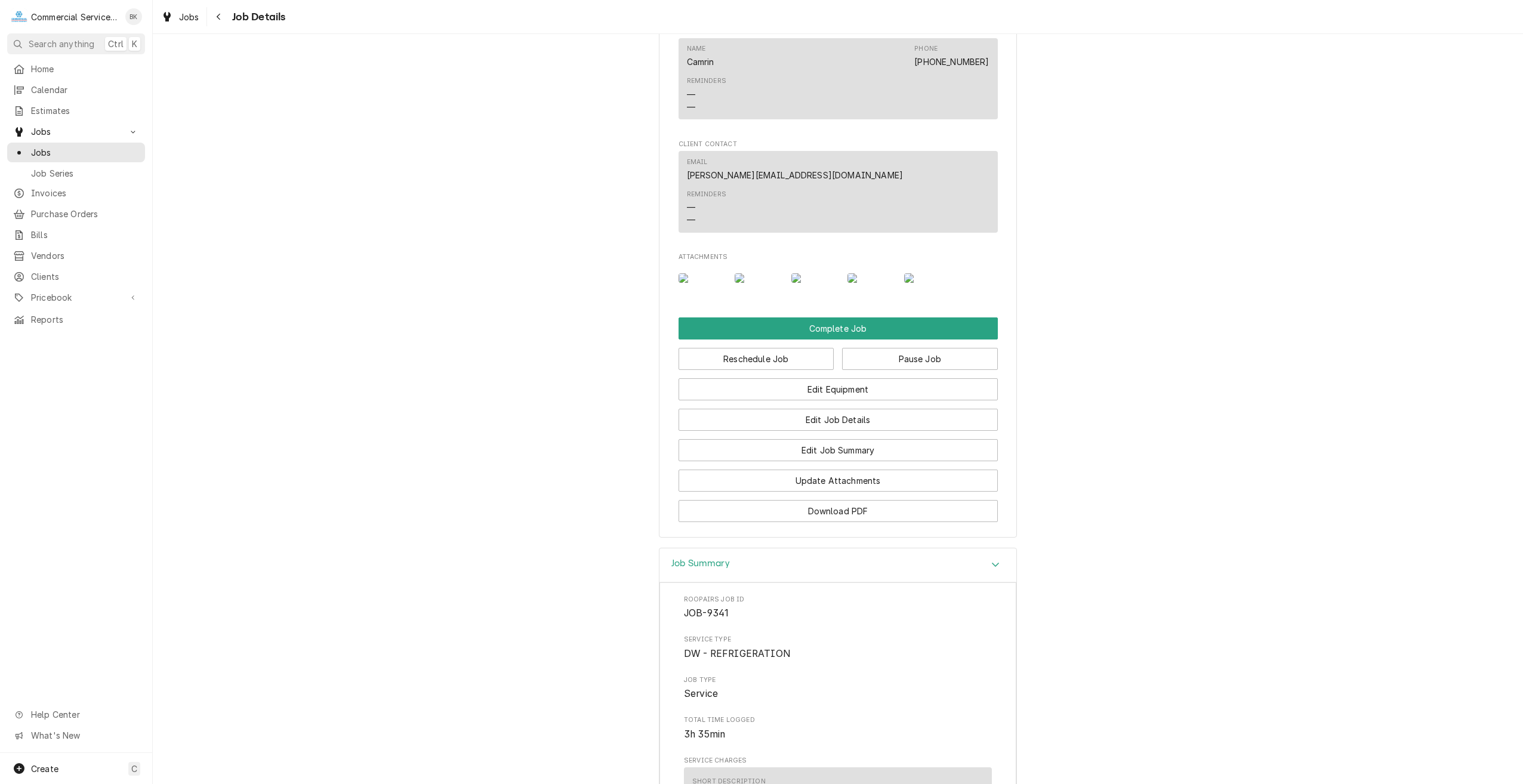
click at [776, 283] on img "Attachments" at bounding box center [758, 278] width 47 height 10
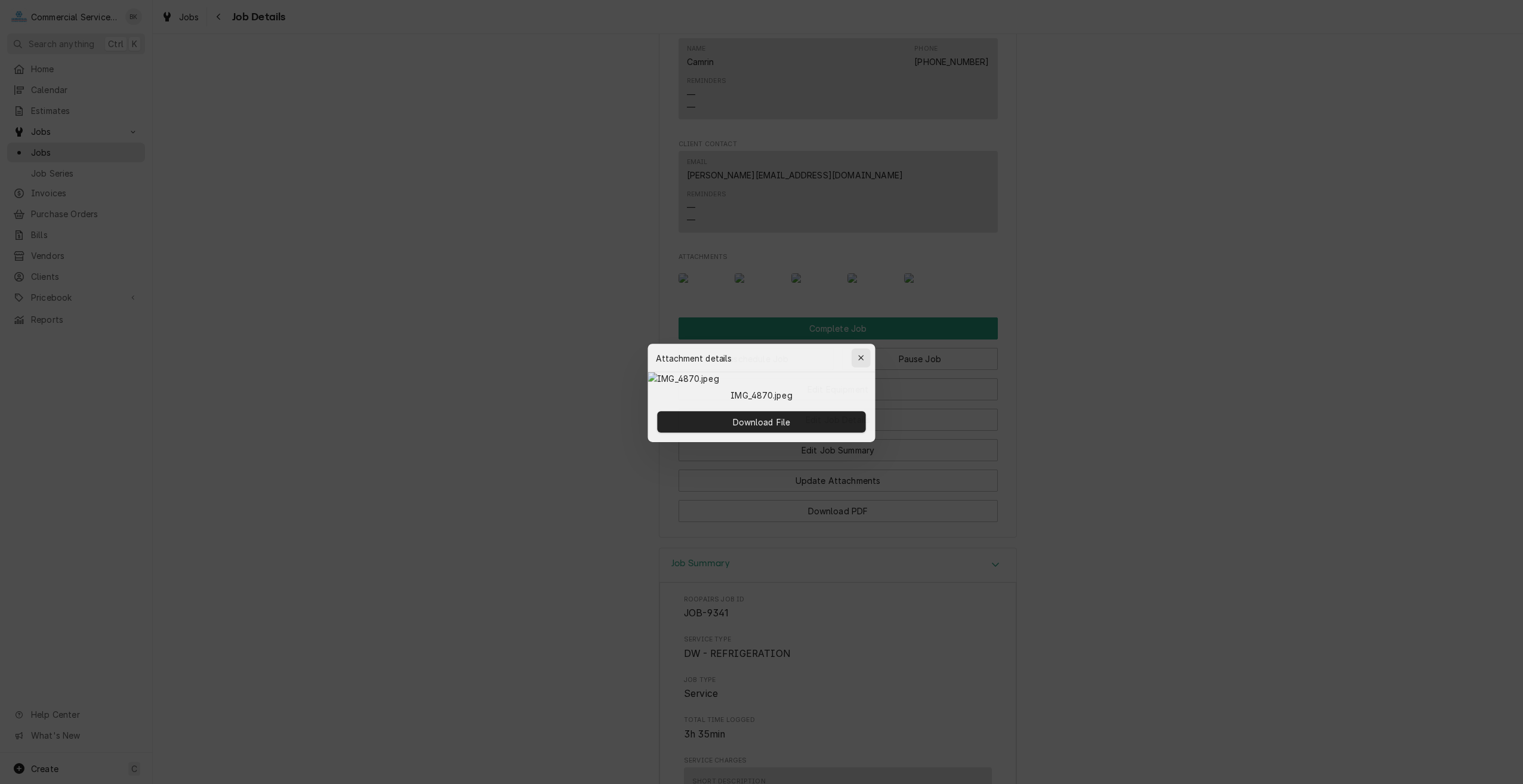
click at [865, 352] on icon "button" at bounding box center [861, 356] width 7 height 9
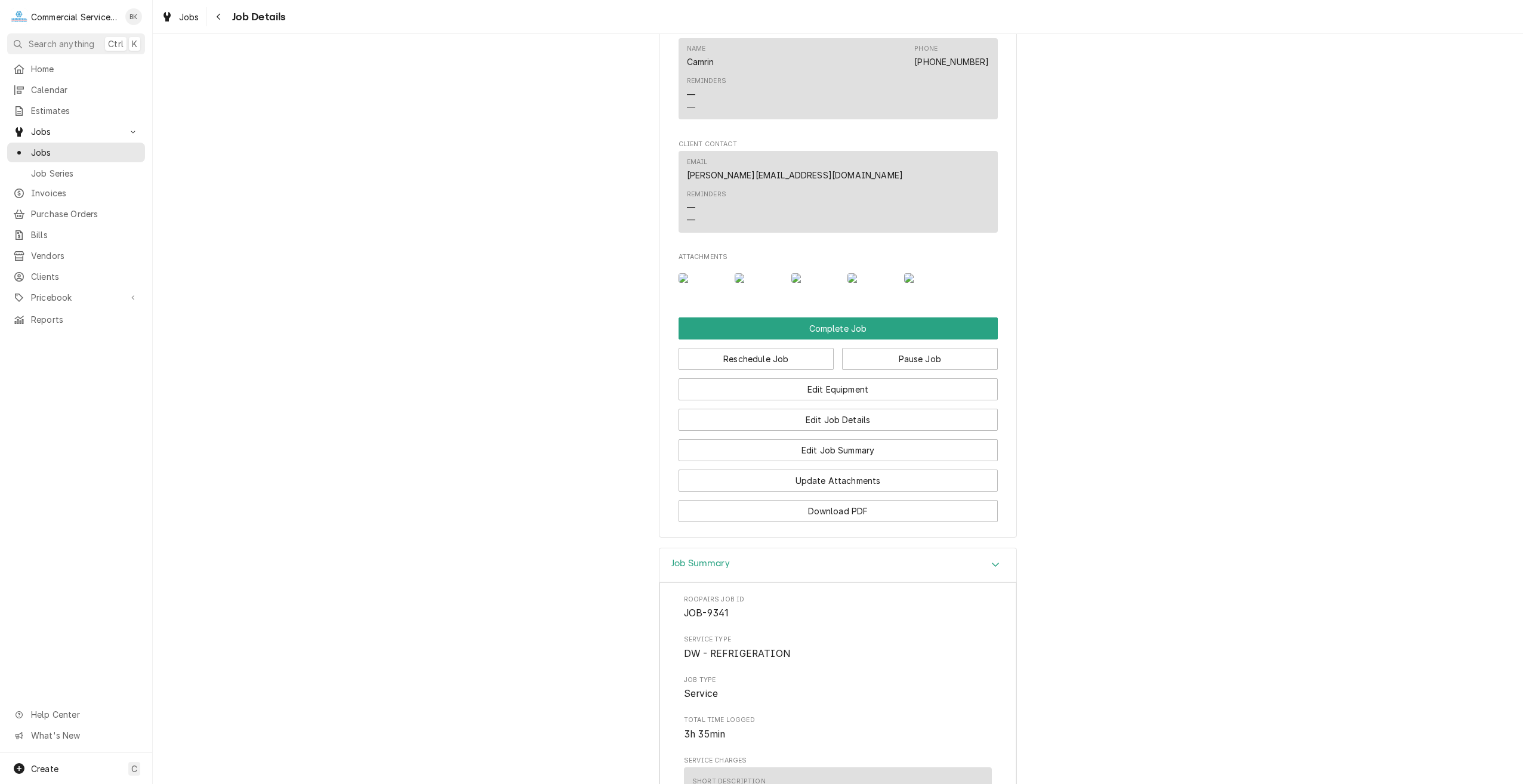
click at [832, 283] on img "Attachments" at bounding box center [815, 278] width 47 height 10
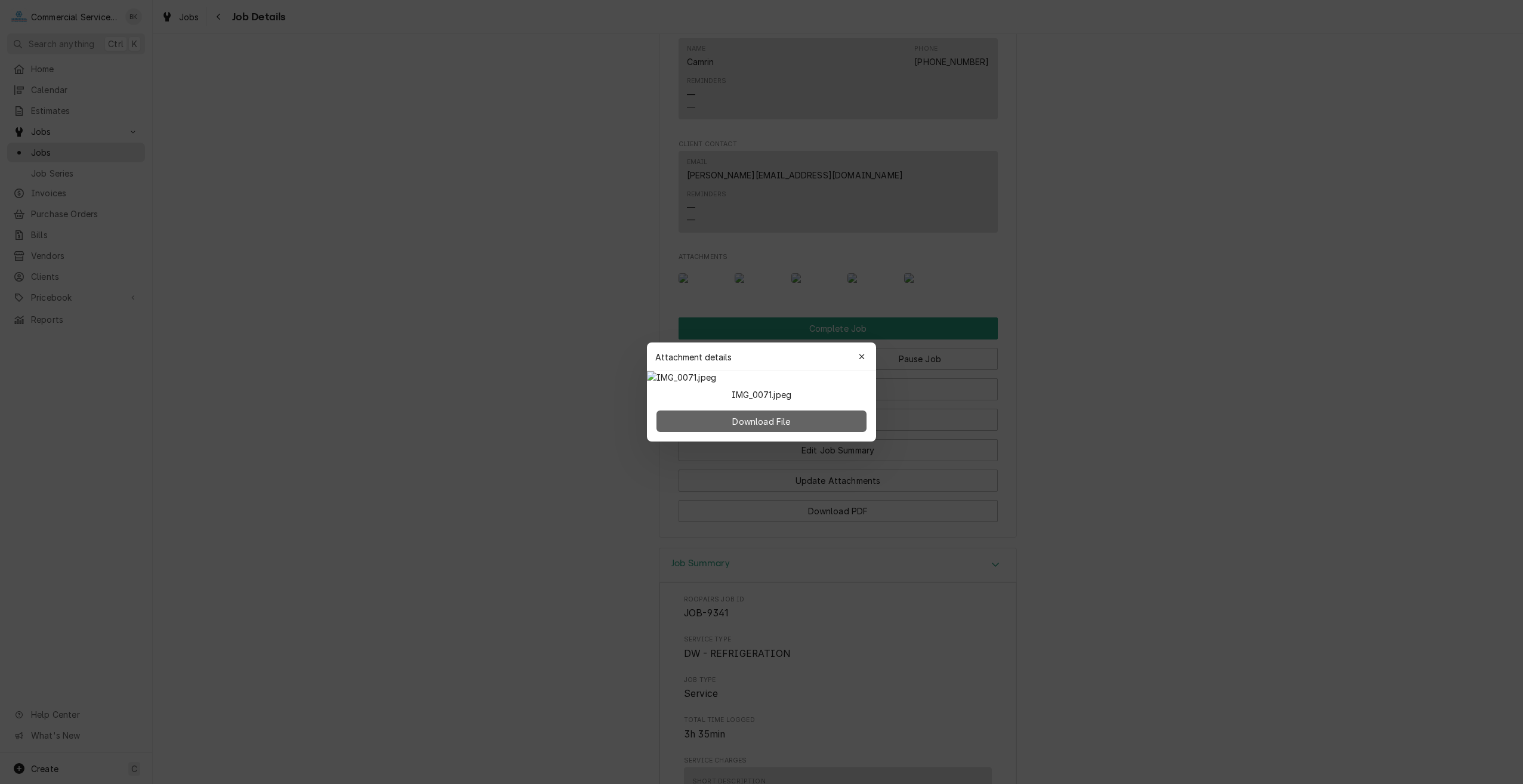
click at [790, 432] on button "Download File" at bounding box center [762, 421] width 210 height 21
click at [863, 352] on icon "button" at bounding box center [861, 356] width 7 height 9
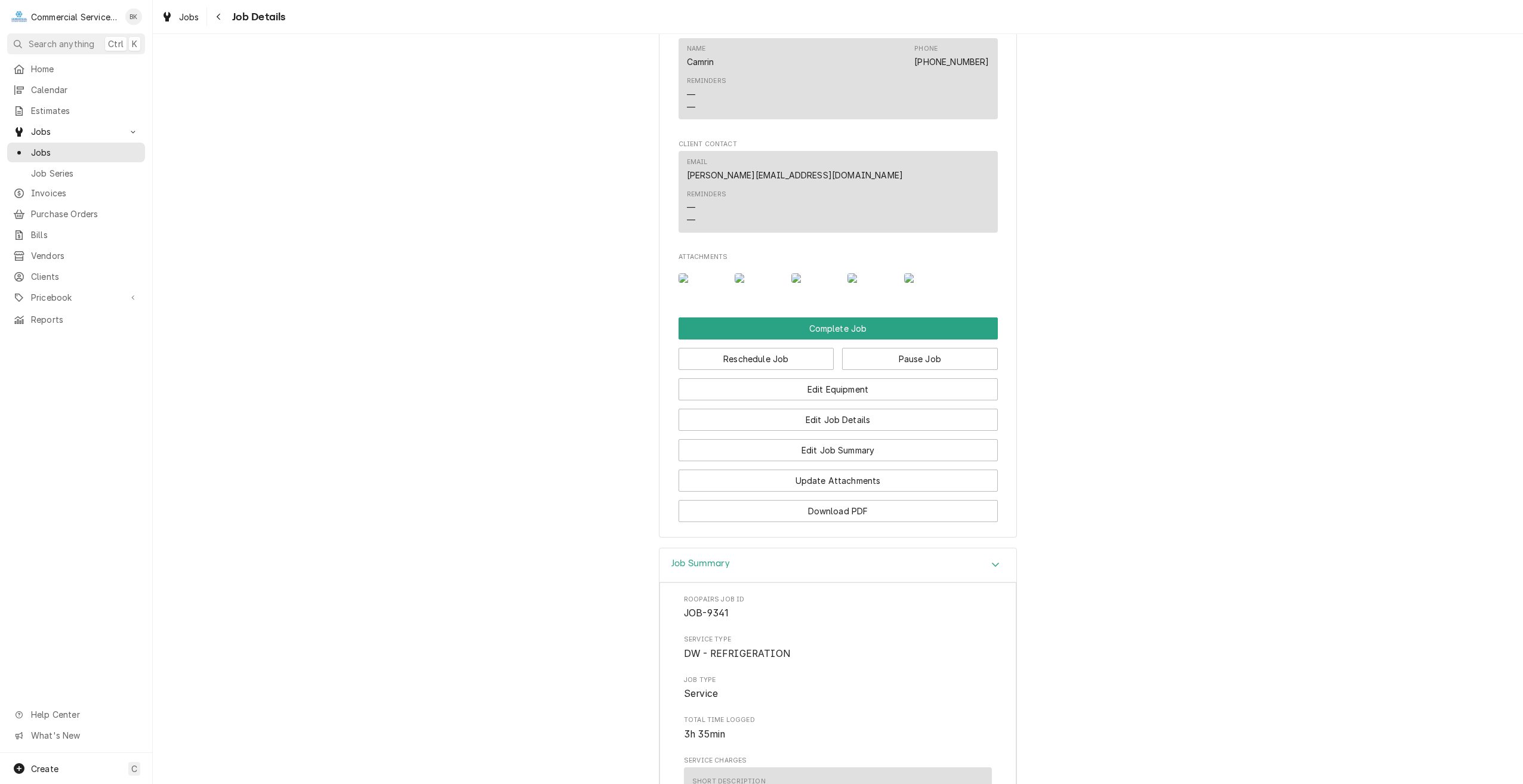
click at [800, 283] on img "Attachments" at bounding box center [815, 278] width 47 height 10
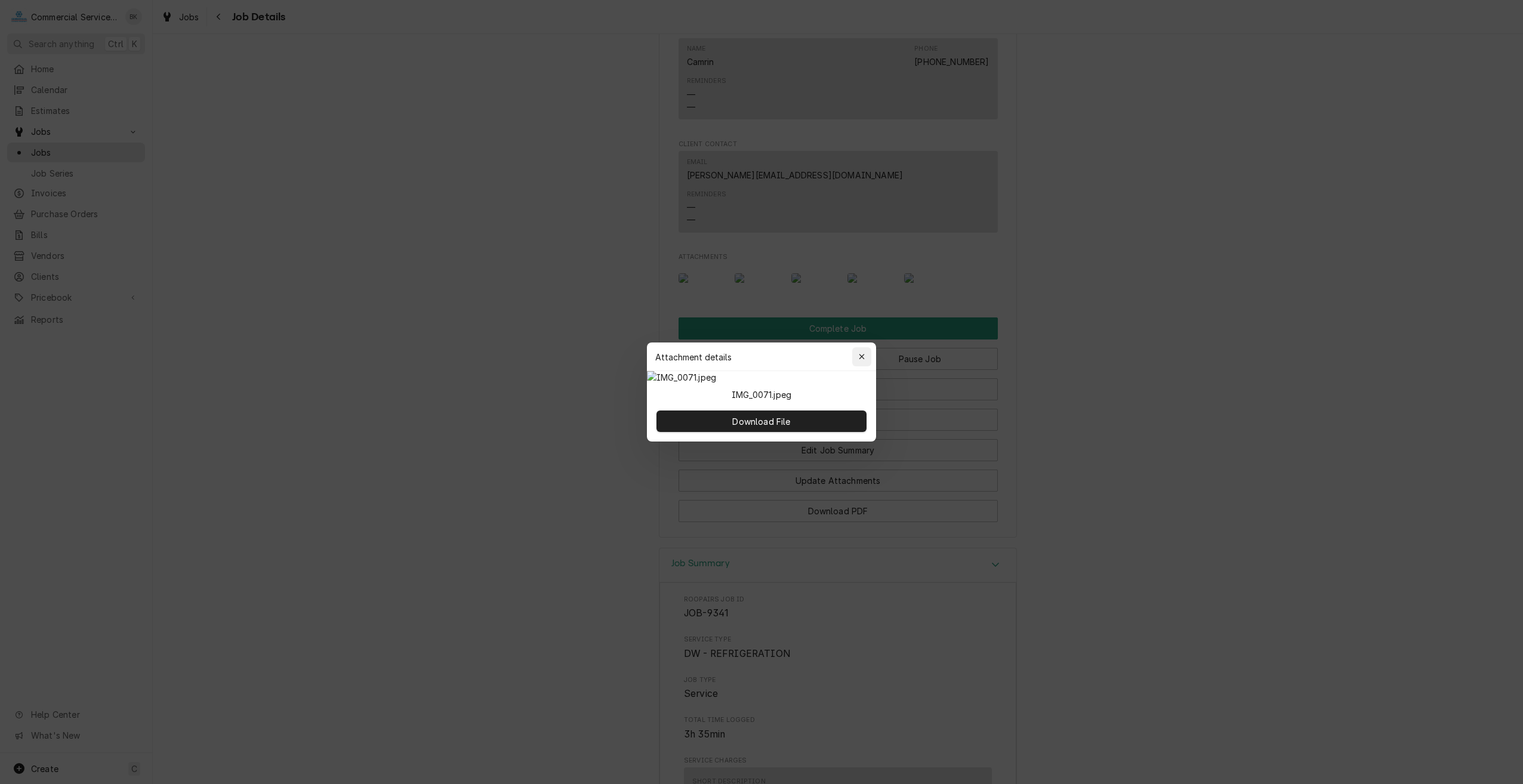
click at [866, 351] on div "button" at bounding box center [861, 357] width 12 height 12
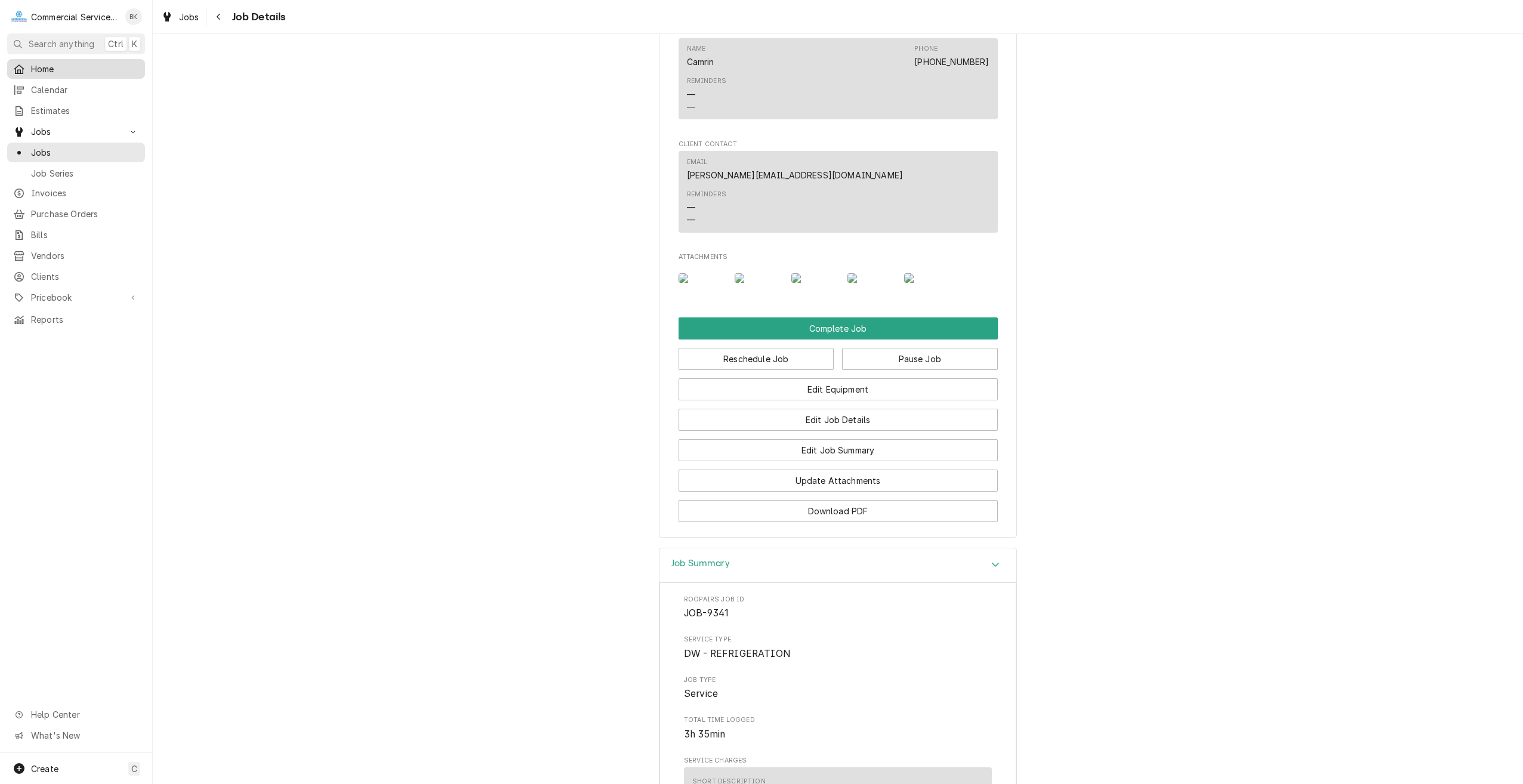
click at [57, 65] on span "Home" at bounding box center [85, 68] width 108 height 13
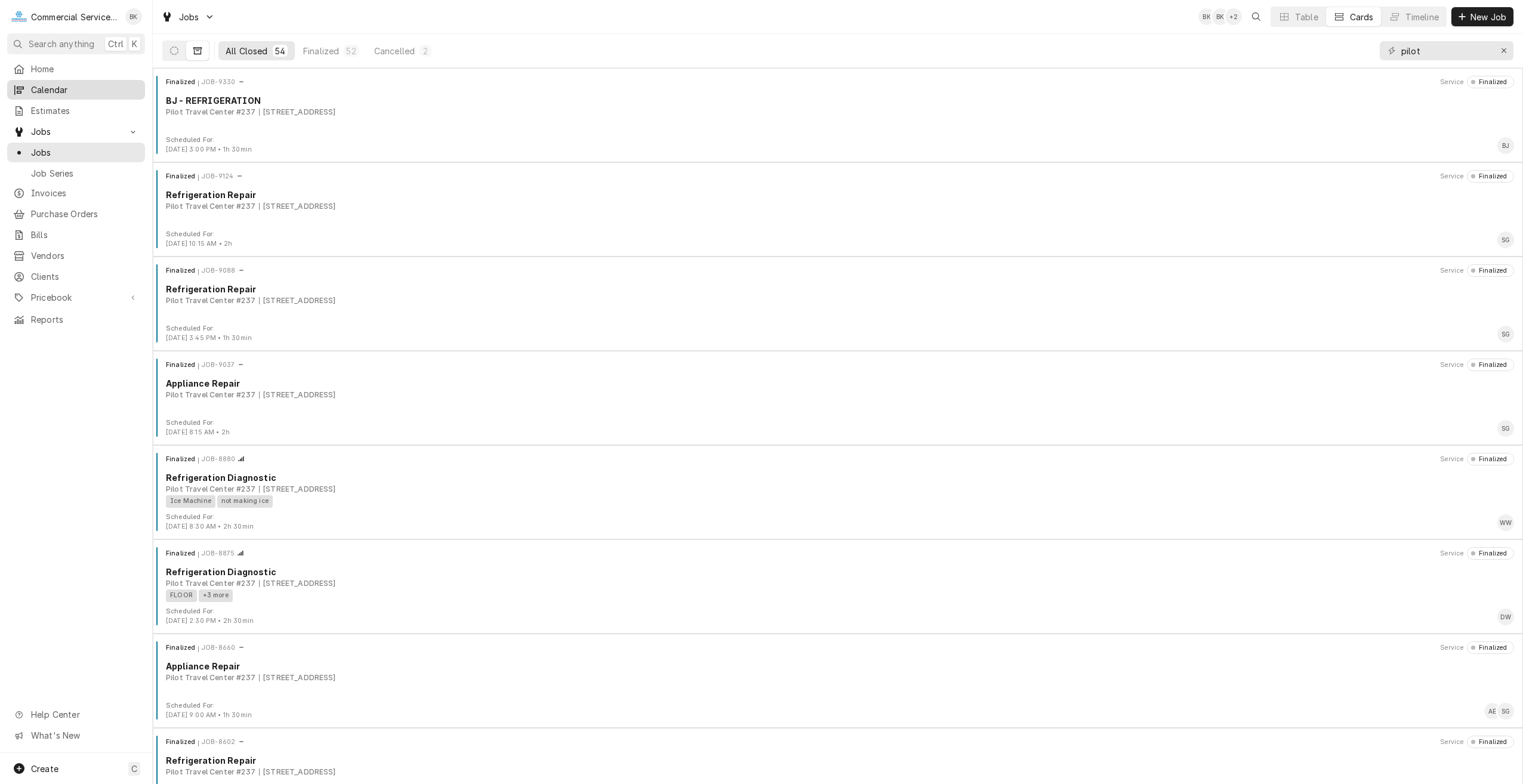
click at [73, 84] on span "Calendar" at bounding box center [85, 89] width 108 height 13
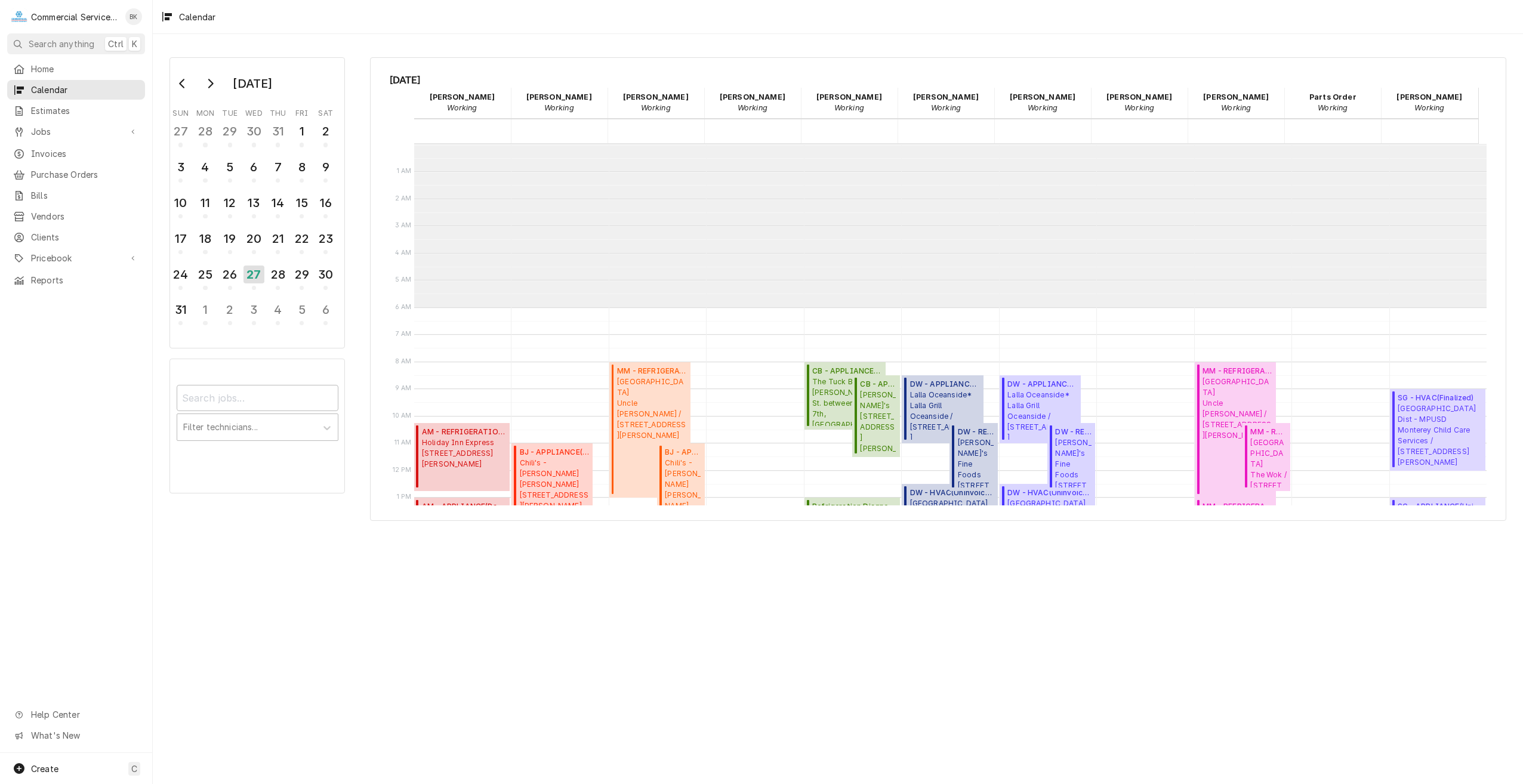
scroll to position [163, 0]
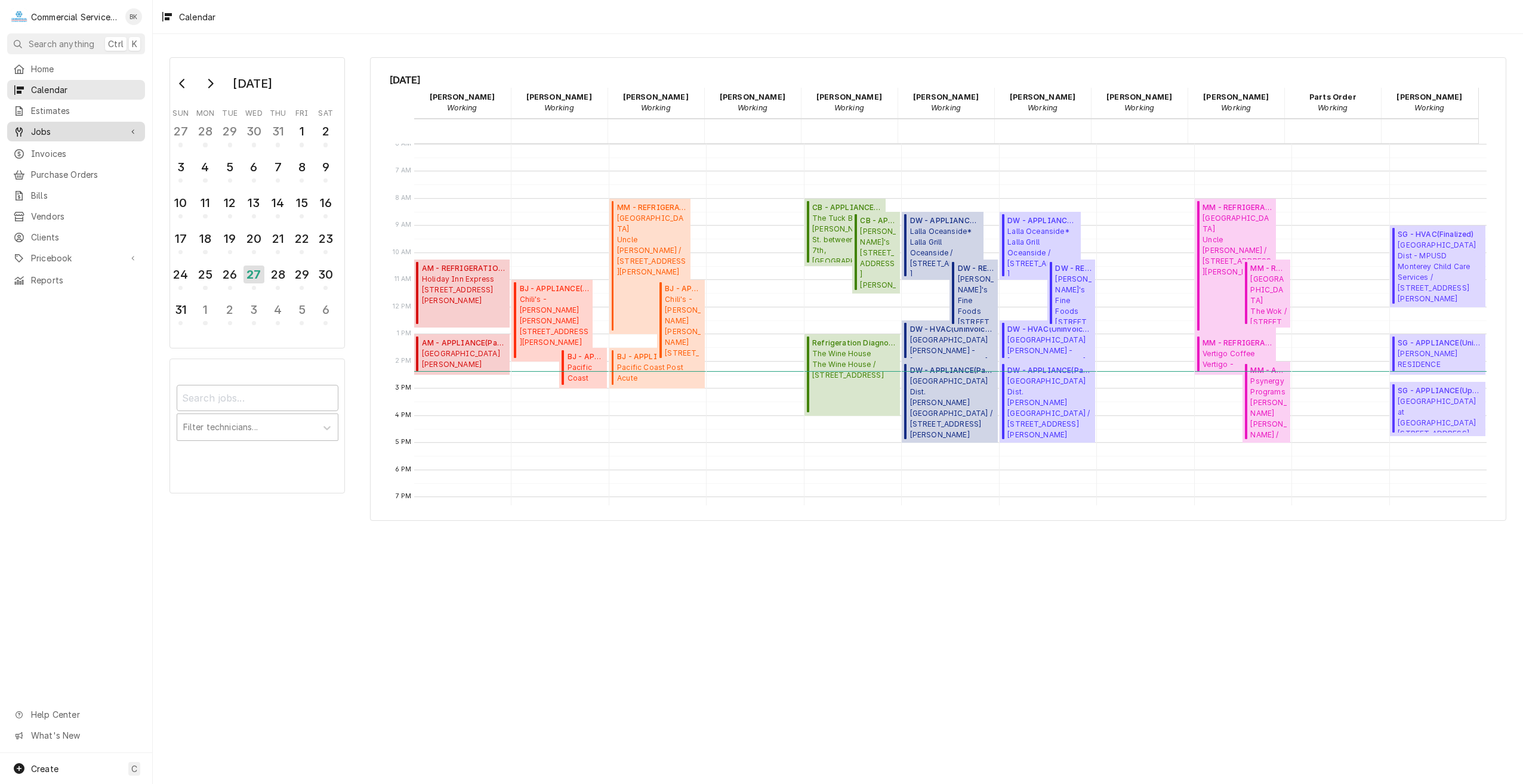
click at [67, 133] on div "Jobs" at bounding box center [76, 131] width 133 height 15
click at [64, 147] on span "Jobs" at bounding box center [85, 152] width 108 height 13
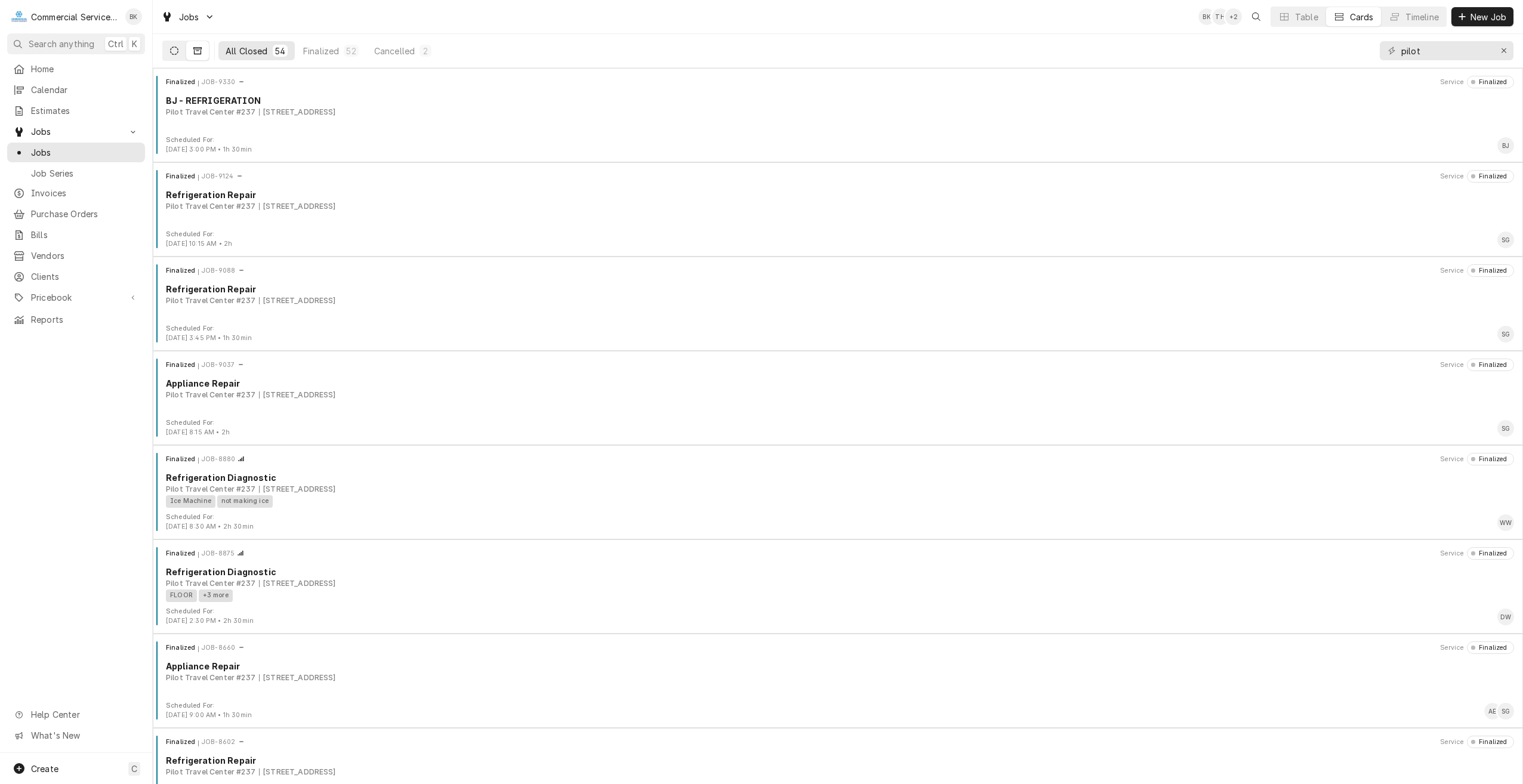
click at [177, 53] on icon "Dynamic Content Wrapper" at bounding box center [174, 51] width 9 height 9
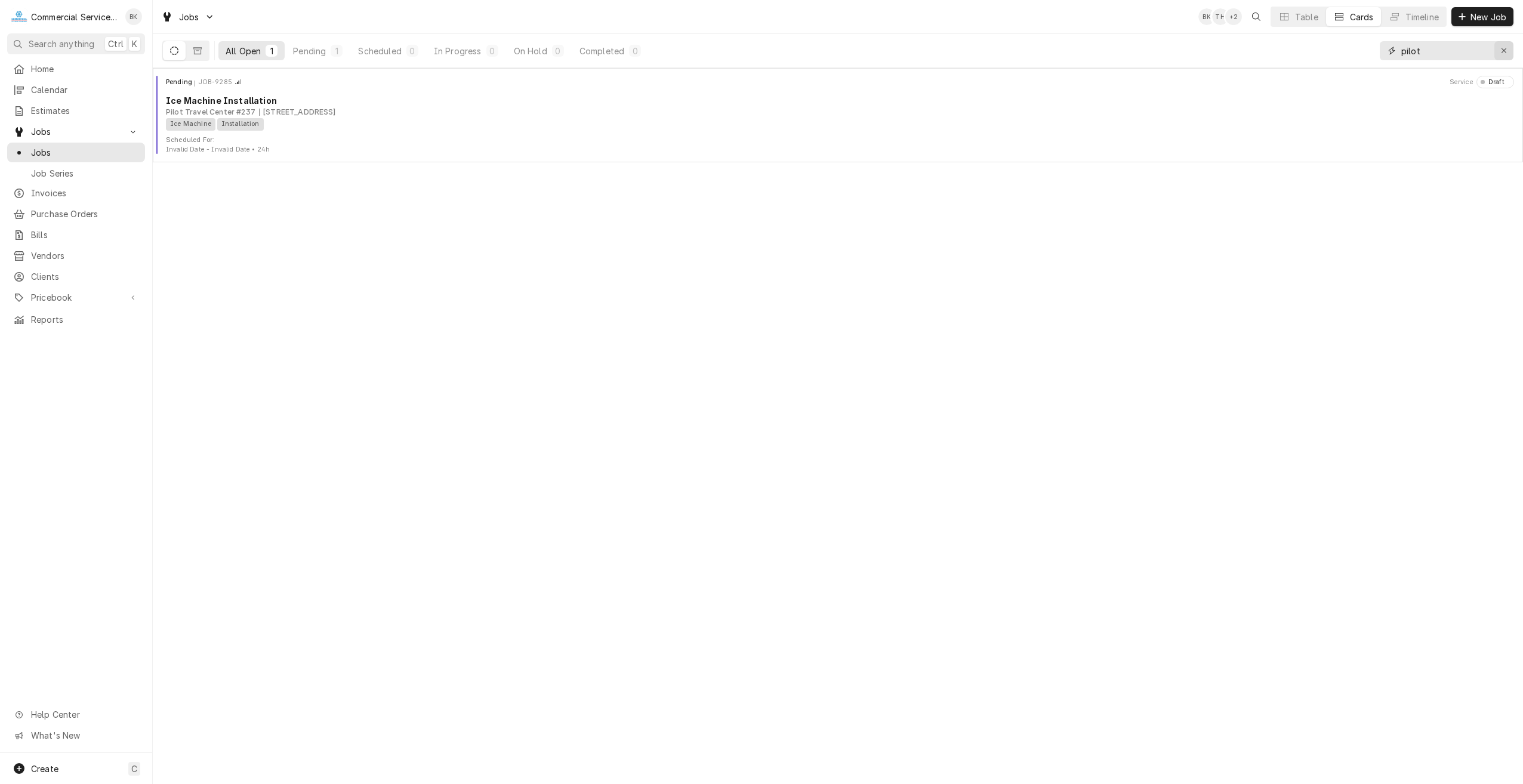
click at [1509, 47] on button "Erase input" at bounding box center [1505, 51] width 19 height 19
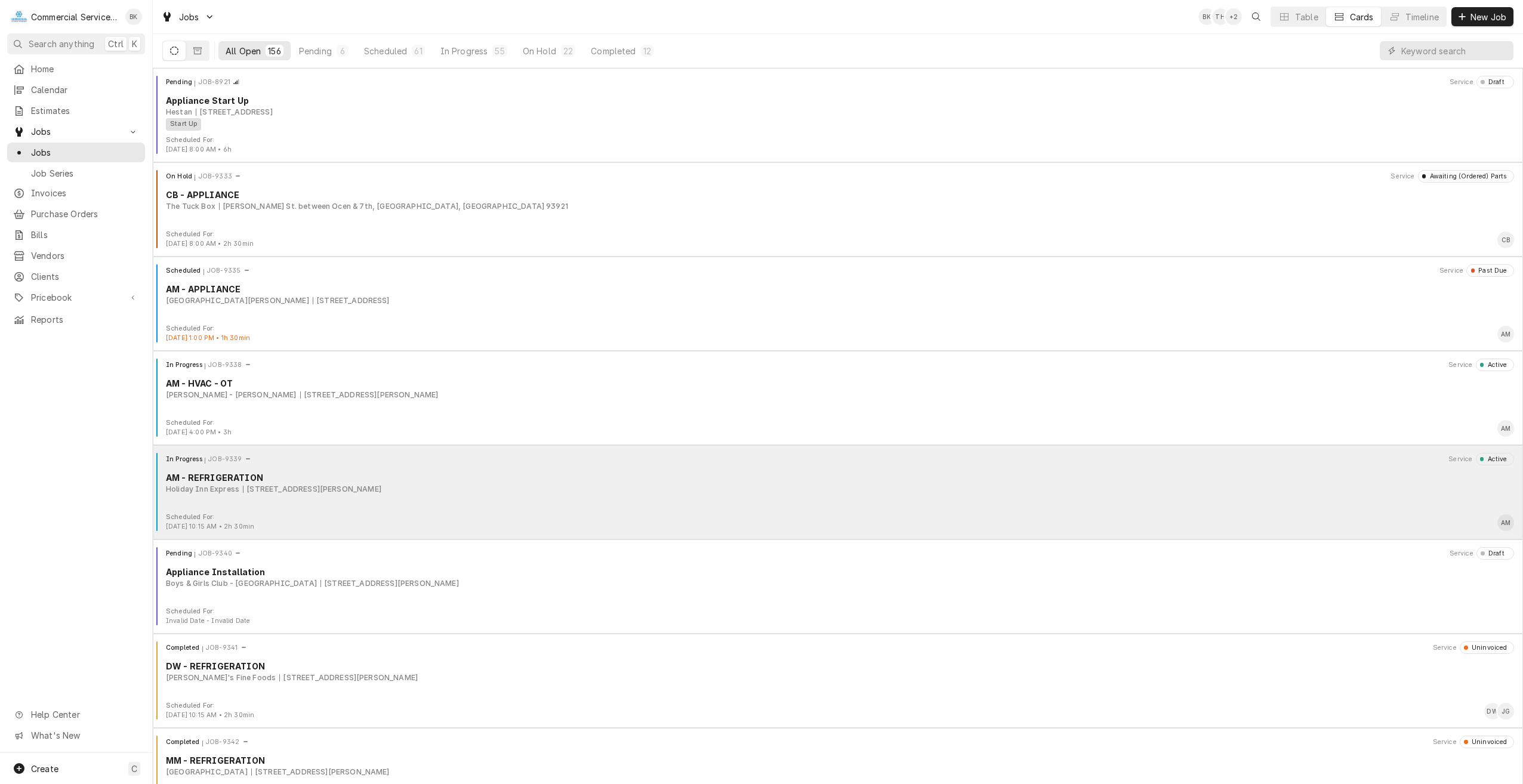
click at [346, 485] on div "[STREET_ADDRESS][PERSON_NAME]" at bounding box center [312, 488] width 138 height 11
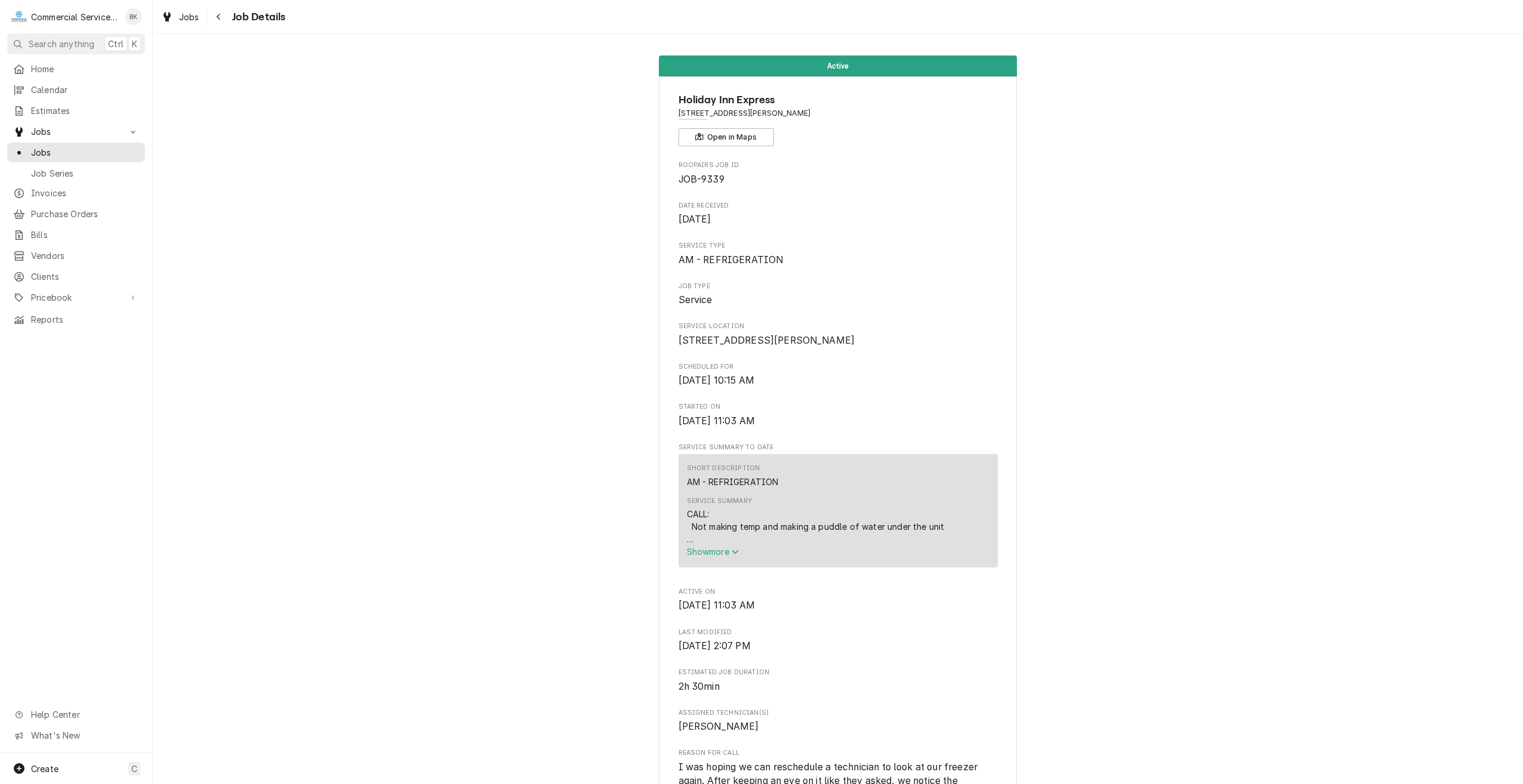
click at [715, 556] on span "Show more" at bounding box center [713, 552] width 53 height 10
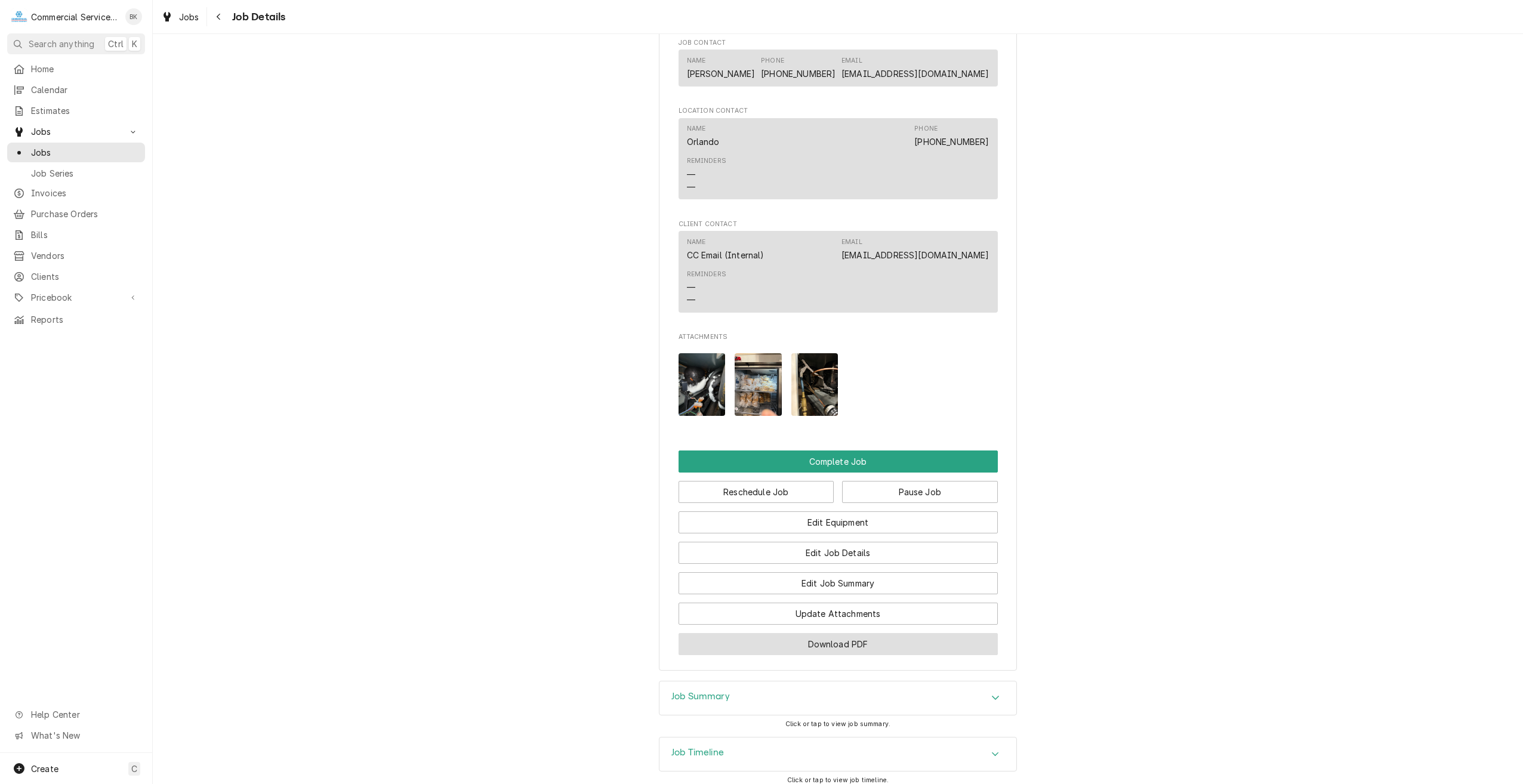
scroll to position [1074, 0]
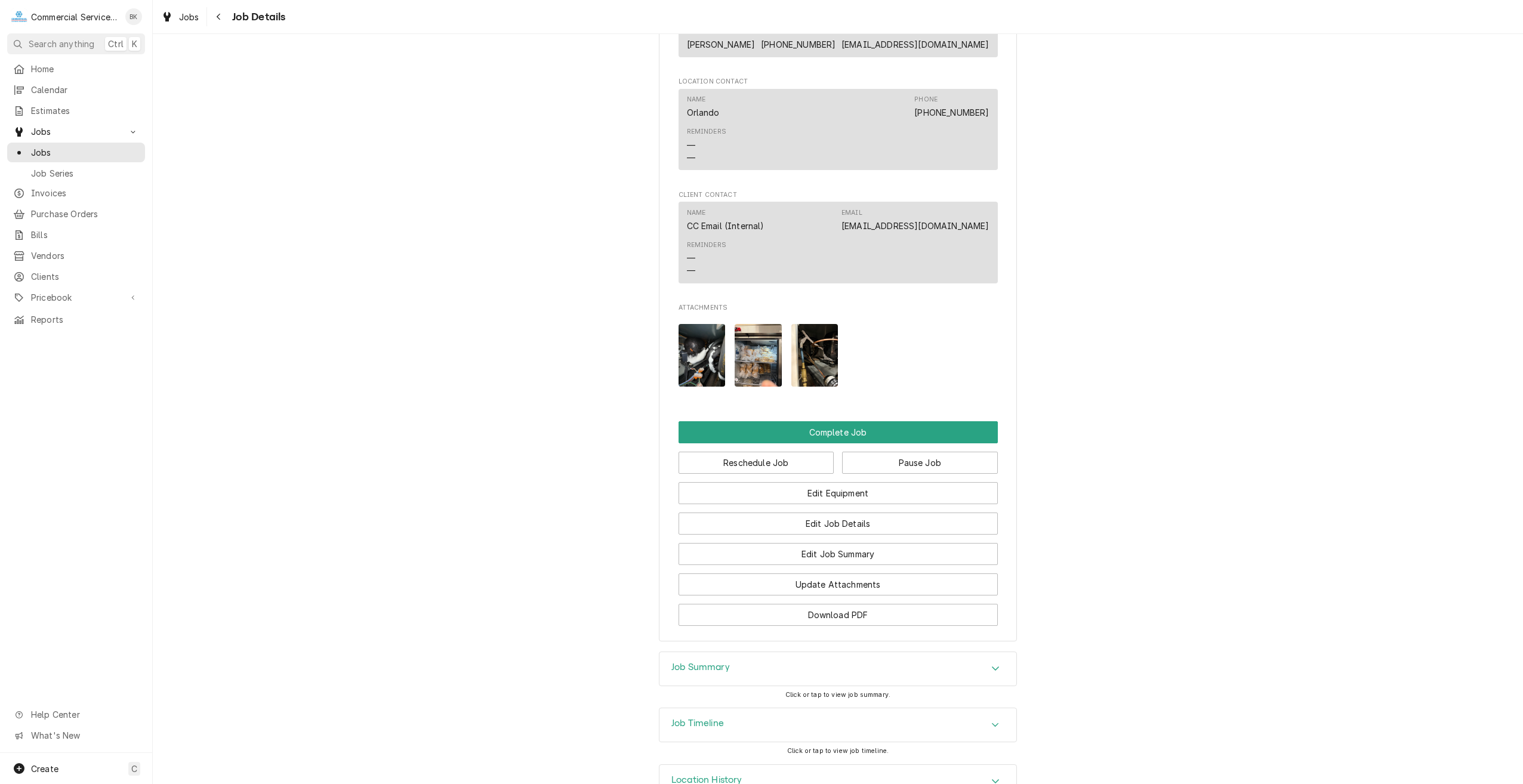
click at [744, 681] on div "Job Summary" at bounding box center [838, 668] width 357 height 33
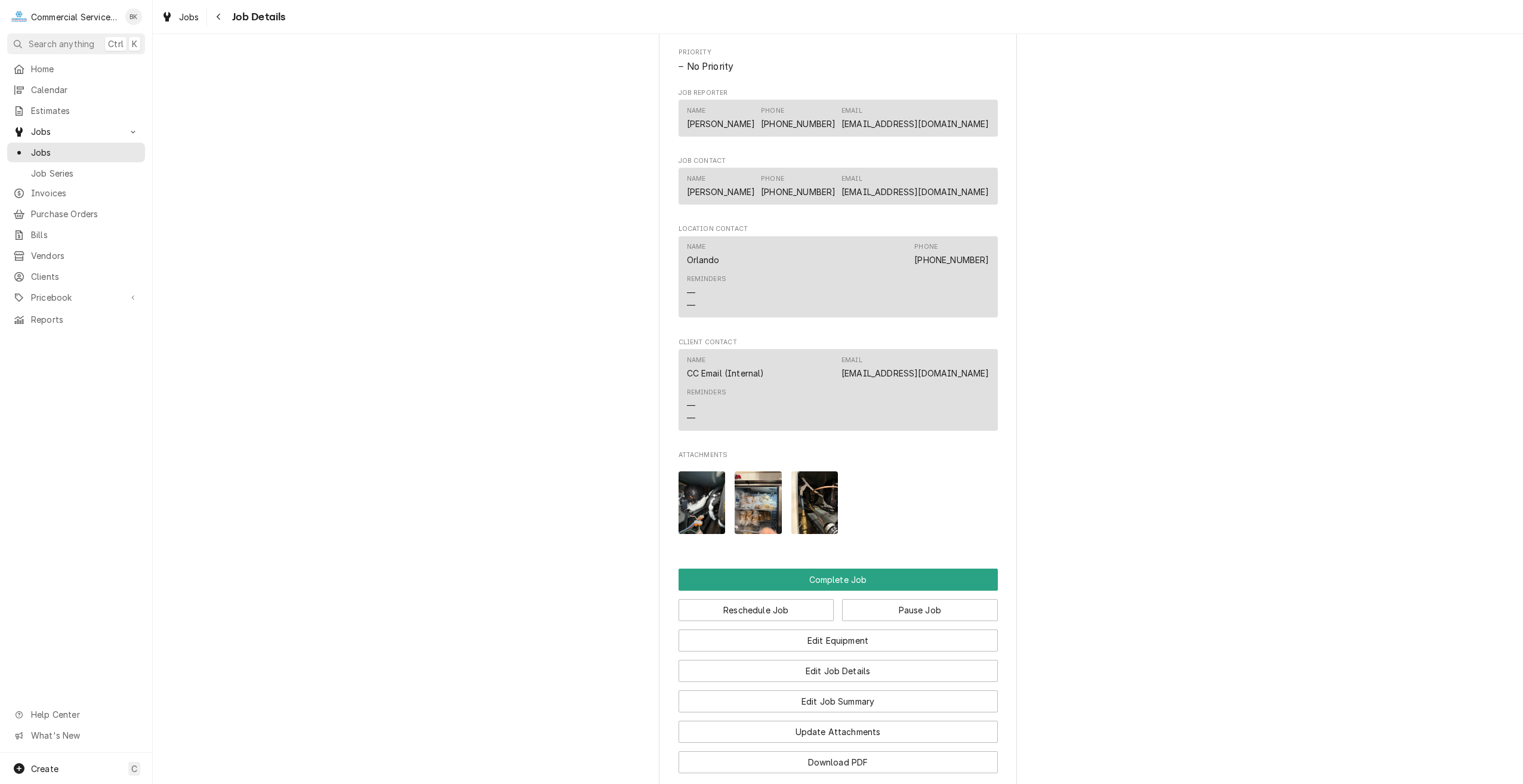
scroll to position [934, 0]
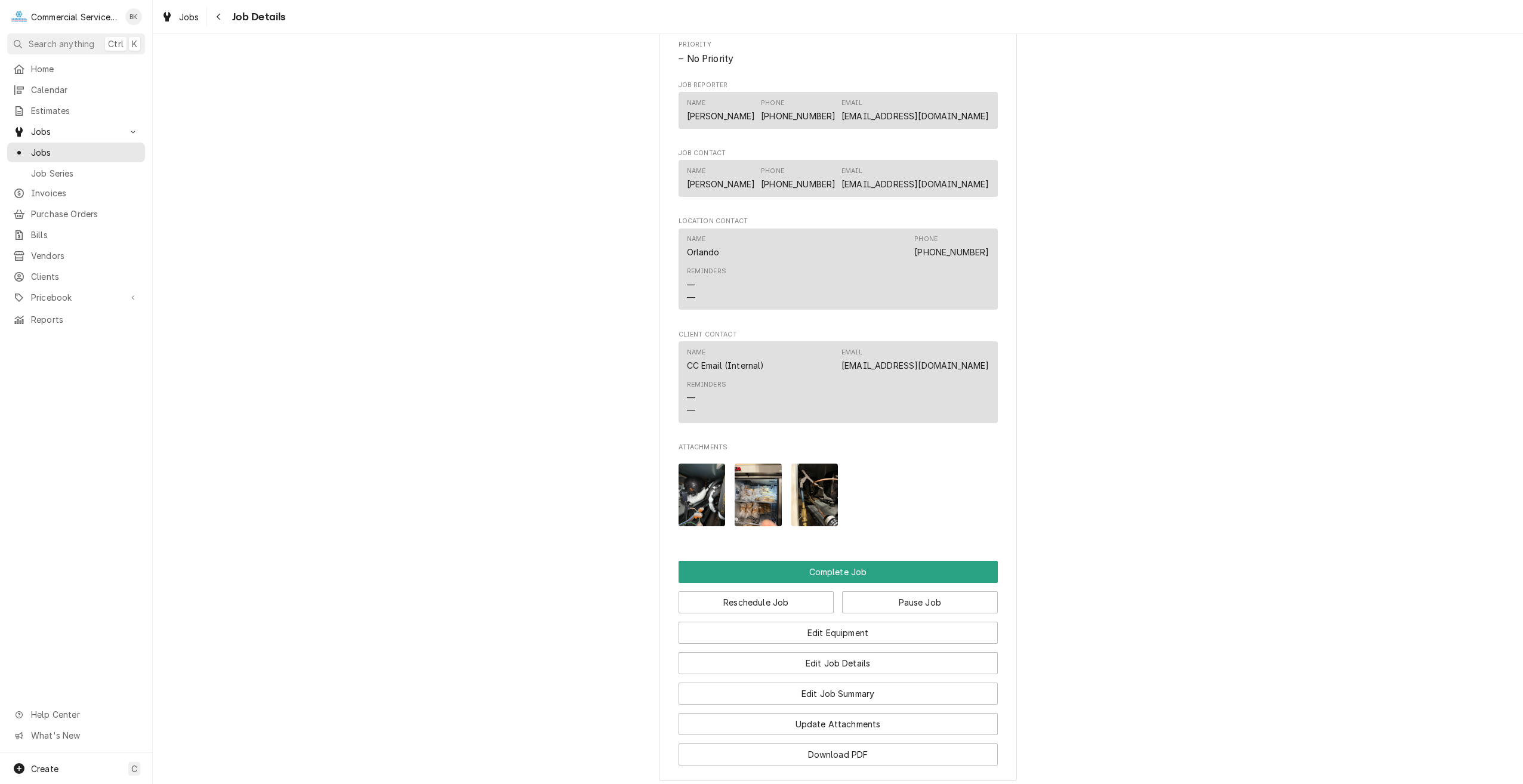
click at [688, 501] on img "Attachments" at bounding box center [702, 494] width 47 height 62
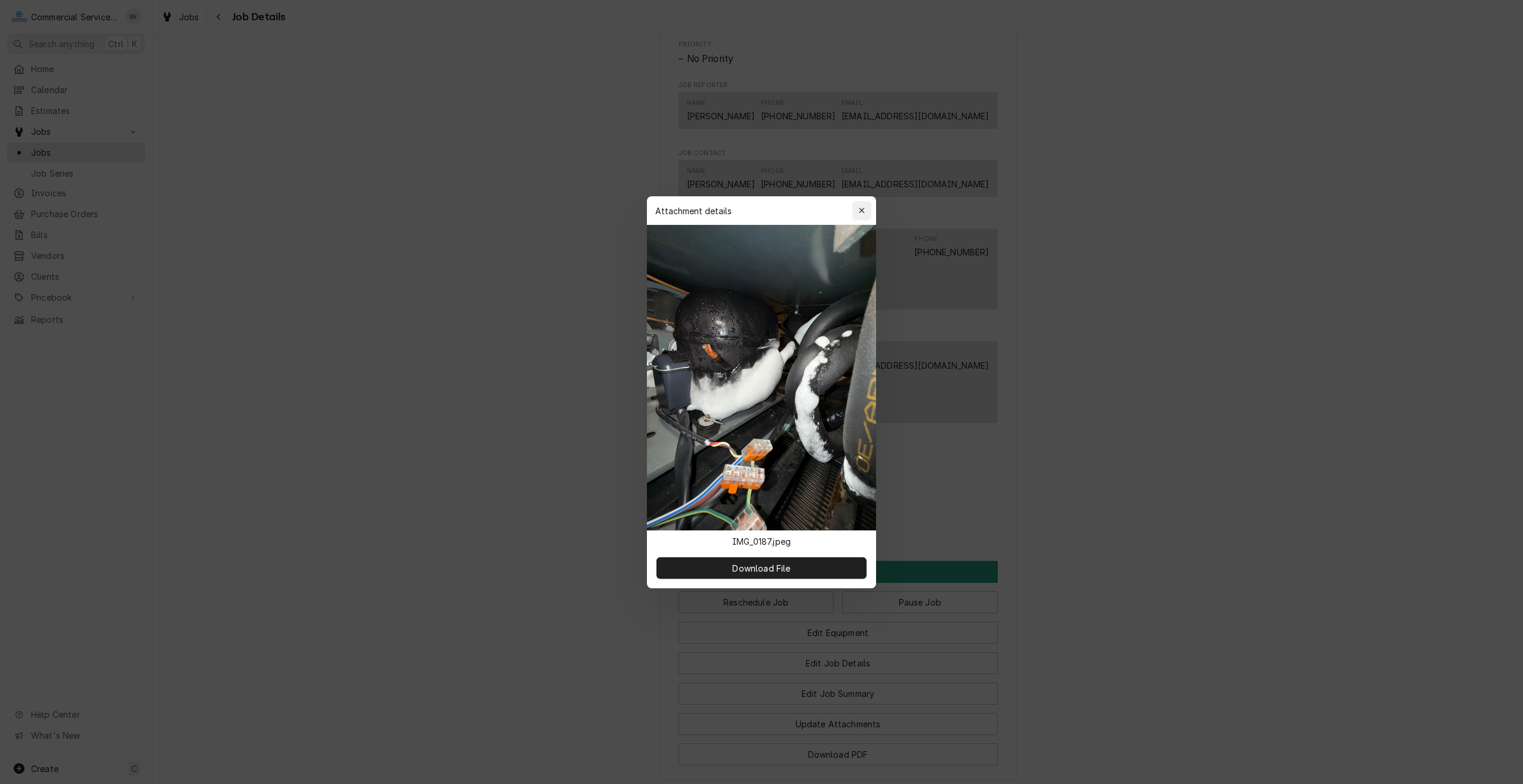
click at [863, 207] on icon "button" at bounding box center [861, 210] width 7 height 9
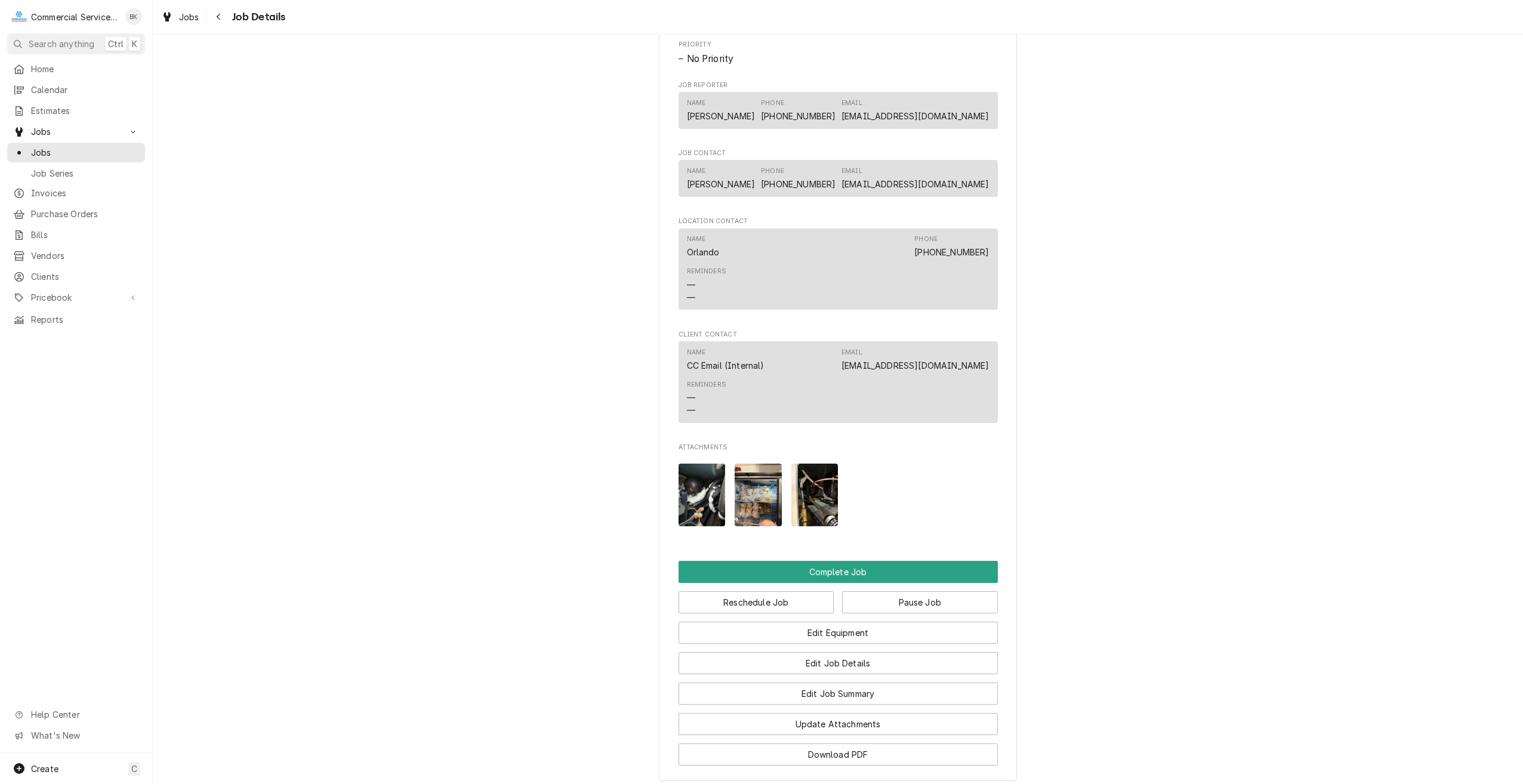
click at [750, 498] on img "Attachments" at bounding box center [758, 494] width 47 height 62
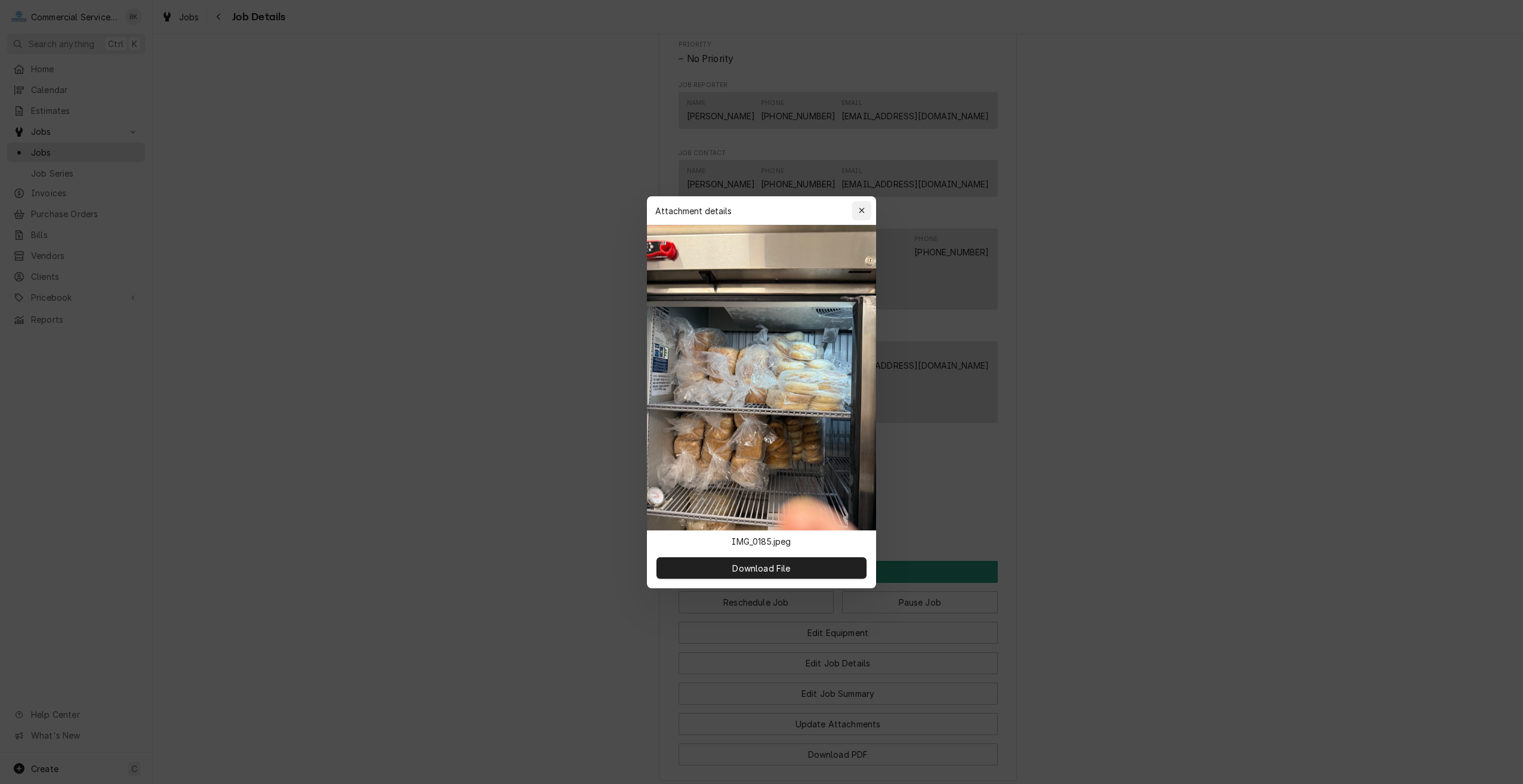
click at [865, 209] on div "button" at bounding box center [861, 210] width 12 height 12
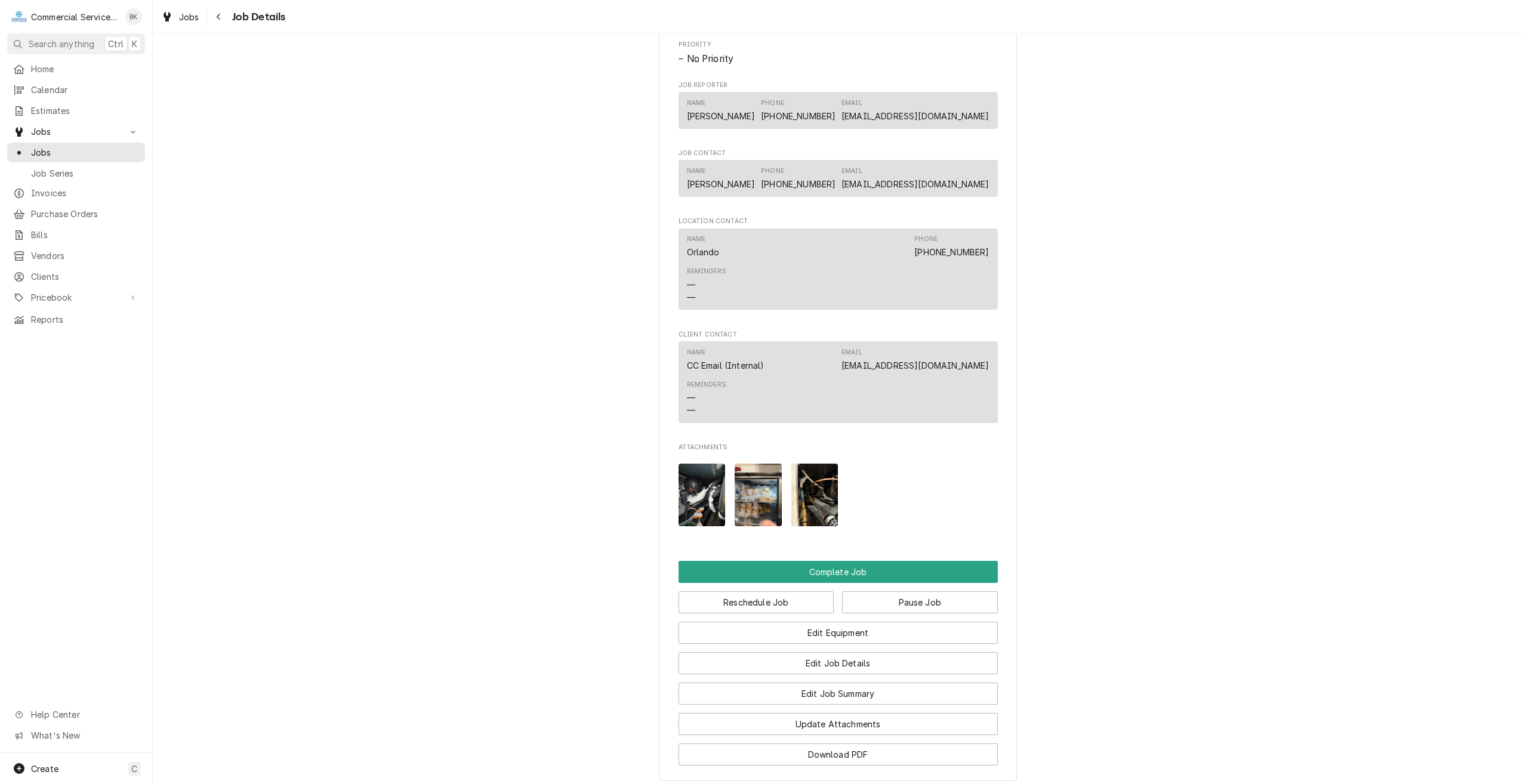
click at [804, 505] on img "Attachments" at bounding box center [815, 494] width 47 height 62
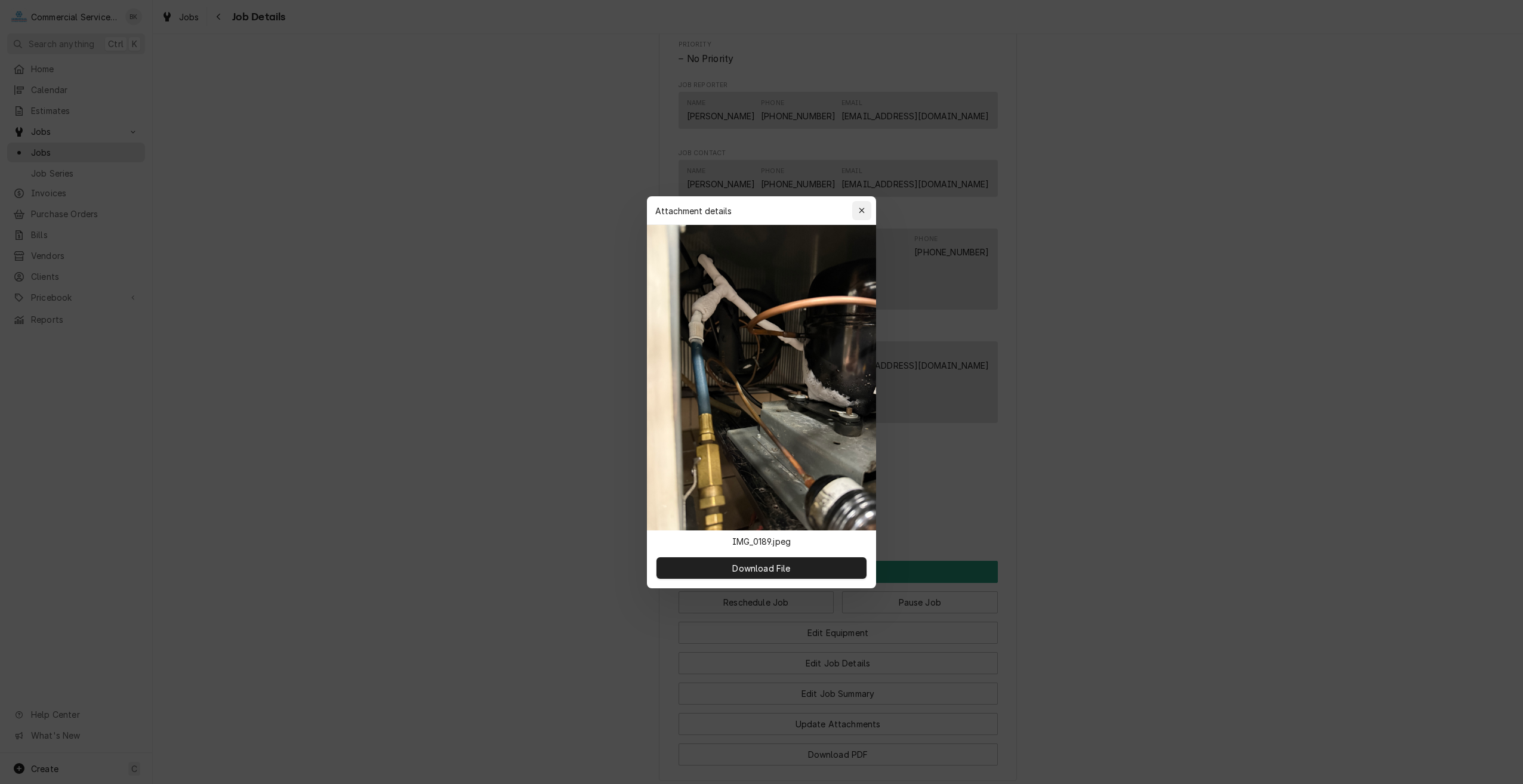
click at [866, 212] on div "button" at bounding box center [861, 210] width 12 height 12
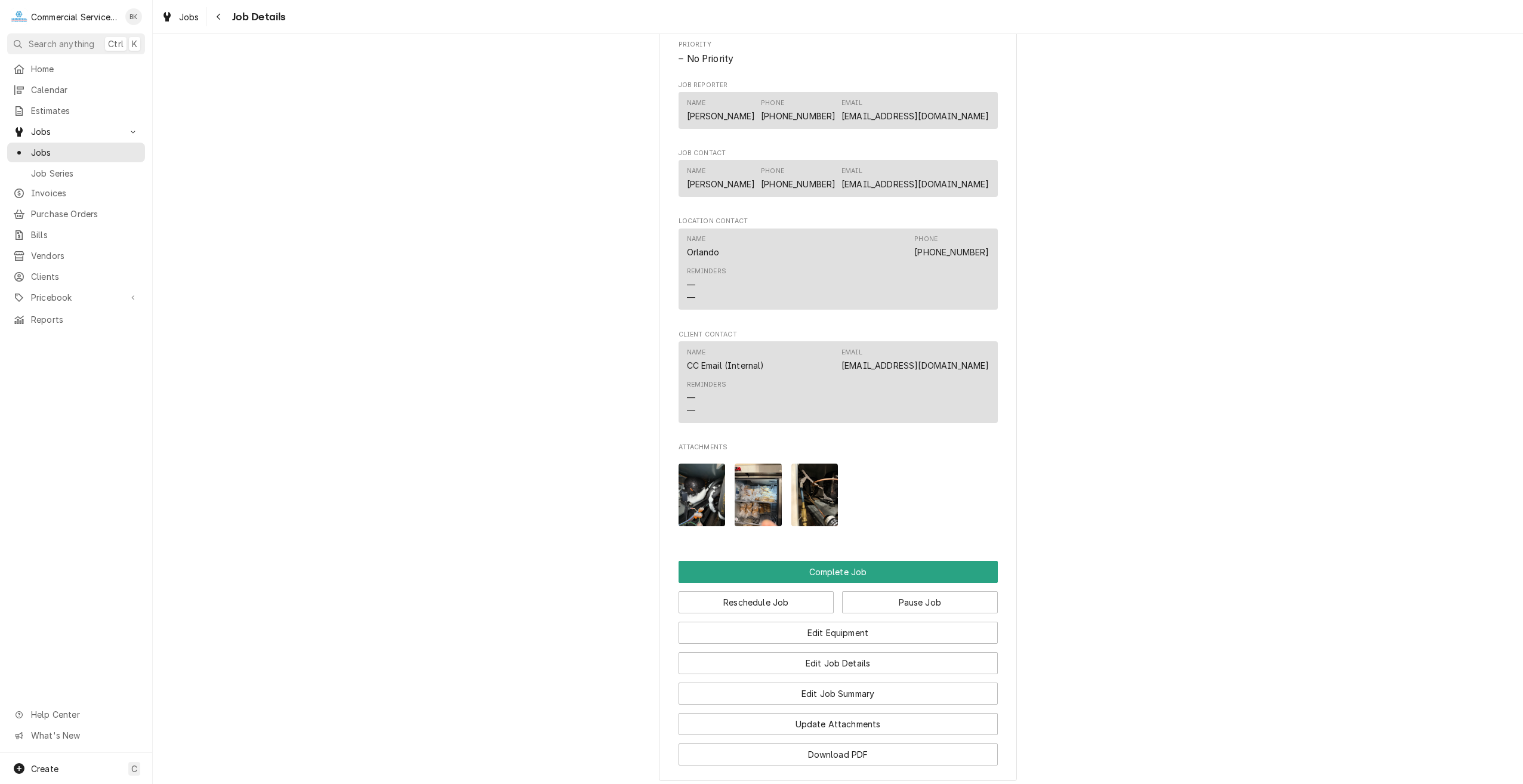
click at [760, 517] on img "Attachments" at bounding box center [758, 494] width 47 height 62
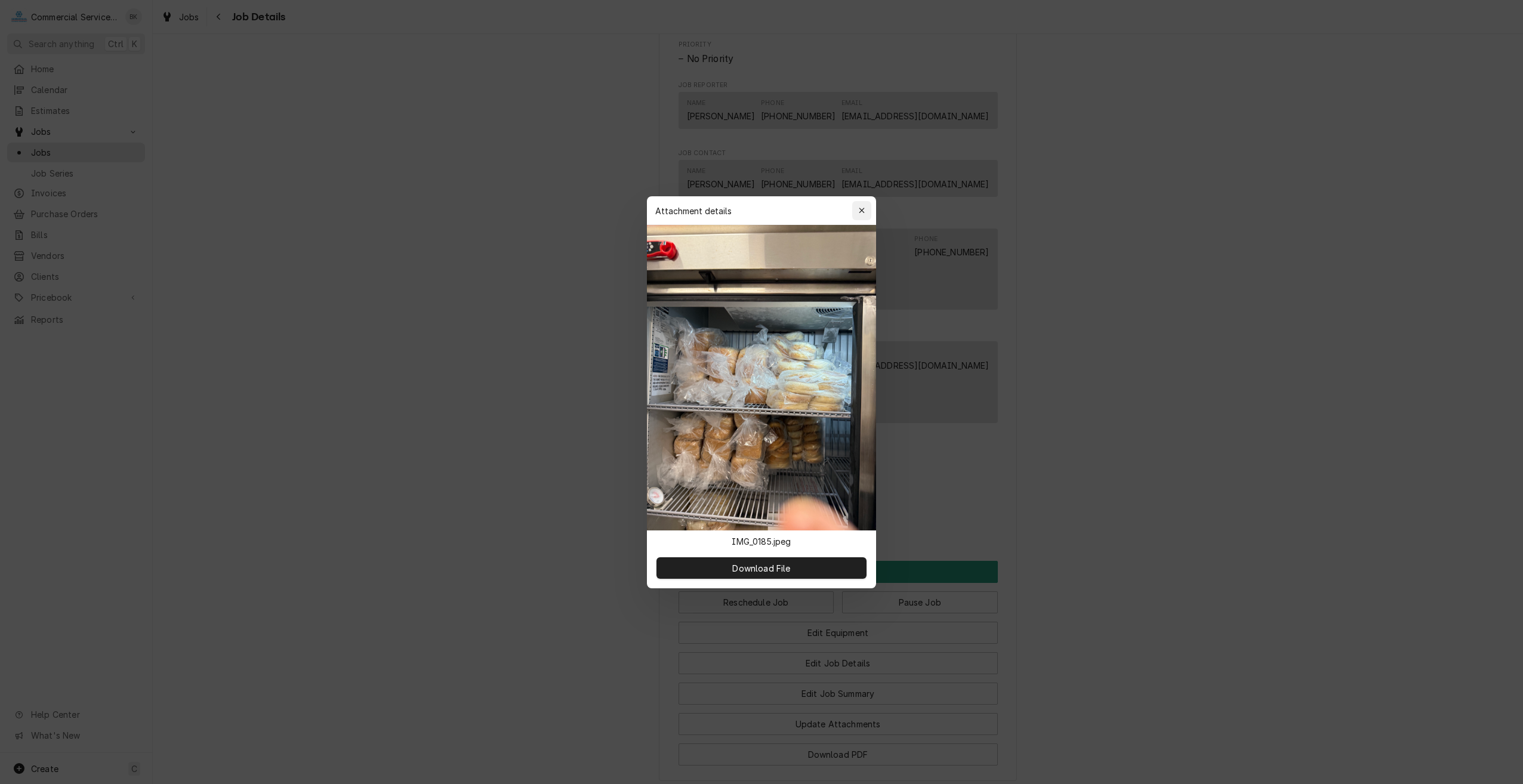
click at [862, 207] on icon "button" at bounding box center [861, 210] width 7 height 9
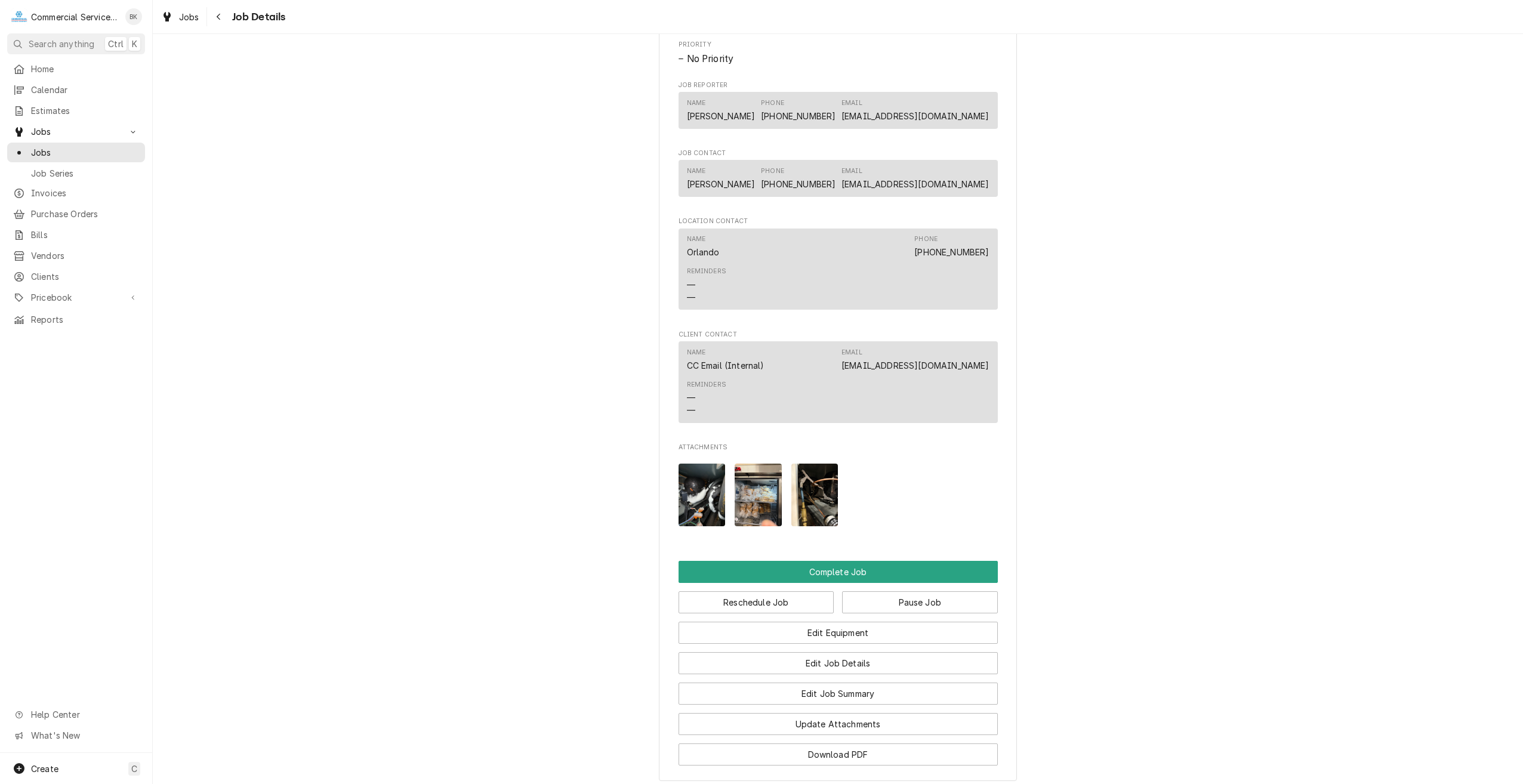
click at [805, 504] on img "Attachments" at bounding box center [815, 494] width 47 height 62
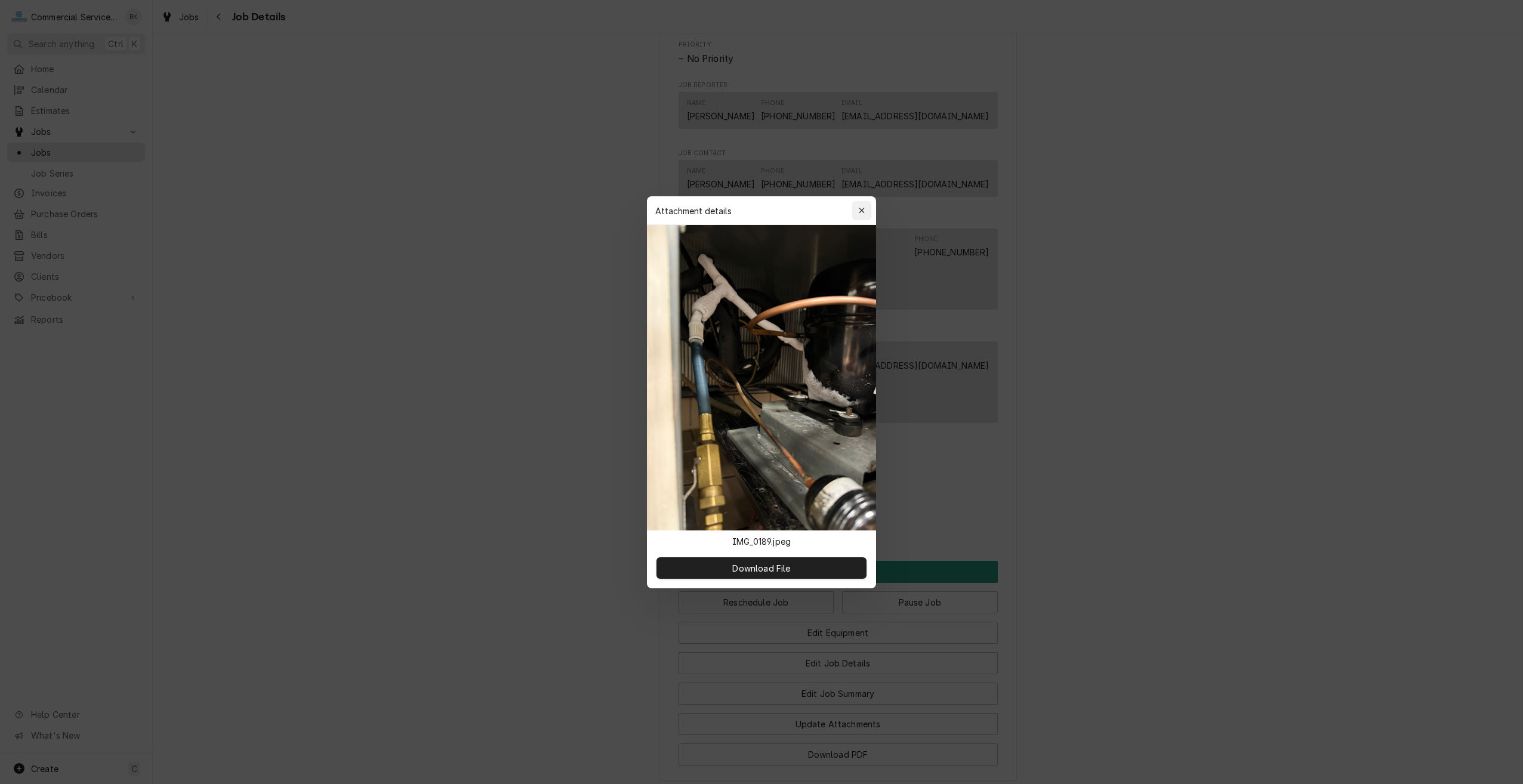
click at [862, 210] on icon "button" at bounding box center [861, 210] width 7 height 9
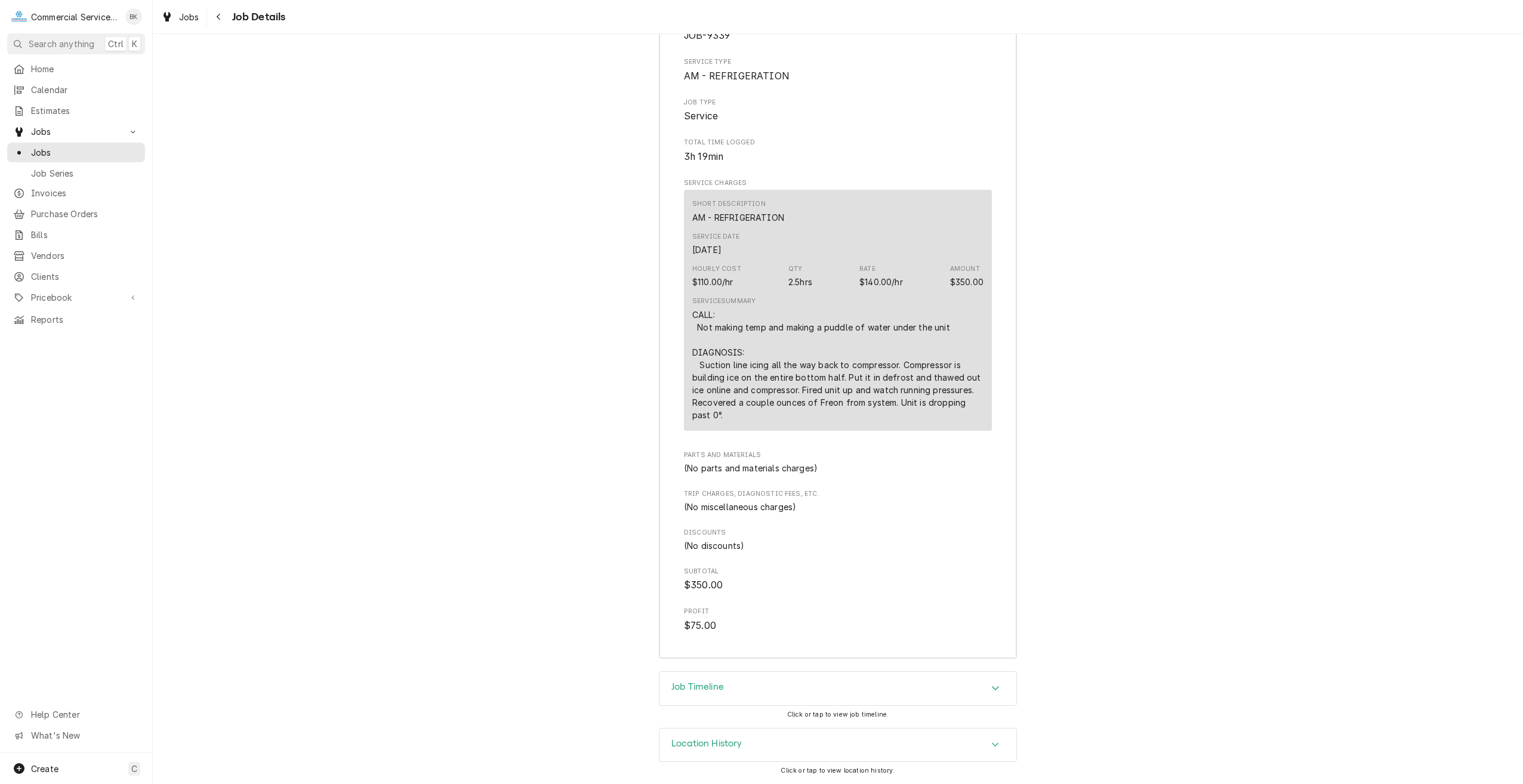
scroll to position [1769, 0]
click at [924, 686] on div "Job Timeline" at bounding box center [838, 688] width 357 height 33
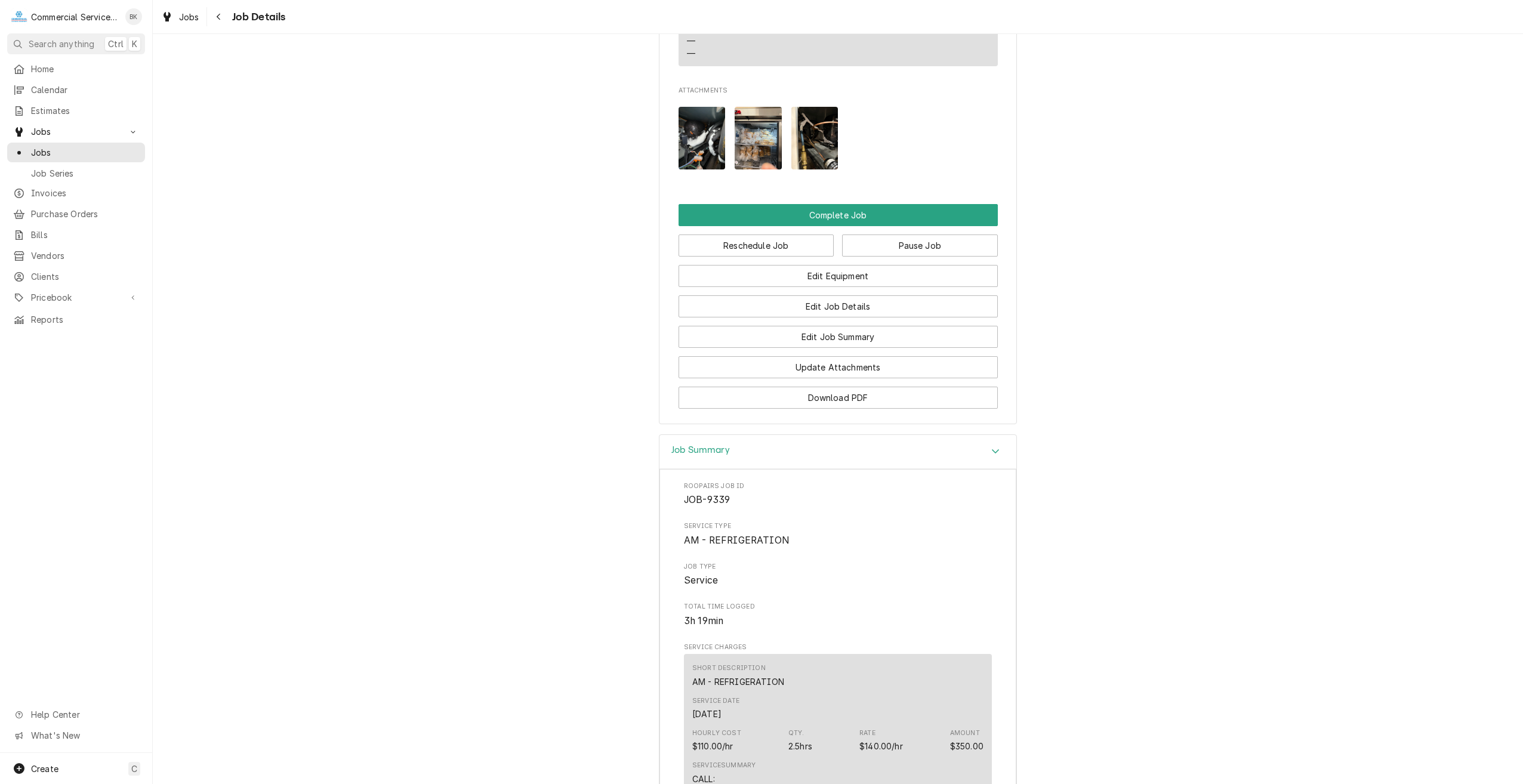
scroll to position [1284, 0]
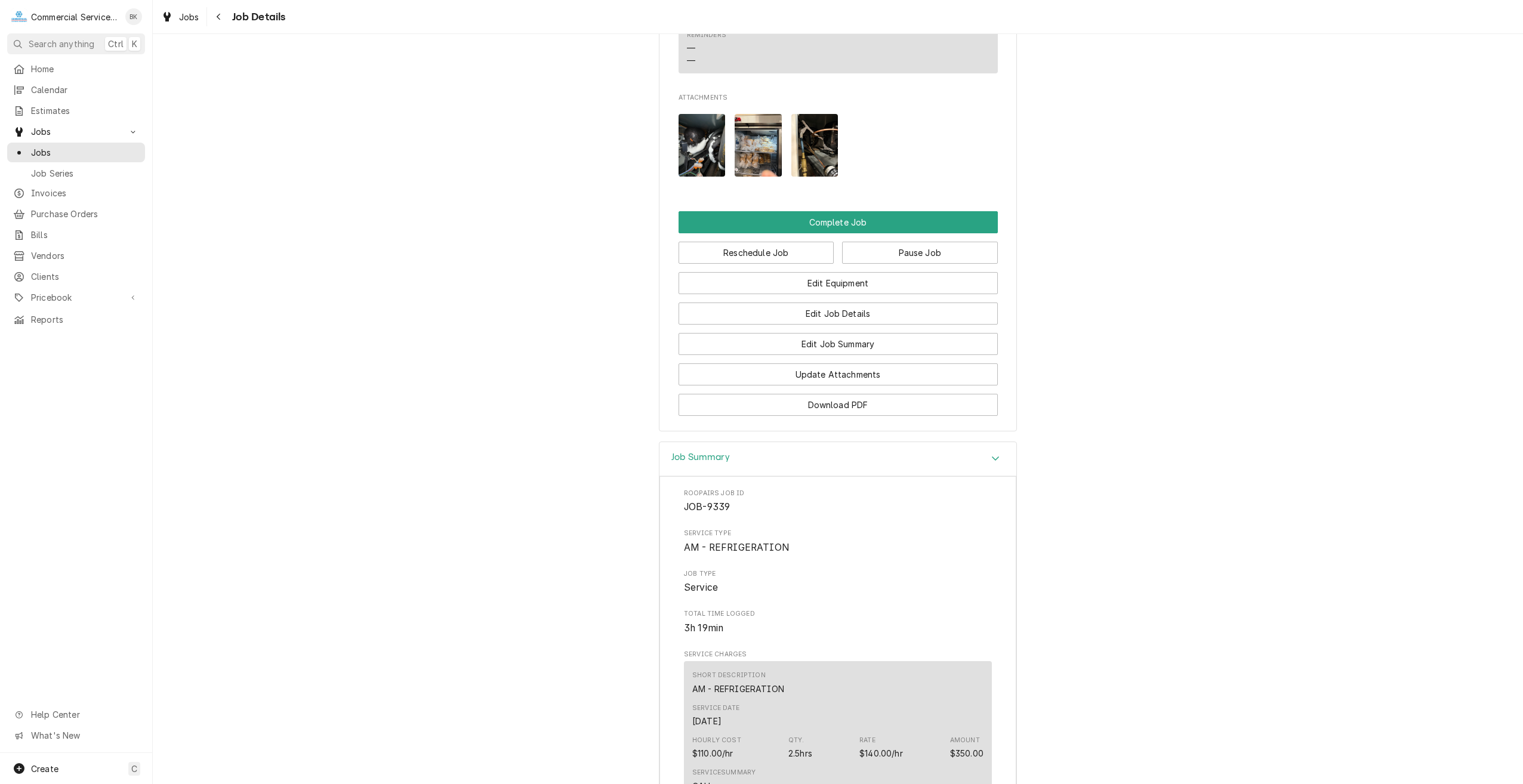
click at [768, 165] on img "Attachments" at bounding box center [758, 145] width 47 height 62
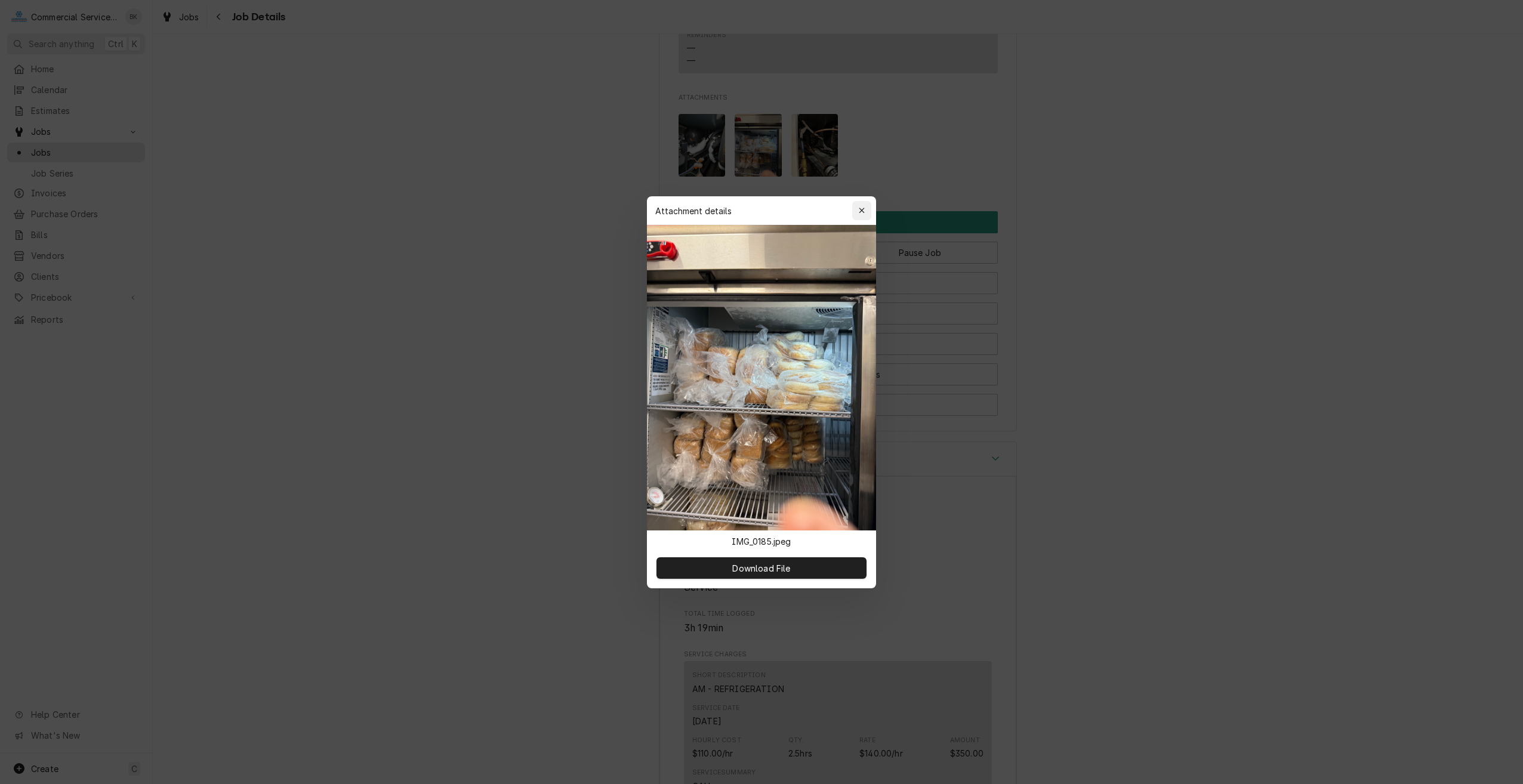
click at [863, 210] on icon "button" at bounding box center [861, 210] width 7 height 9
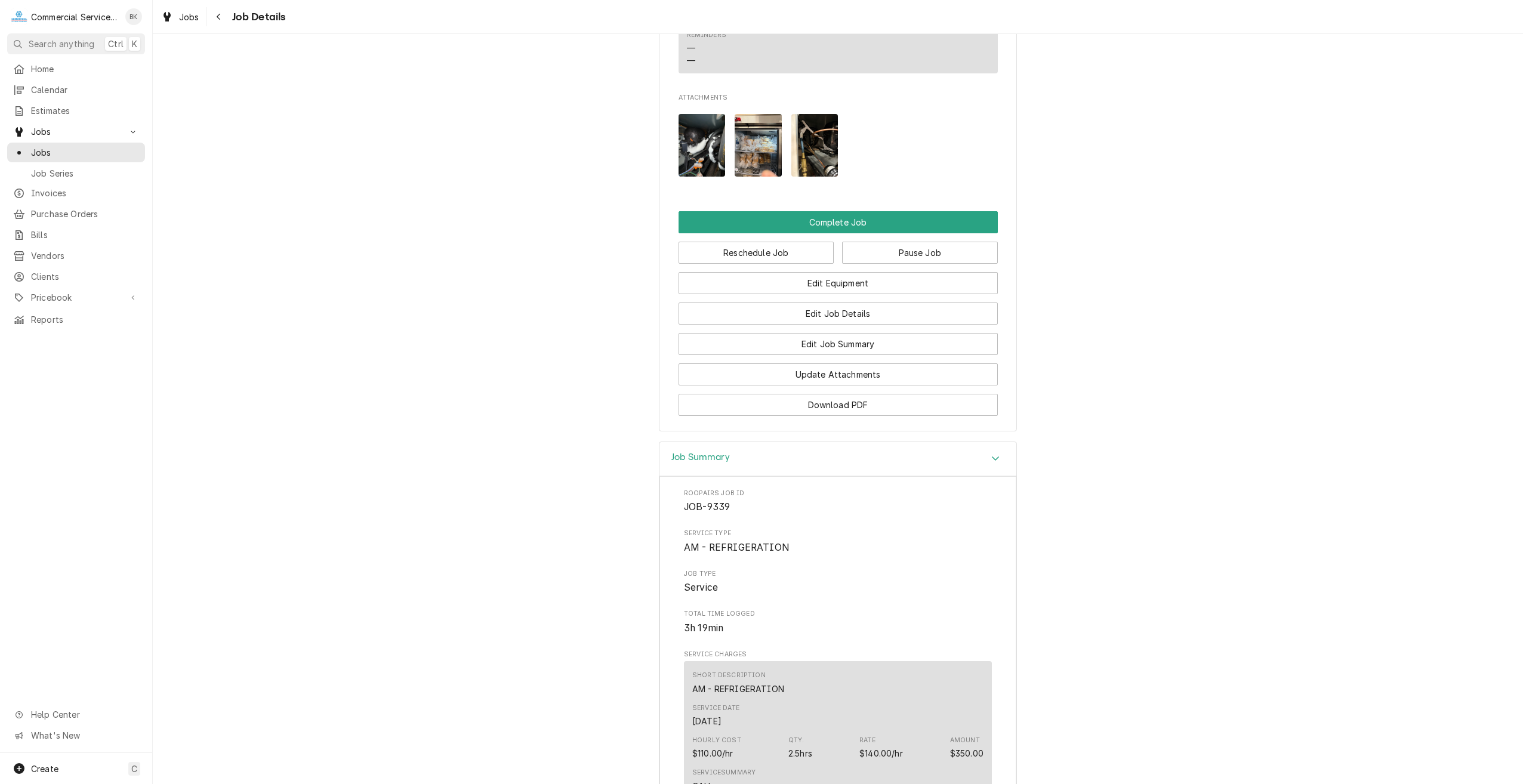
click at [707, 169] on img "Attachments" at bounding box center [702, 145] width 47 height 62
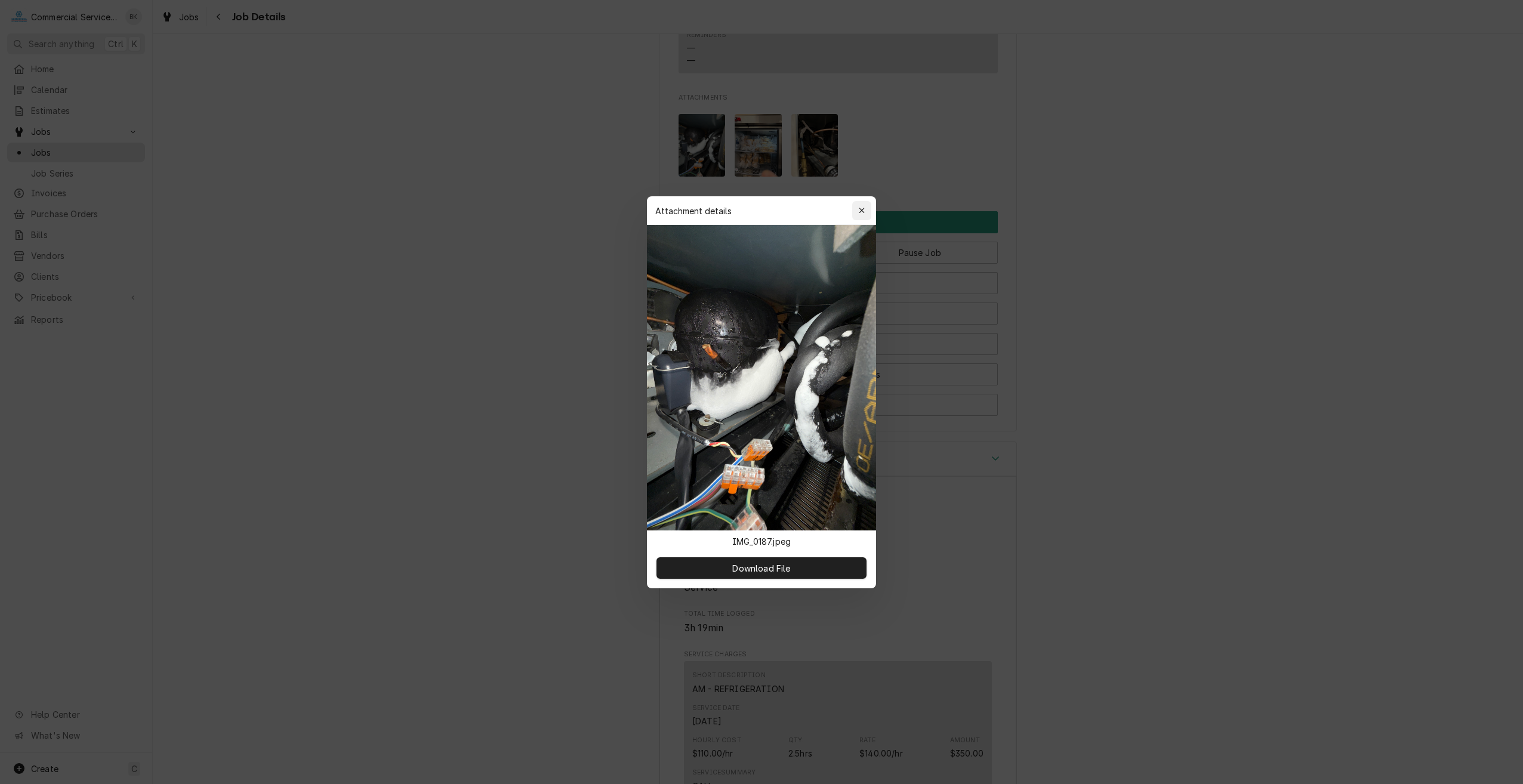
click at [860, 213] on icon "button" at bounding box center [861, 210] width 7 height 9
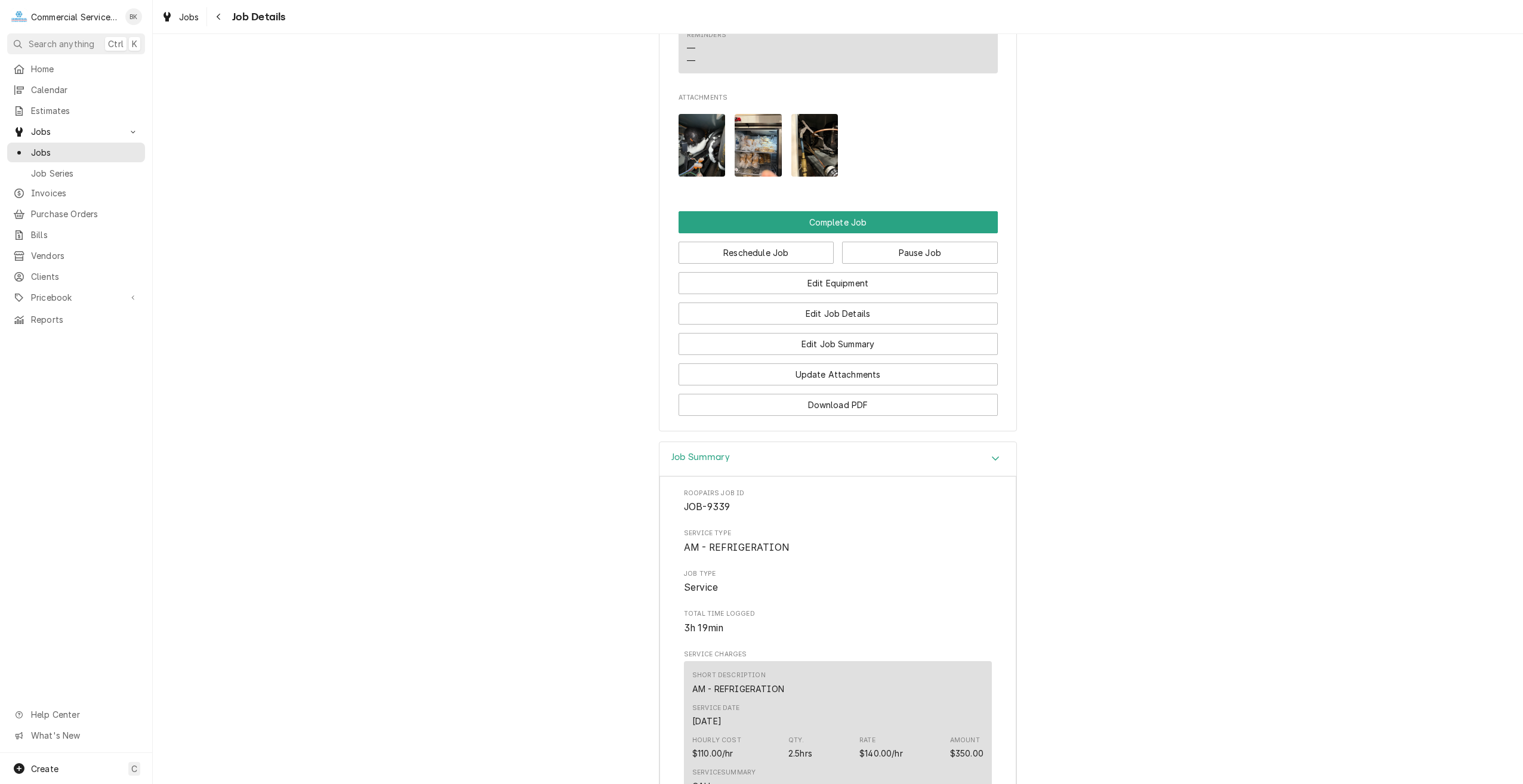
click at [806, 177] on img "Attachments" at bounding box center [815, 145] width 47 height 62
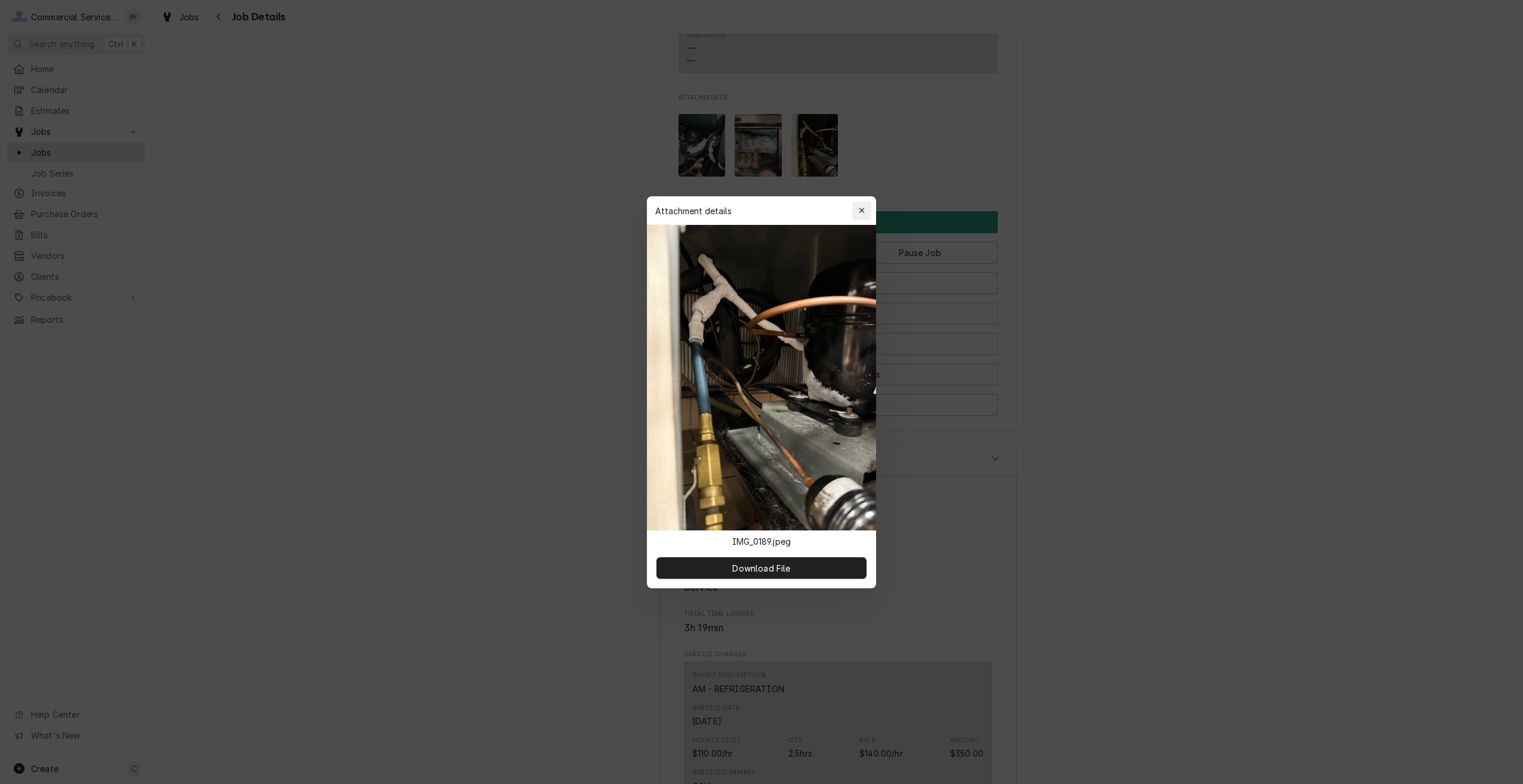
click at [858, 206] on icon "button" at bounding box center [861, 210] width 7 height 9
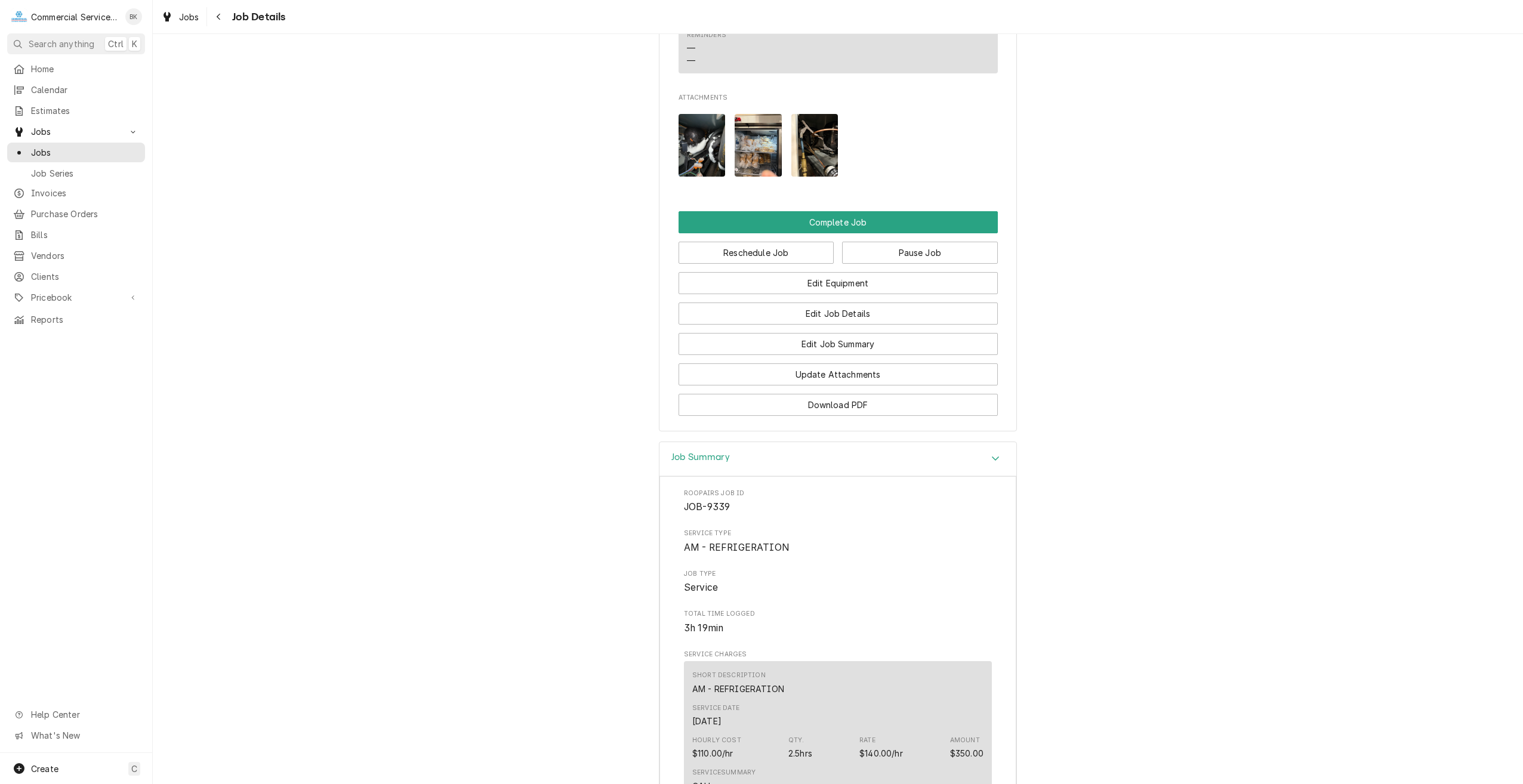
click at [758, 162] on img "Attachments" at bounding box center [758, 145] width 47 height 62
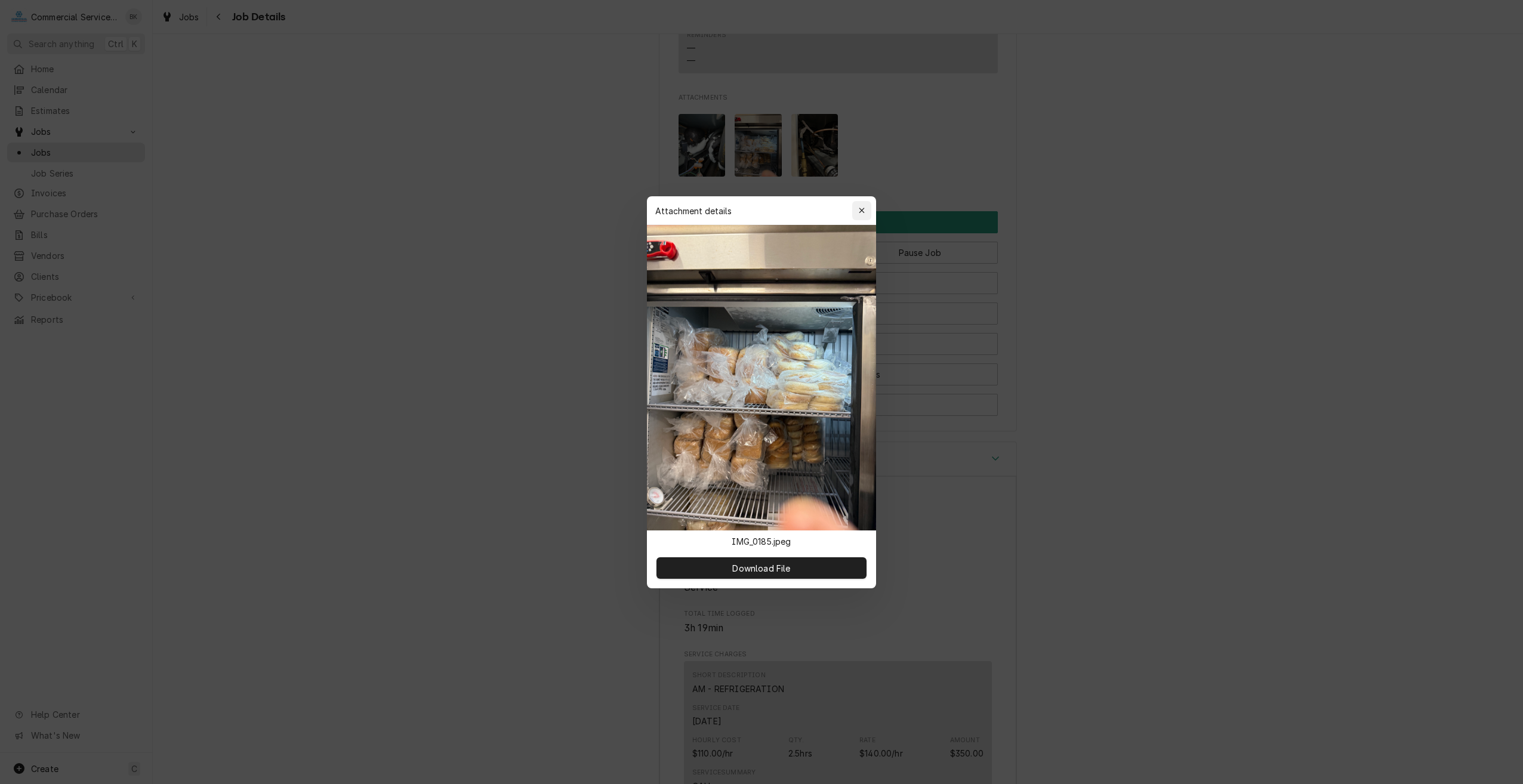
click at [865, 206] on div "button" at bounding box center [861, 210] width 12 height 12
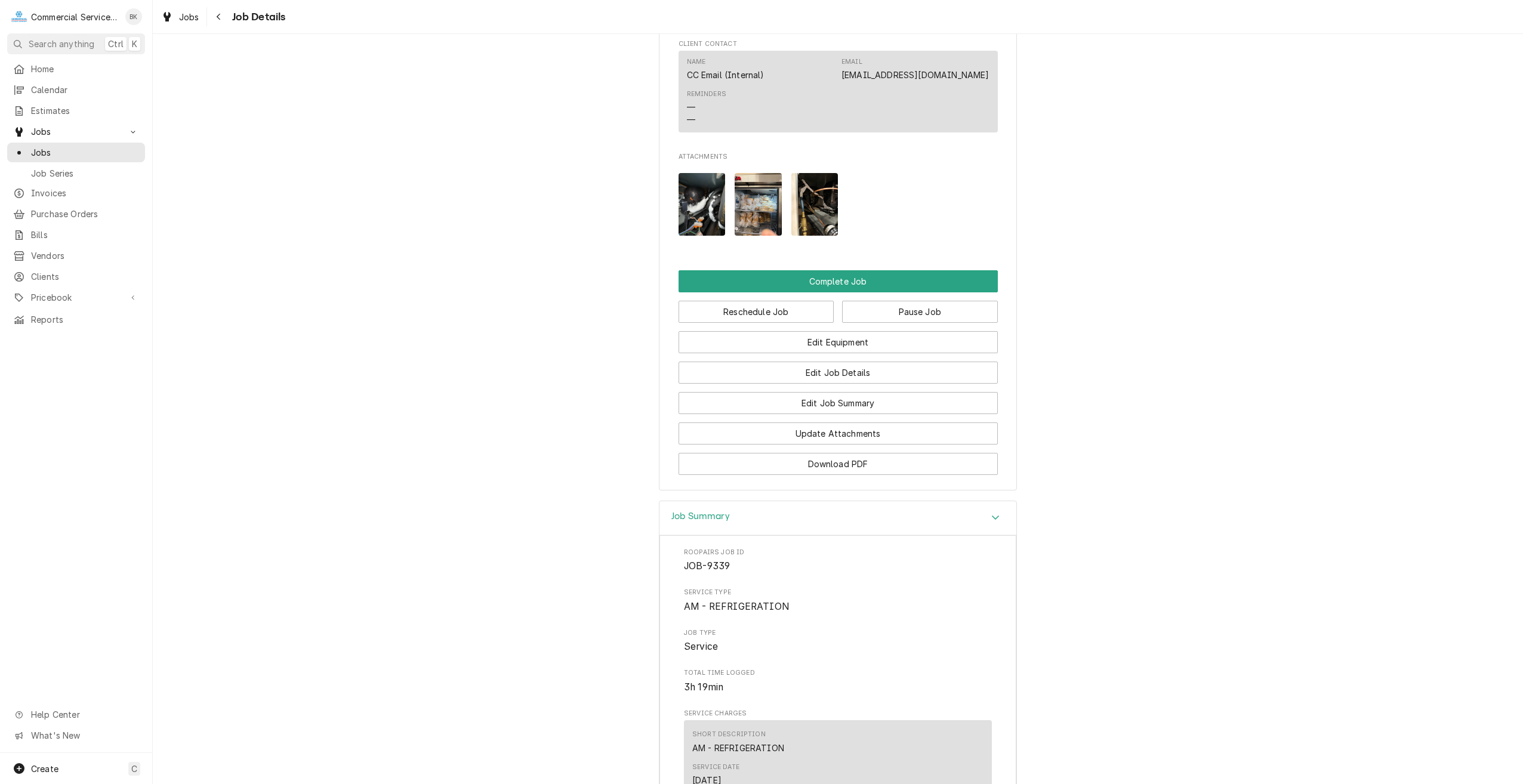
scroll to position [1224, 0]
click at [691, 203] on img "Attachments" at bounding box center [702, 204] width 47 height 62
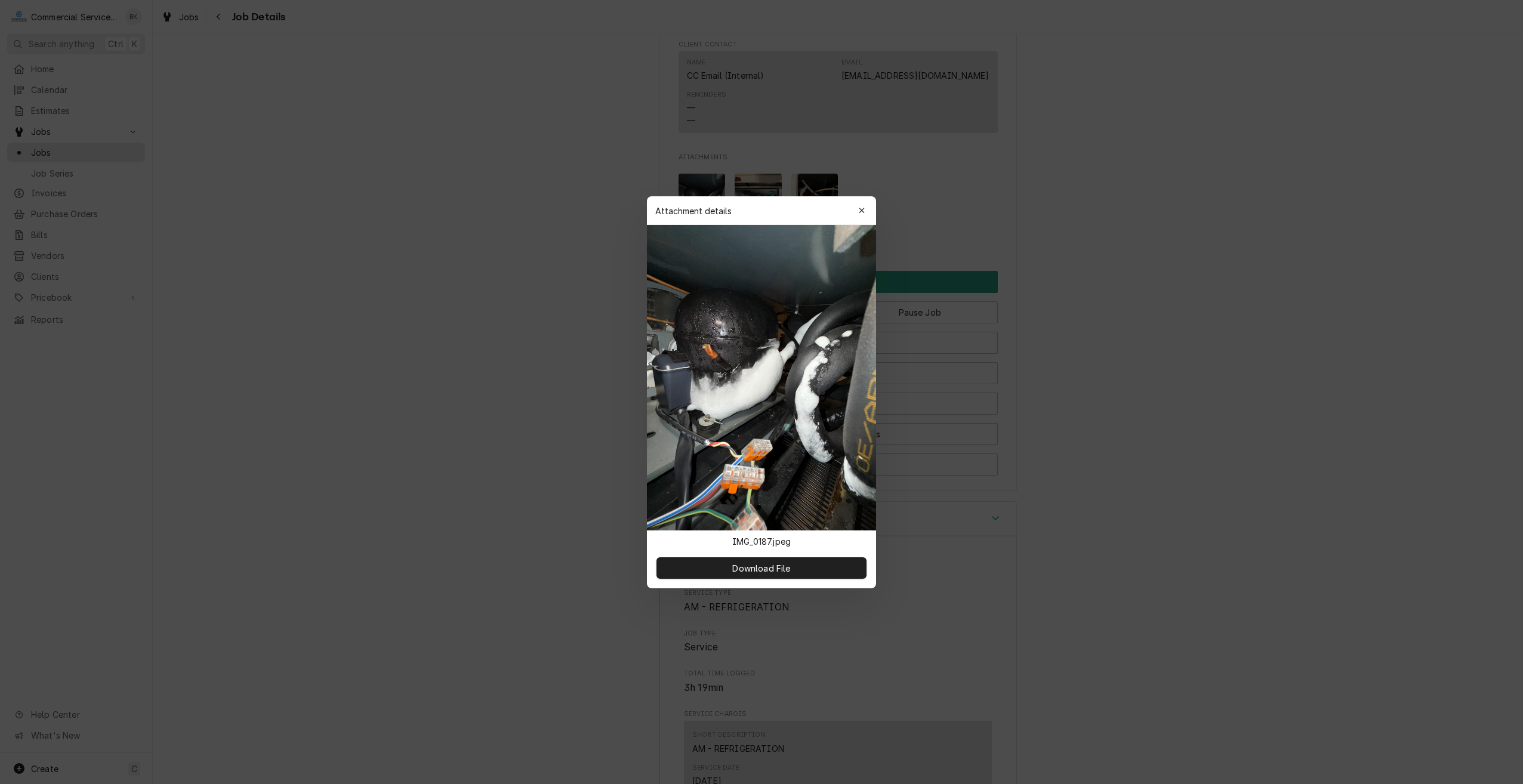
click at [873, 207] on div "Attachment details Close" at bounding box center [761, 210] width 229 height 28
